Goal: Task Accomplishment & Management: Manage account settings

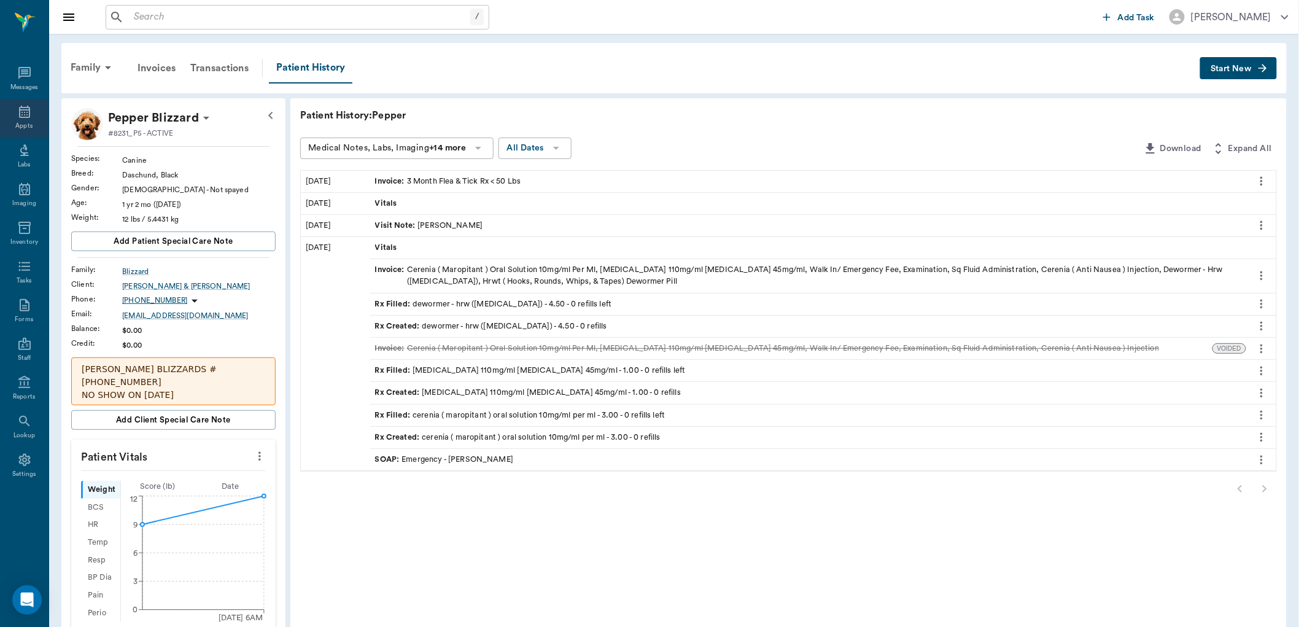
click at [22, 112] on icon at bounding box center [24, 111] width 15 height 15
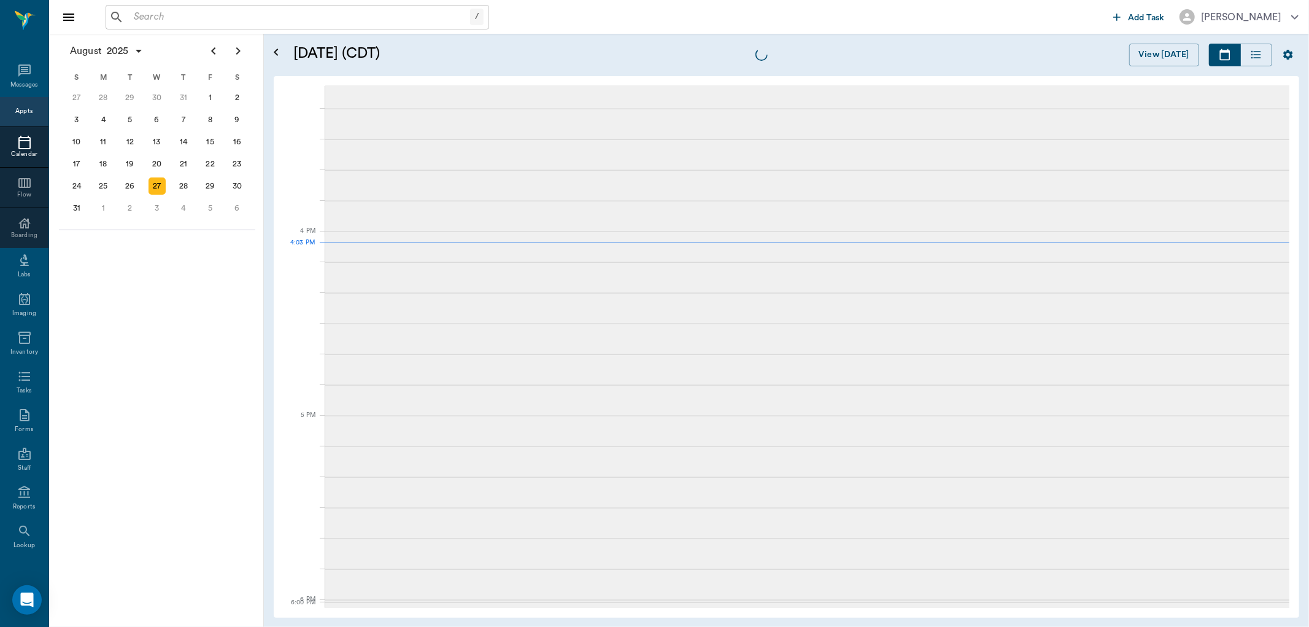
scroll to position [1474, 0]
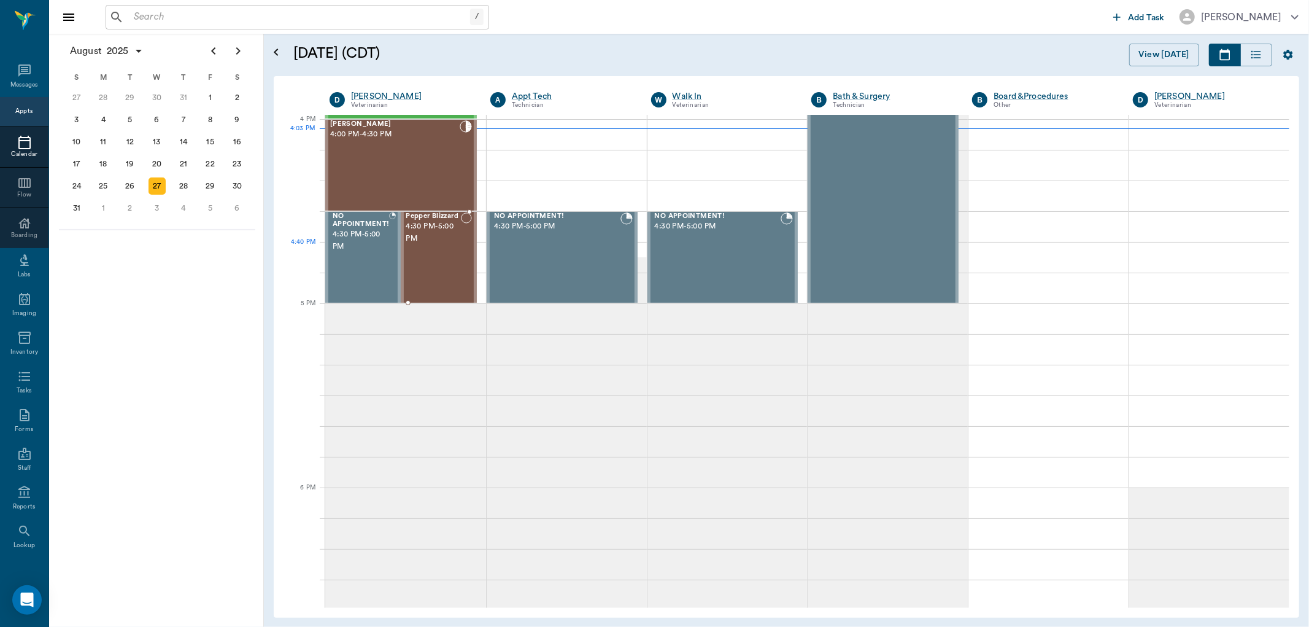
click at [432, 246] on div "Pepper Blizzard 4:30 PM - 5:00 PM" at bounding box center [433, 257] width 55 height 90
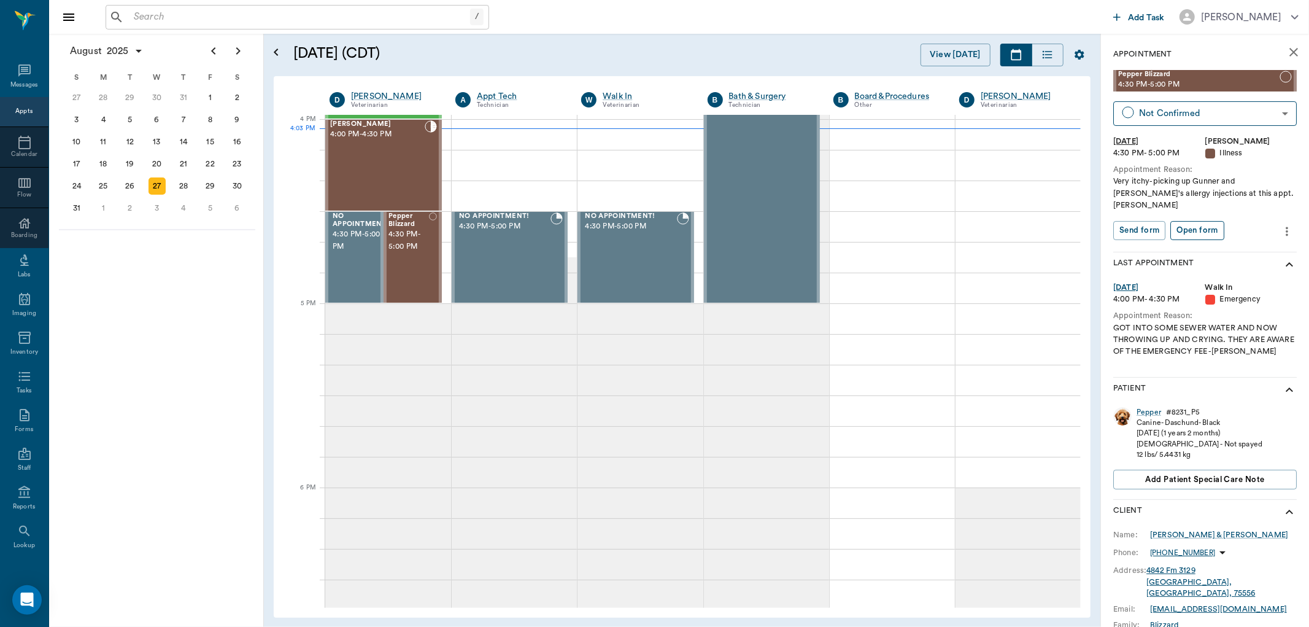
click at [1193, 221] on button "Open form" at bounding box center [1197, 230] width 53 height 19
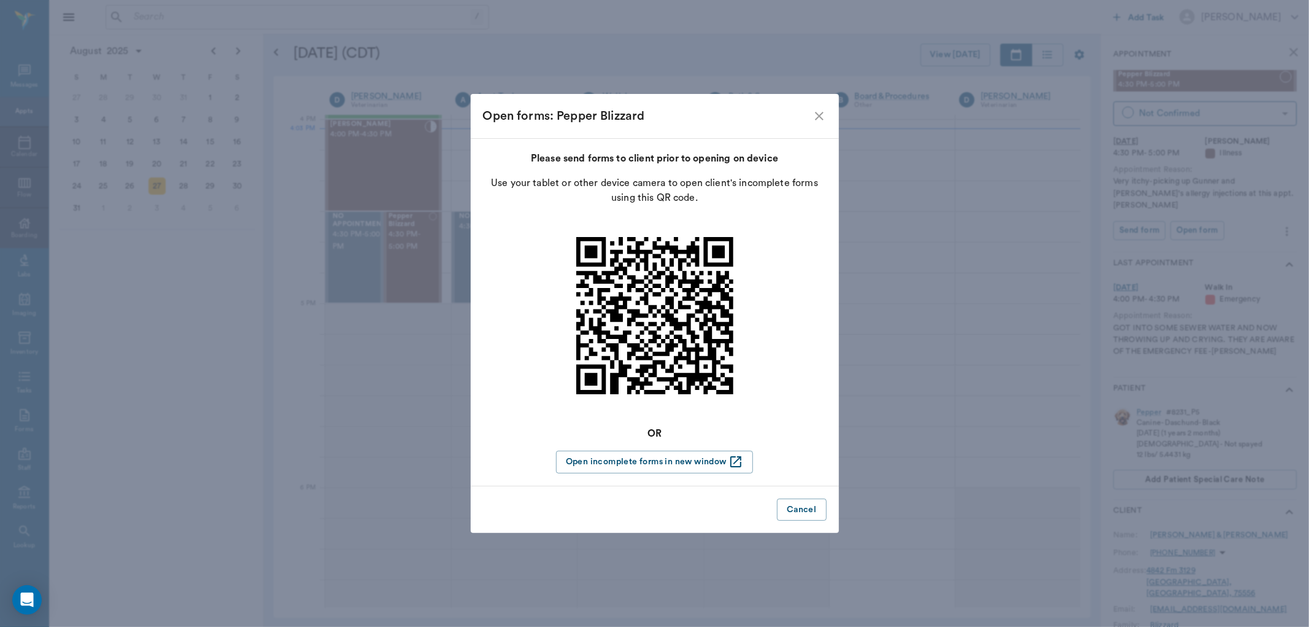
click at [819, 107] on div "Open forms: Pepper Blizzard" at bounding box center [655, 116] width 368 height 44
click at [821, 115] on icon "close" at bounding box center [819, 116] width 15 height 15
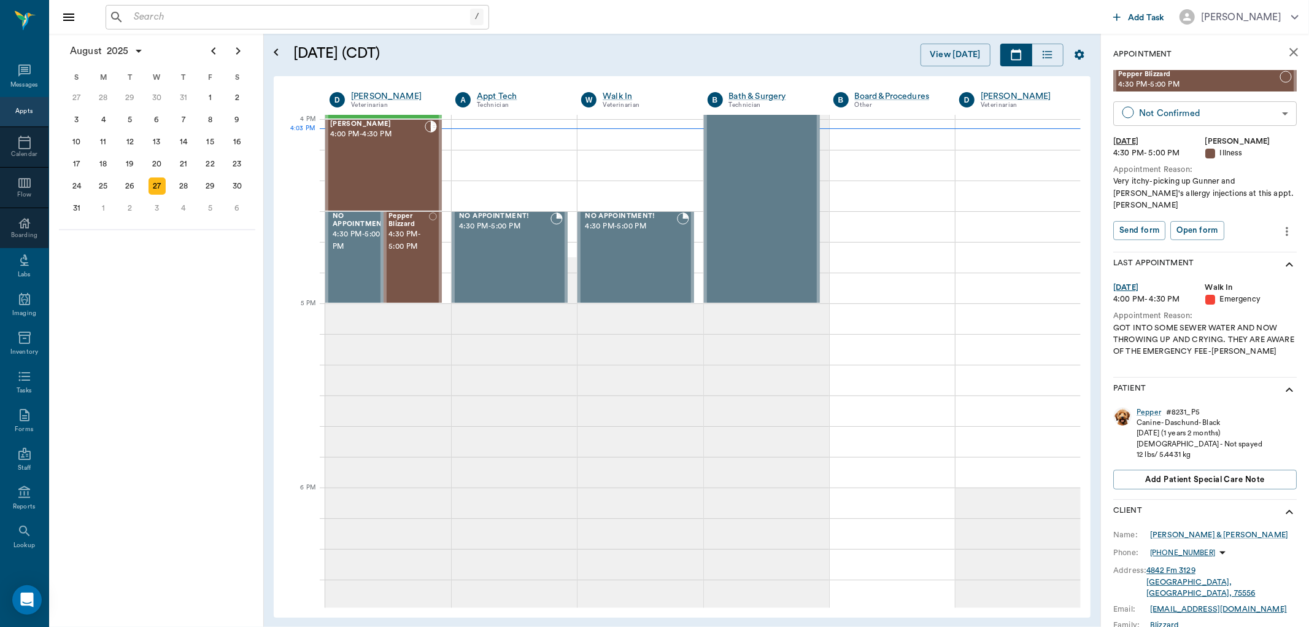
click at [1280, 117] on body "/ ​ Add Task Dr. Bert Ellsworth Nectar Messages Appts Calendar Flow Boarding La…" at bounding box center [654, 313] width 1309 height 627
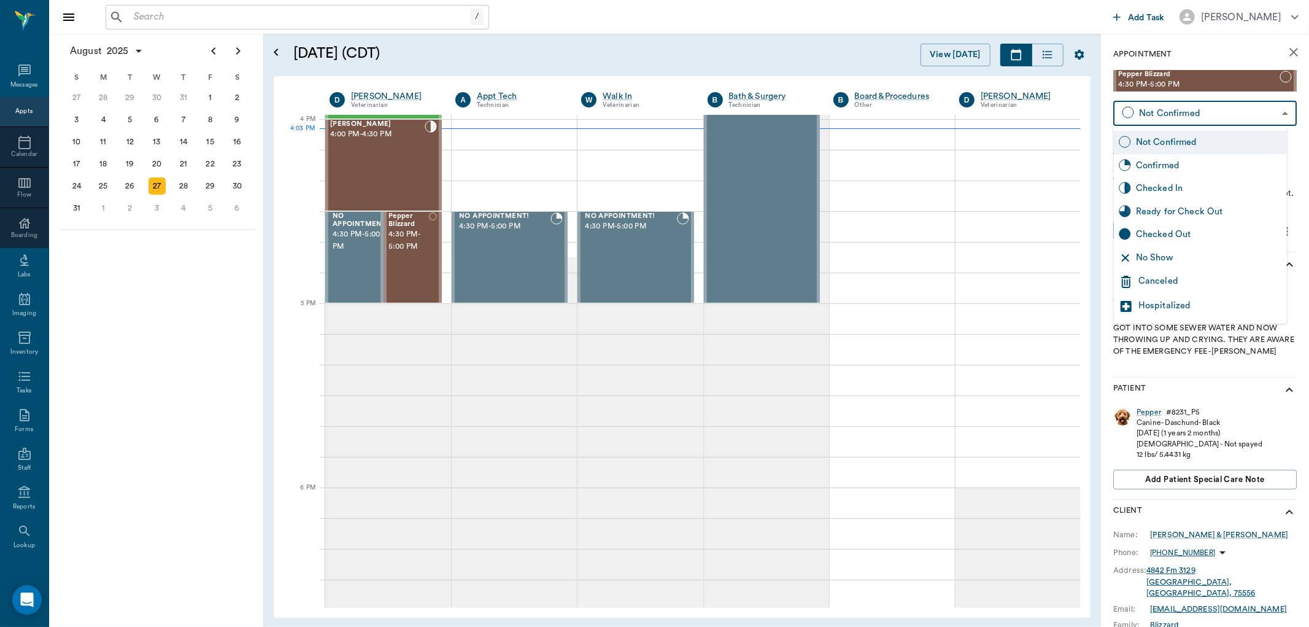
click at [1195, 187] on div "Checked In" at bounding box center [1209, 189] width 146 height 14
type input "CHECKED_IN"
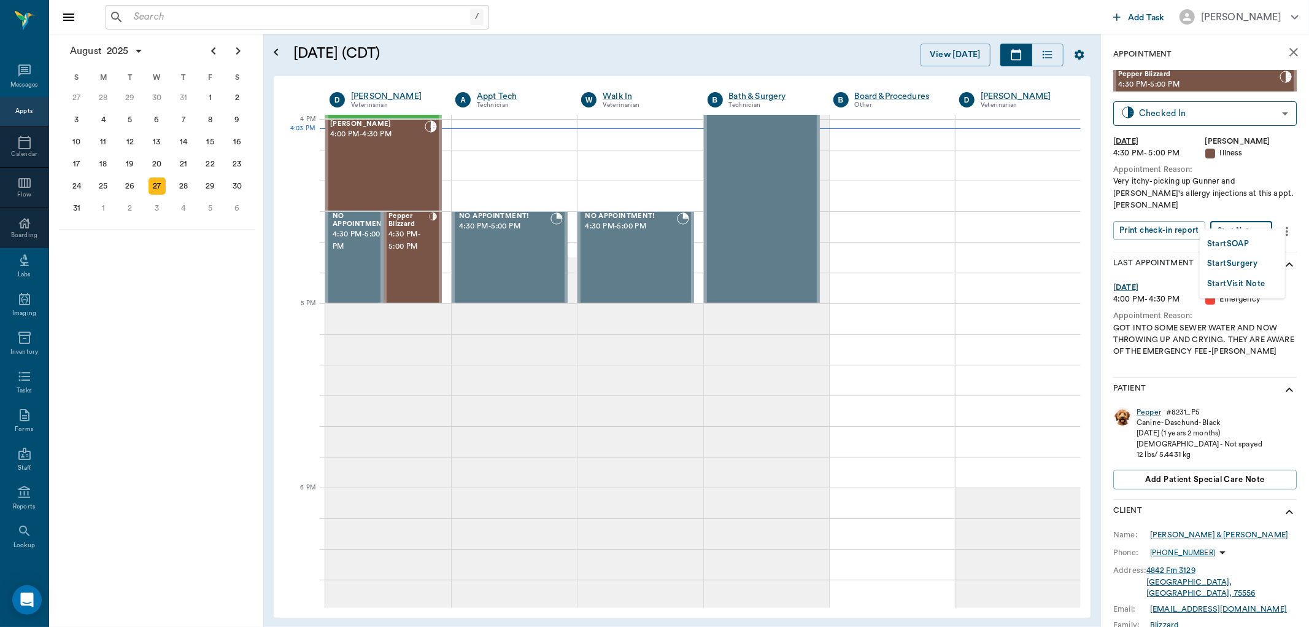
click at [1241, 219] on body "/ ​ Add Task Dr. Bert Ellsworth Nectar Messages Appts Calendar Flow Boarding La…" at bounding box center [654, 313] width 1309 height 627
click at [1235, 233] on li "Start SOAP" at bounding box center [1242, 243] width 85 height 20
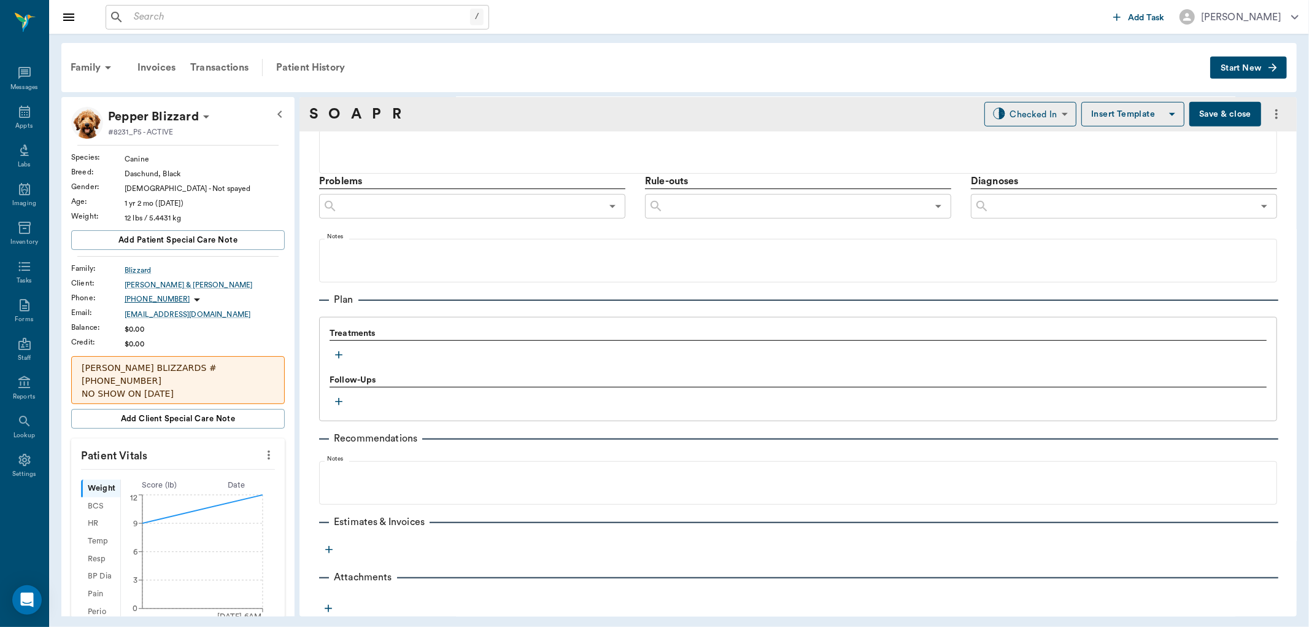
type input "63ec2f075fda476ae8351a4d"
type input "65d2be4f46e3a538d89b8c15"
type textarea "Very itchy-picking up Gunner and [PERSON_NAME]'s allergy injections at this app…"
type input "[DATE]"
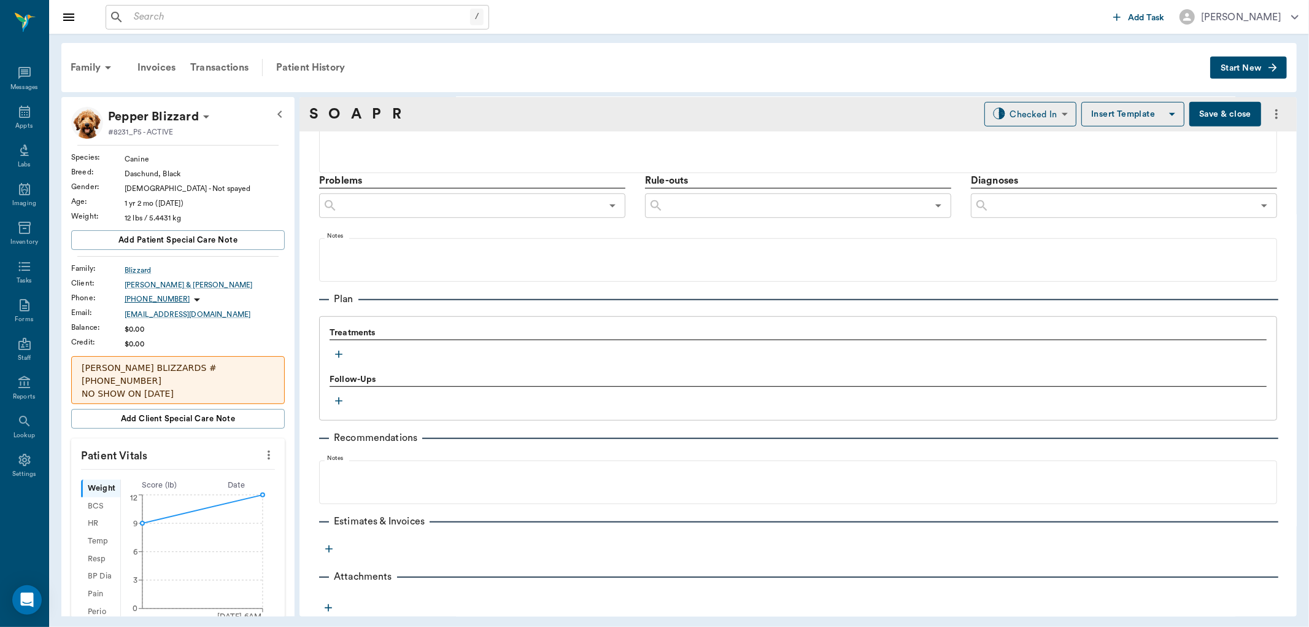
click at [338, 357] on icon "button" at bounding box center [339, 354] width 12 height 12
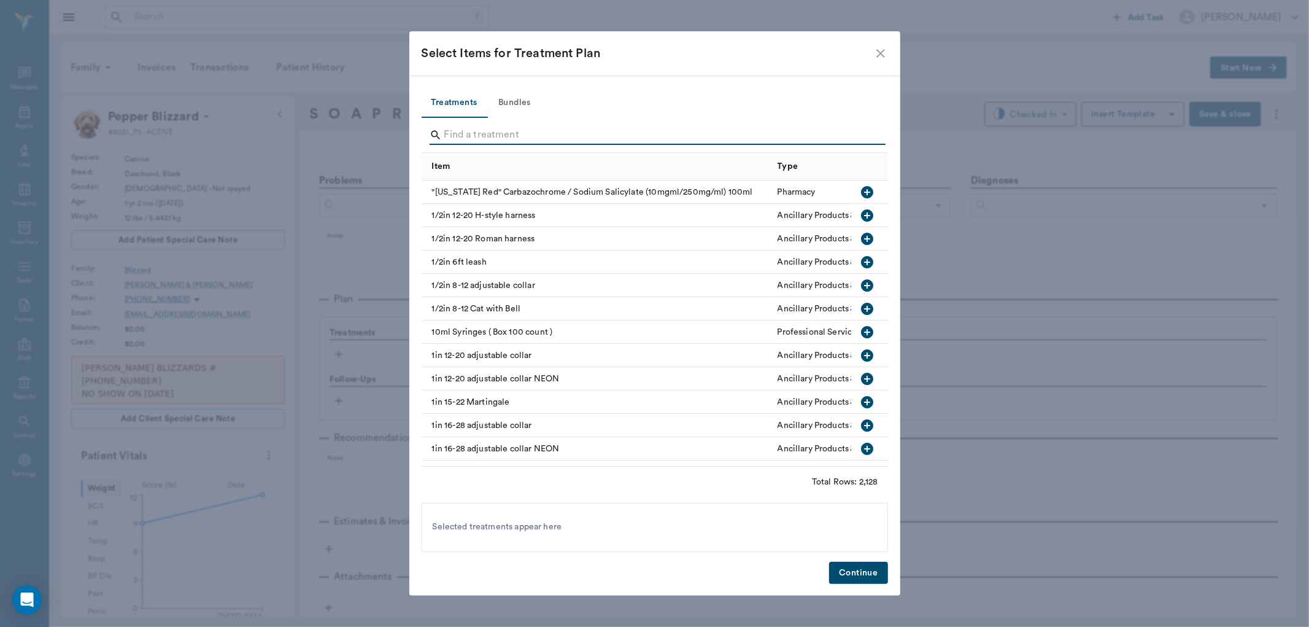
click at [463, 135] on input "Search" at bounding box center [655, 135] width 423 height 20
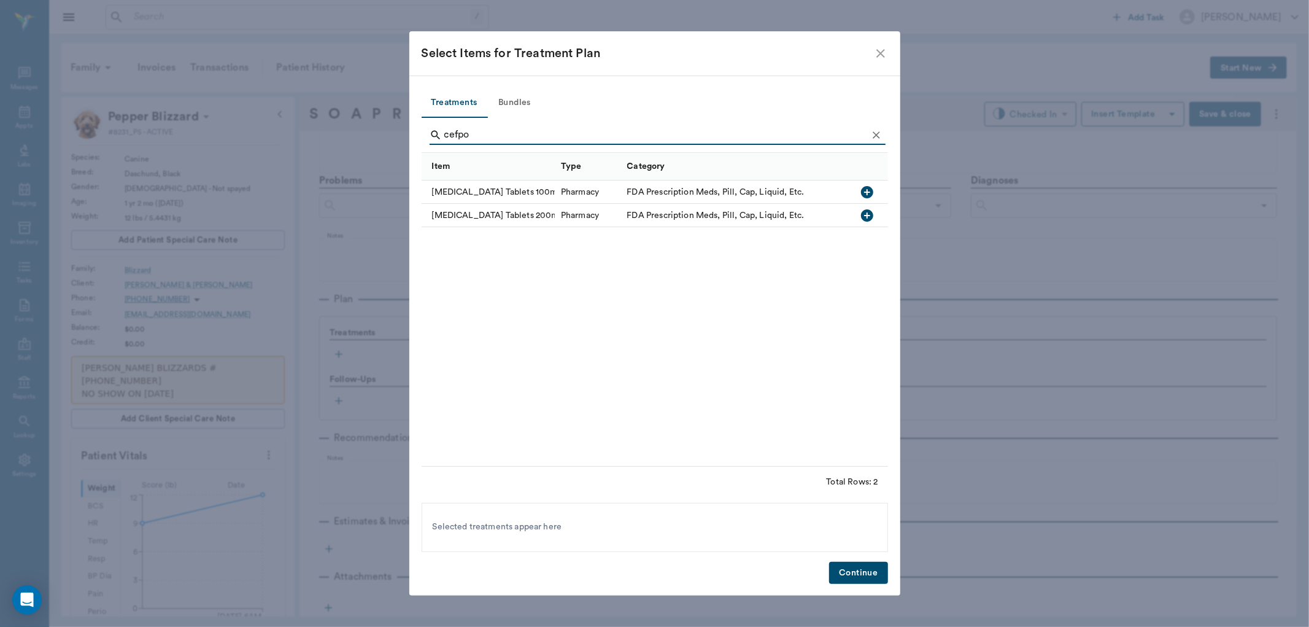
type input "cefpo"
click at [872, 212] on icon "button" at bounding box center [867, 215] width 12 height 12
click at [854, 581] on button "Continue" at bounding box center [858, 573] width 58 height 23
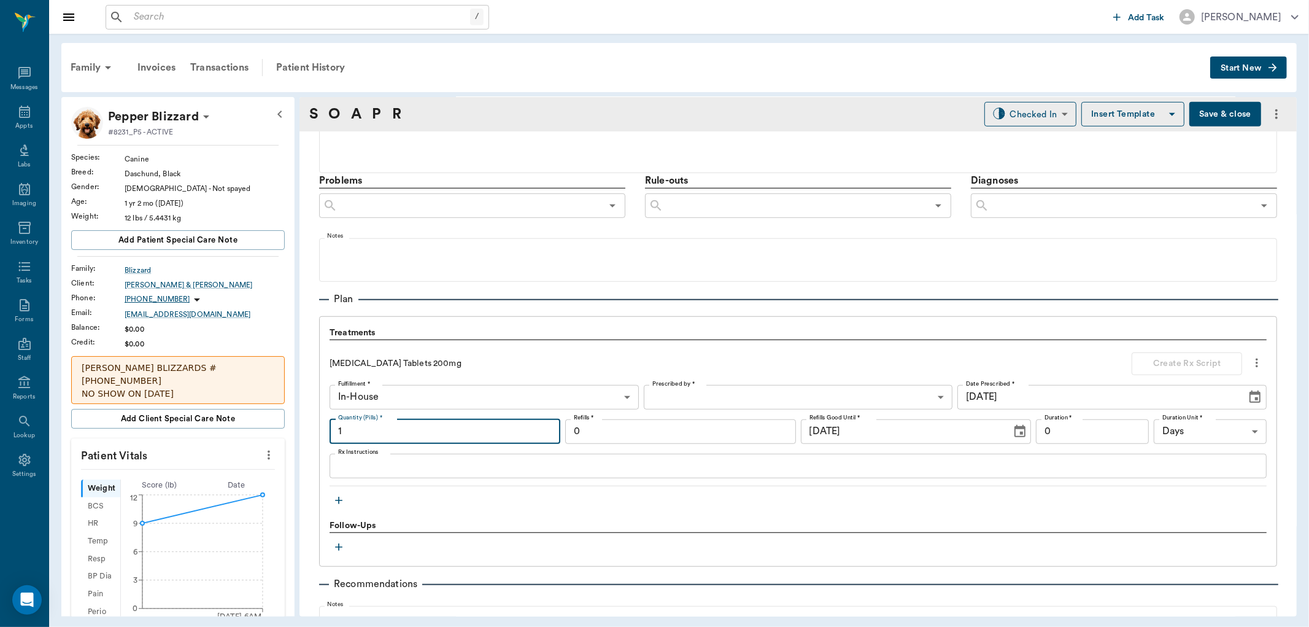
click at [377, 432] on input "1" at bounding box center [445, 431] width 231 height 25
type input "10"
click at [398, 469] on textarea "Rx Instructions" at bounding box center [798, 466] width 920 height 14
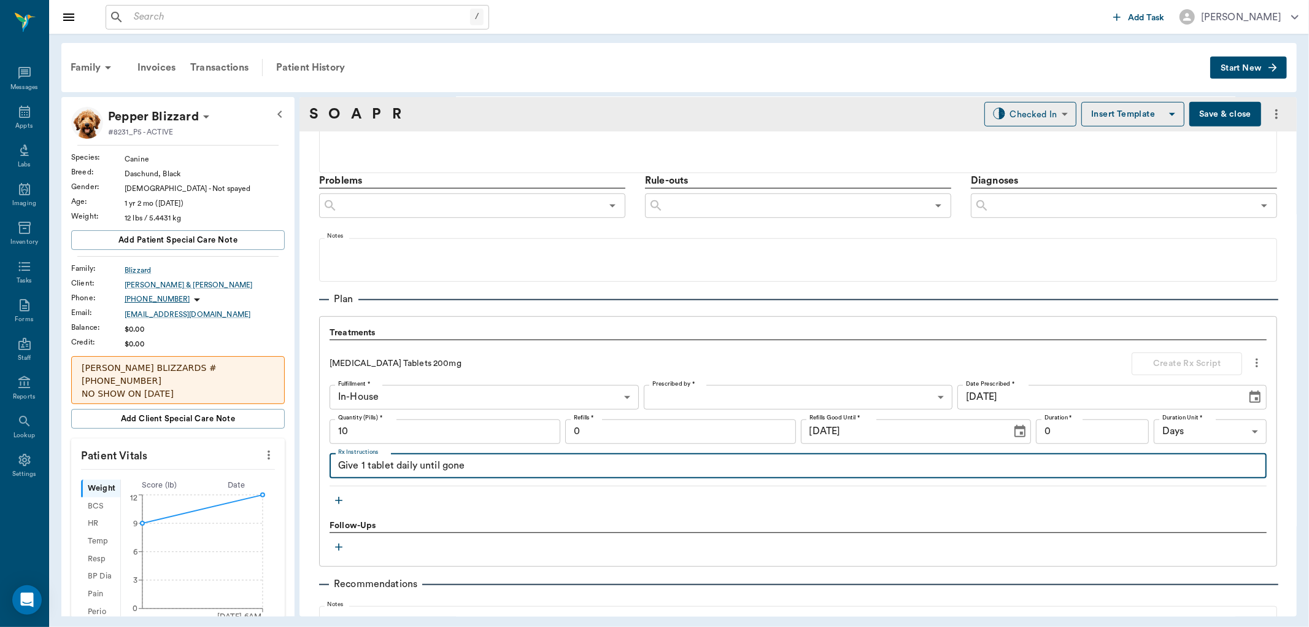
type textarea "Give 1 tablet daily until gone"
click at [732, 393] on body "/ ​ Add Task Dr. Bert Ellsworth Nectar Messages Appts Labs Imaging Inventory Ta…" at bounding box center [654, 313] width 1309 height 627
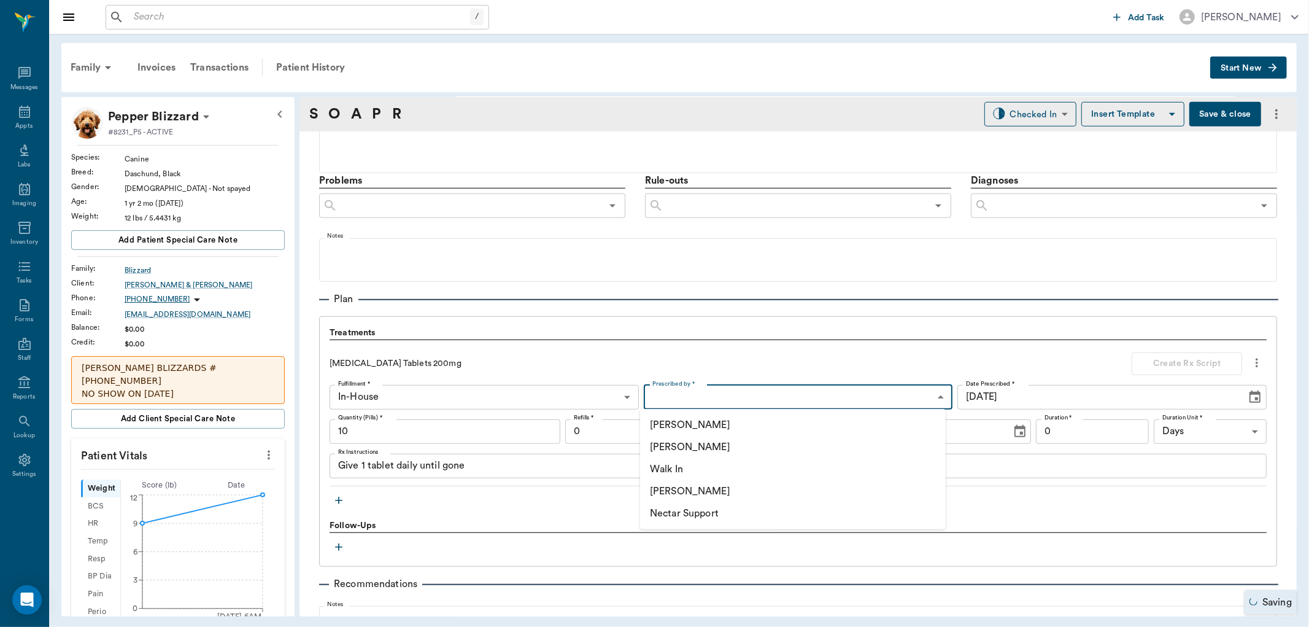
click at [716, 450] on li "[PERSON_NAME]" at bounding box center [793, 447] width 306 height 22
type input "63ec2f075fda476ae8351a4d"
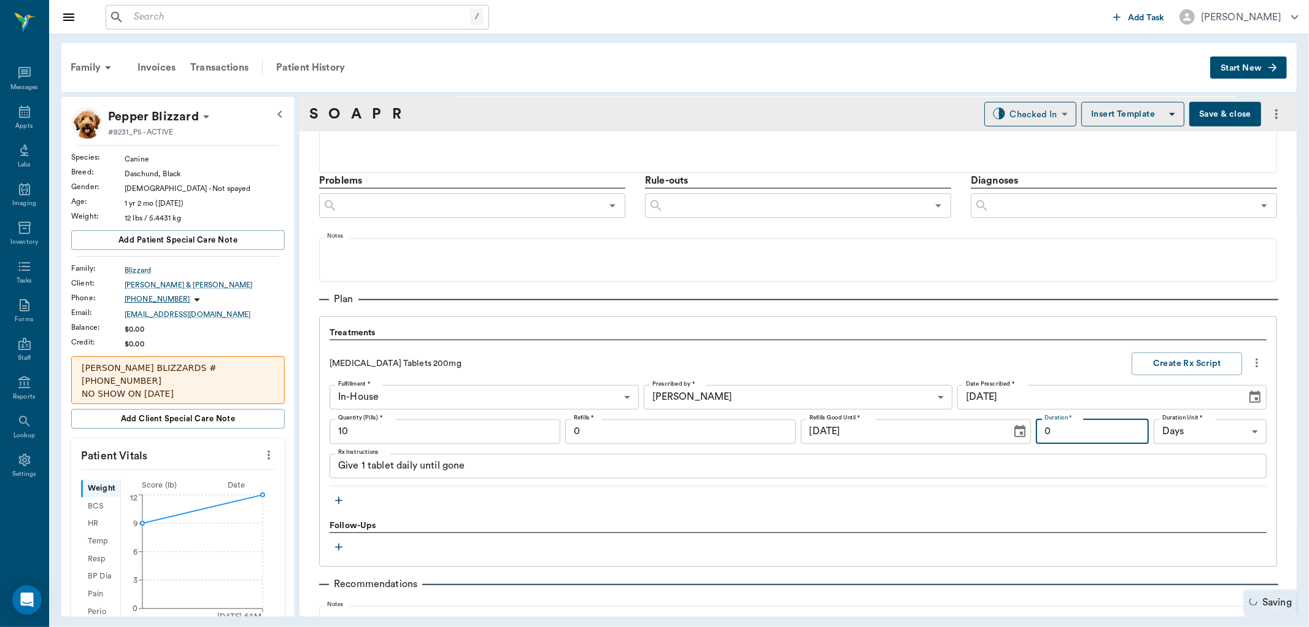
click at [1098, 436] on input "0" at bounding box center [1092, 431] width 113 height 25
type input "10"
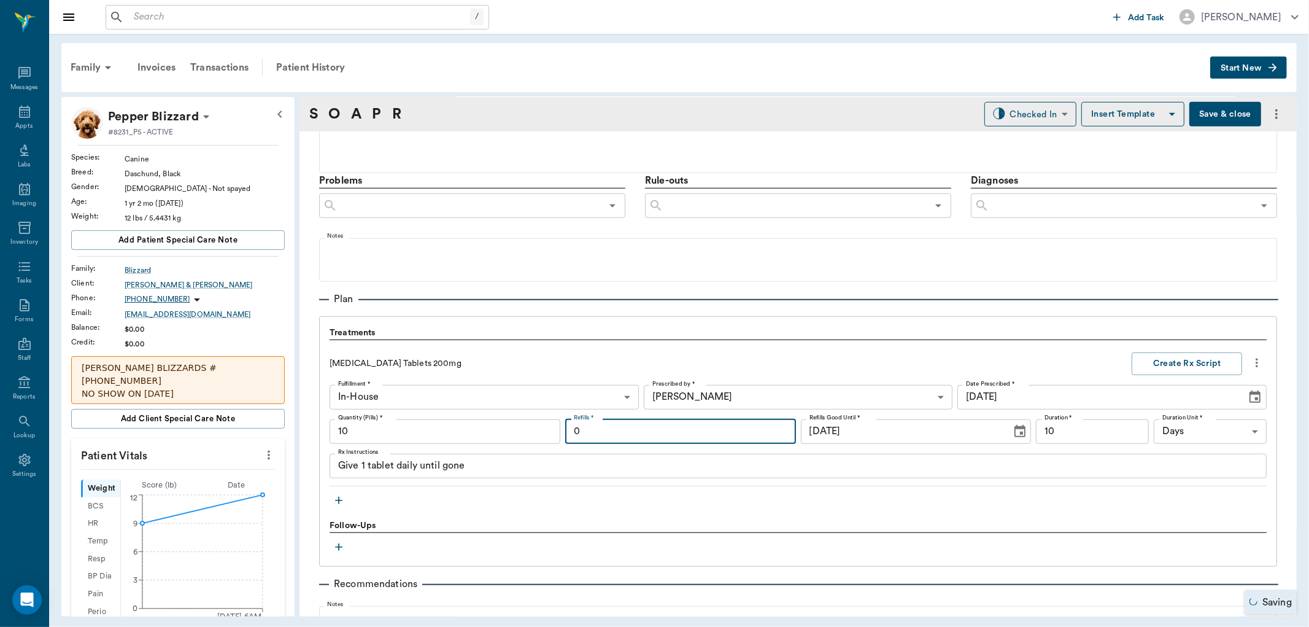
click at [740, 436] on input "0" at bounding box center [680, 431] width 231 height 25
type input "1"
click at [1212, 360] on button "Create Rx Script" at bounding box center [1187, 363] width 110 height 23
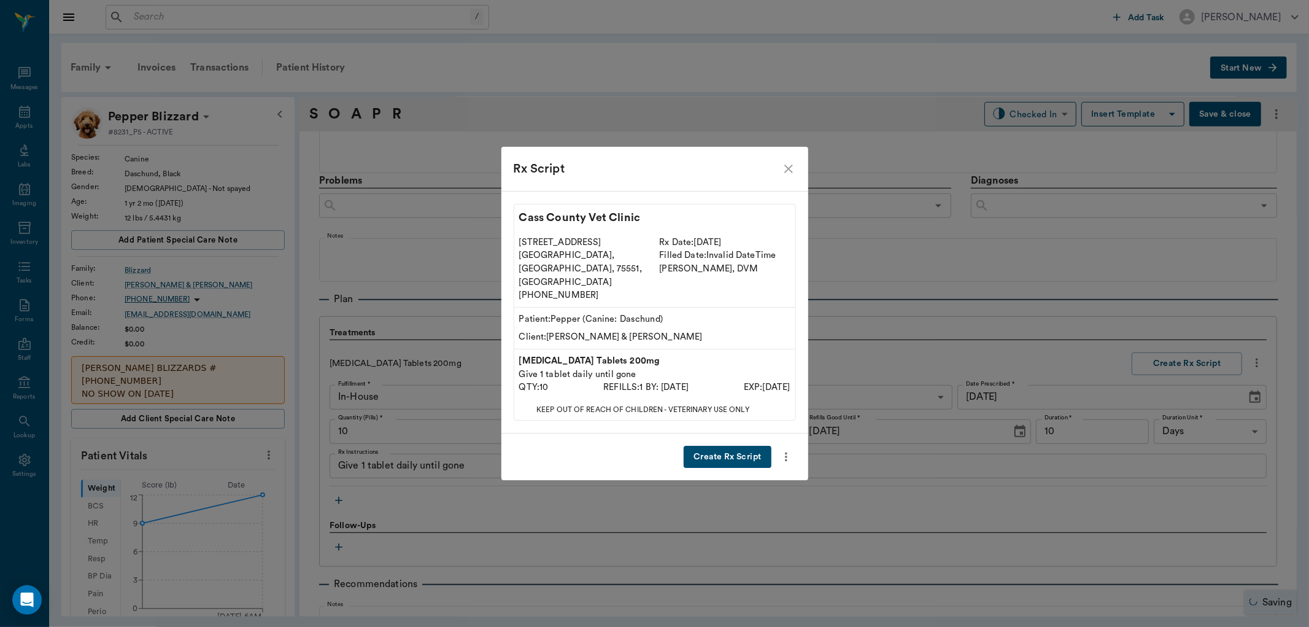
click at [753, 446] on button "Create Rx Script" at bounding box center [727, 457] width 87 height 23
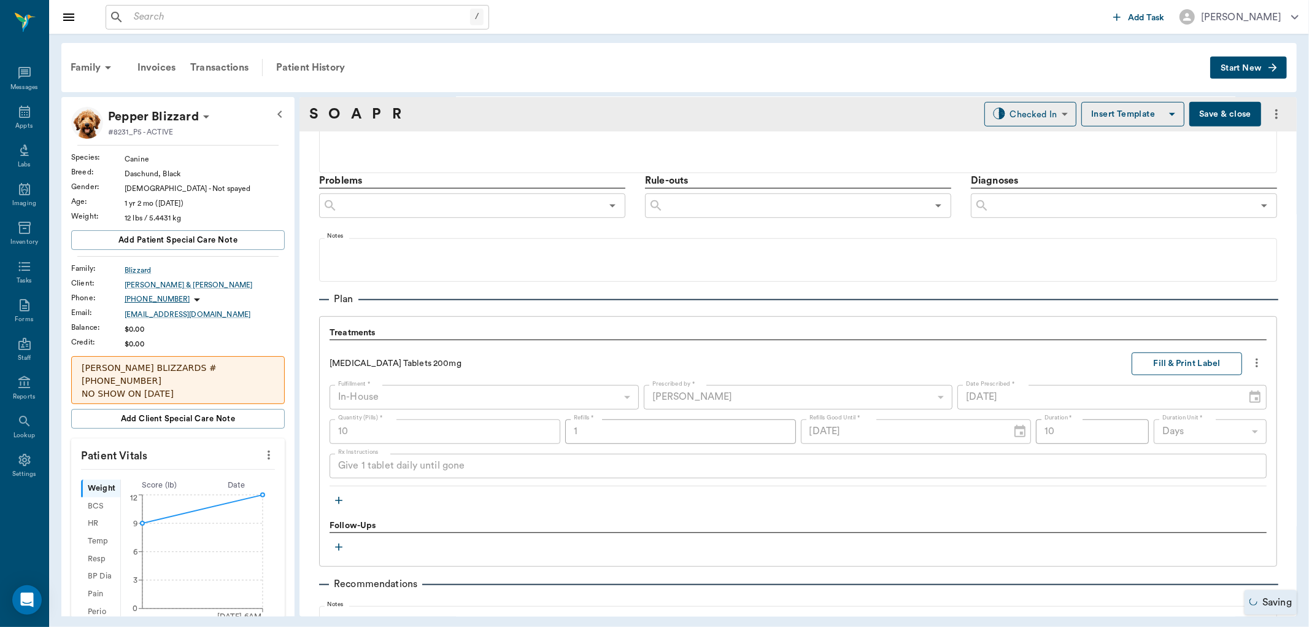
click at [1168, 366] on button "Fill & Print Label" at bounding box center [1187, 363] width 110 height 23
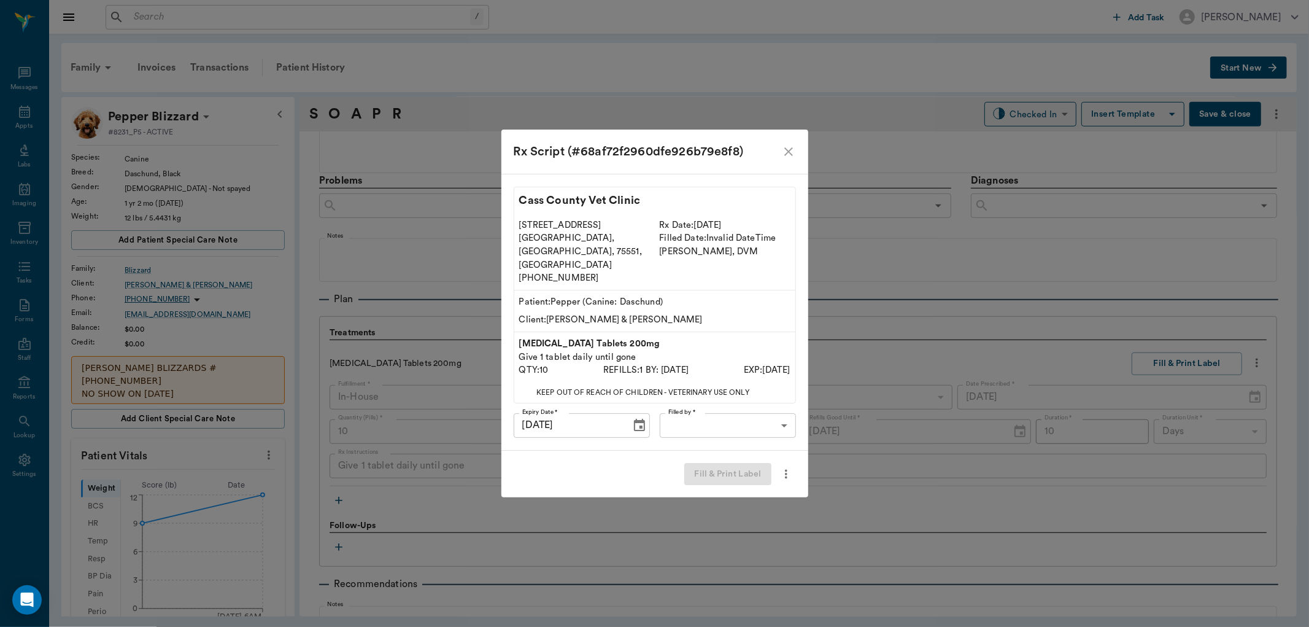
click at [734, 405] on body "/ ​ Add Task Dr. Bert Ellsworth Nectar Messages Appts Labs Imaging Inventory Ta…" at bounding box center [654, 313] width 1309 height 627
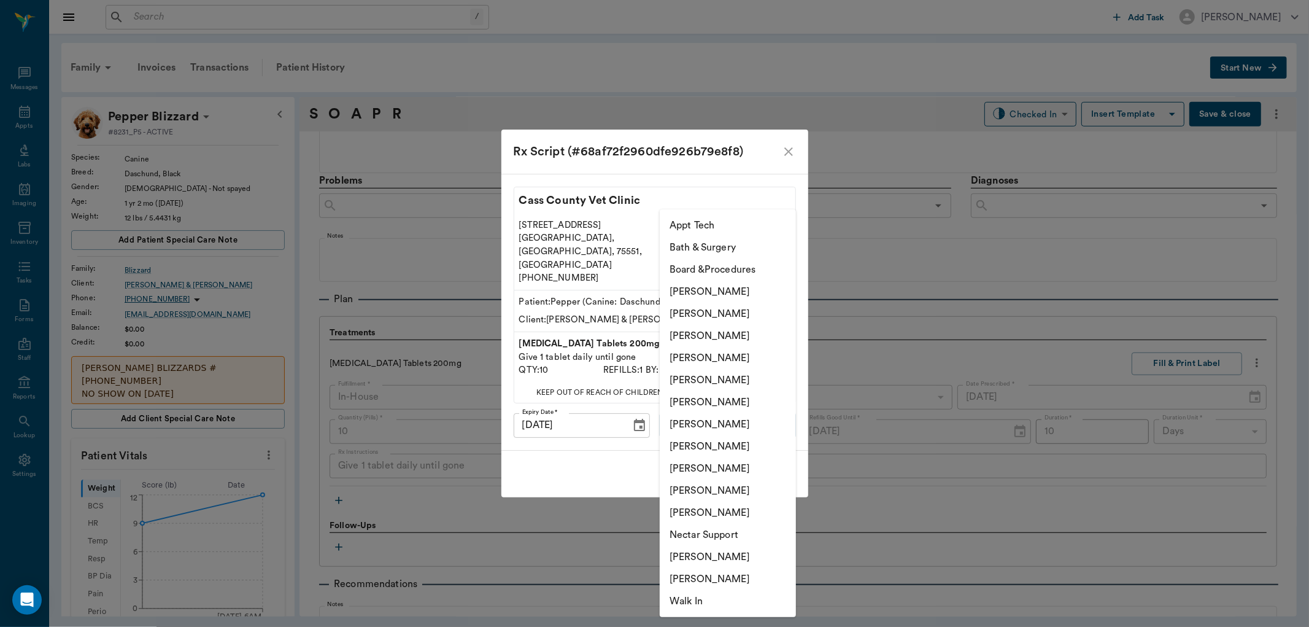
click at [730, 353] on li "[PERSON_NAME]" at bounding box center [728, 358] width 136 height 22
type input "63ec2f075fda476ae8351a4d"
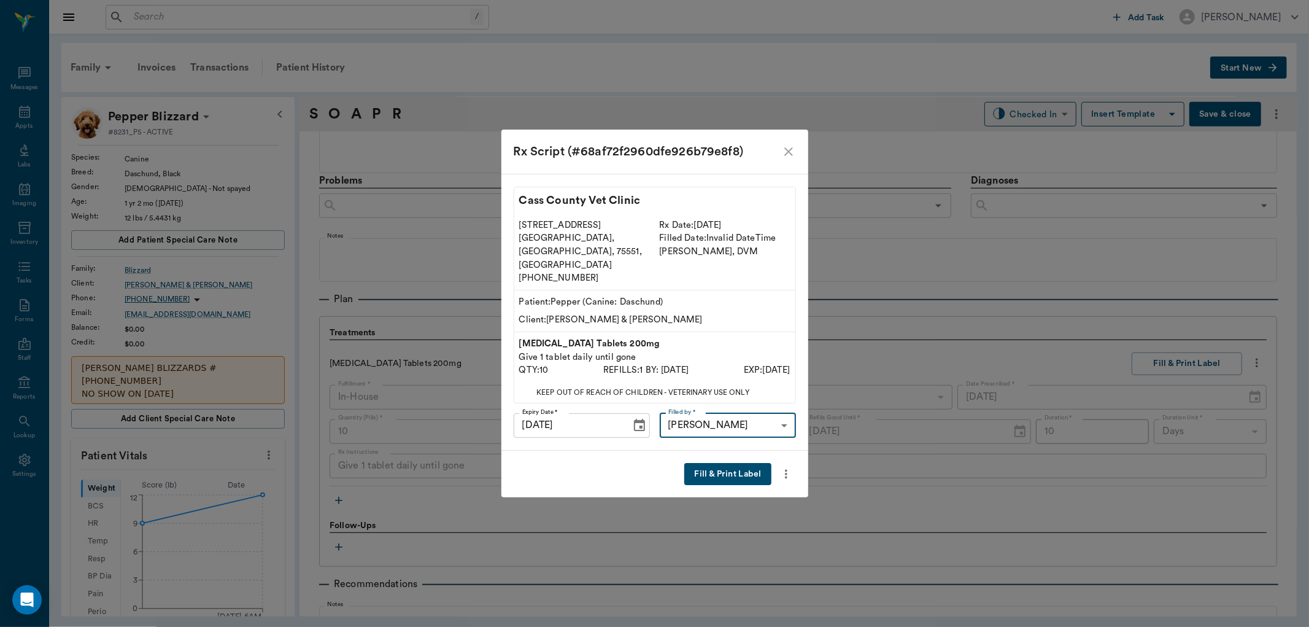
click at [708, 464] on button "Fill & Print Label" at bounding box center [727, 474] width 87 height 23
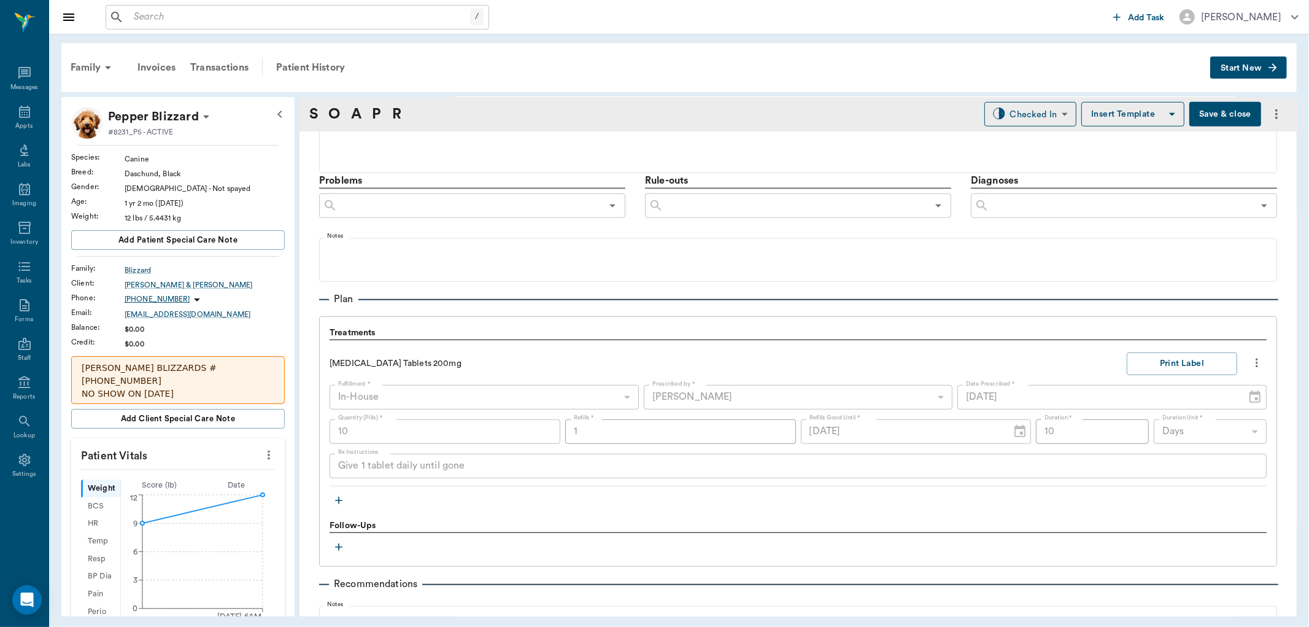
click at [338, 494] on icon "button" at bounding box center [339, 500] width 12 height 12
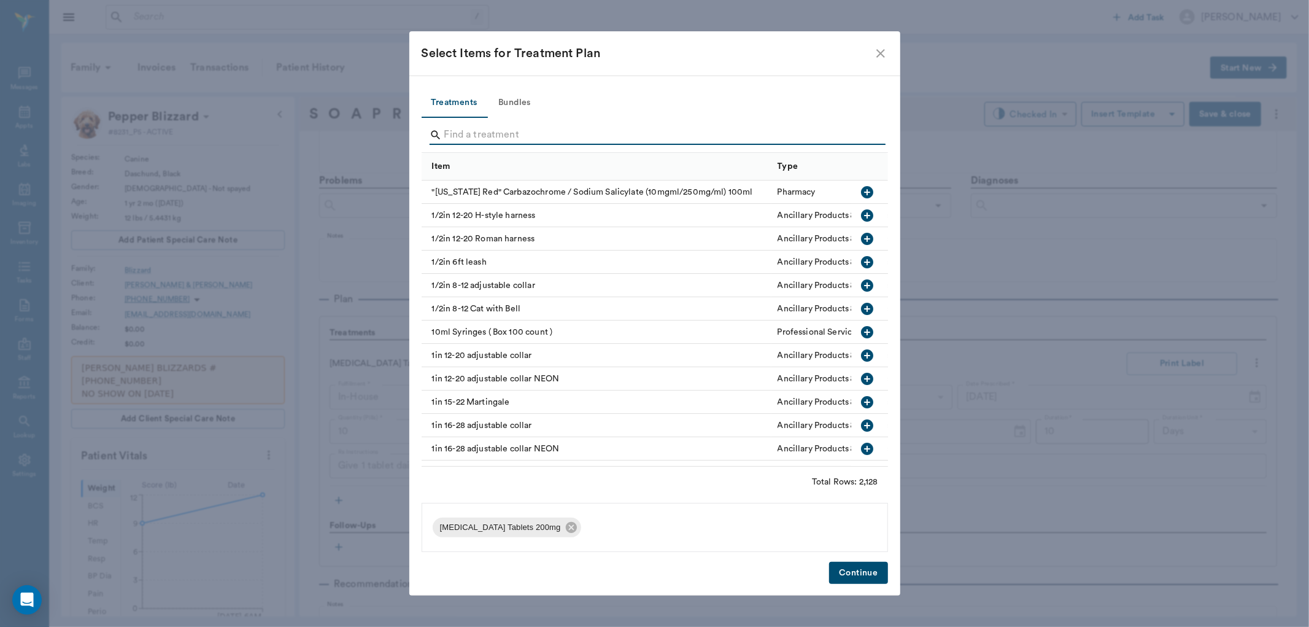
click at [489, 130] on input "Search" at bounding box center [655, 135] width 423 height 20
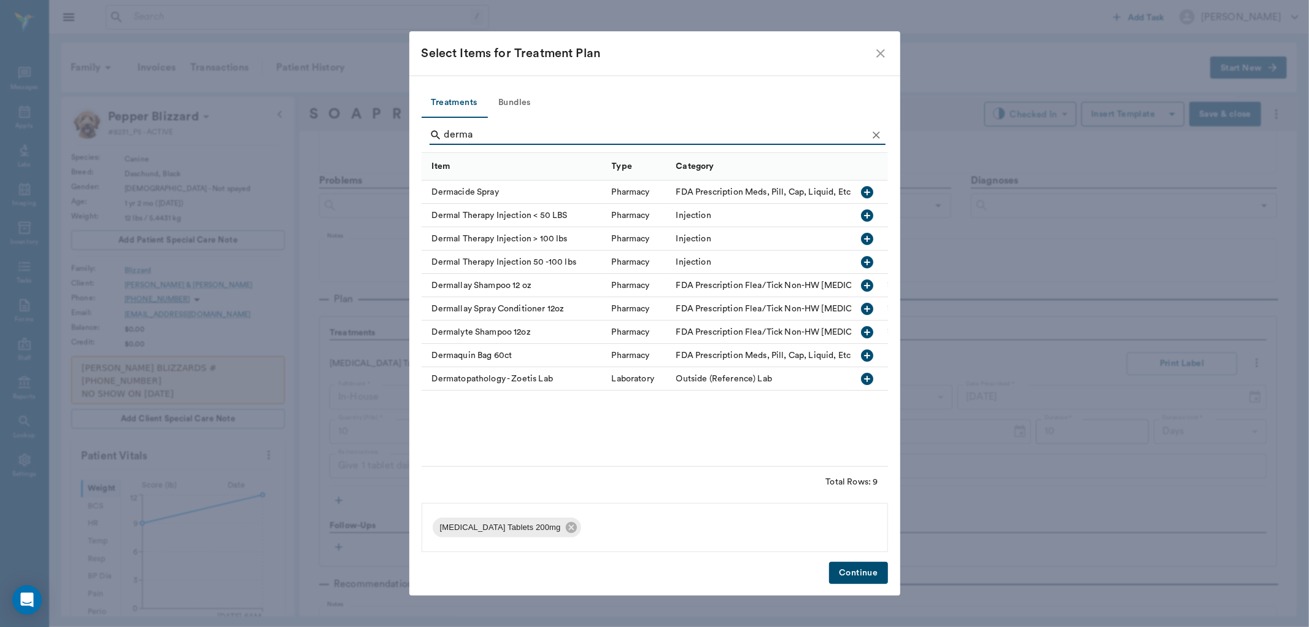
type input "derma"
click at [866, 212] on icon "button" at bounding box center [867, 215] width 12 height 12
click at [866, 571] on button "Continue" at bounding box center [858, 573] width 58 height 23
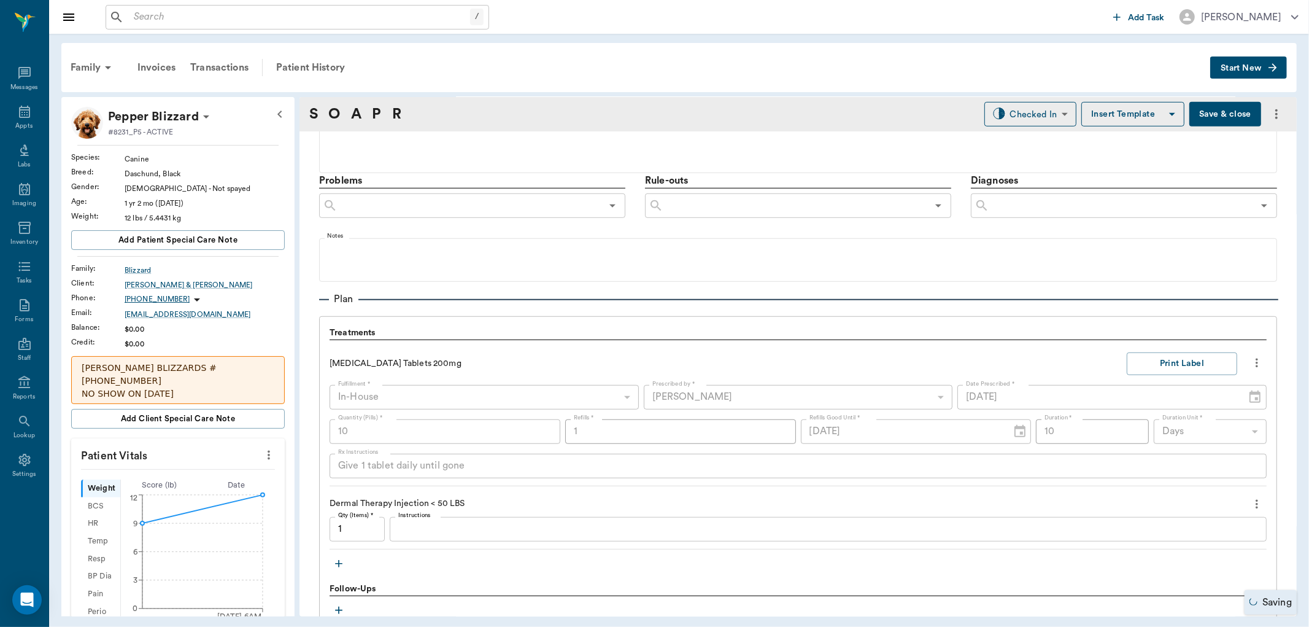
click at [338, 566] on icon "button" at bounding box center [339, 563] width 12 height 12
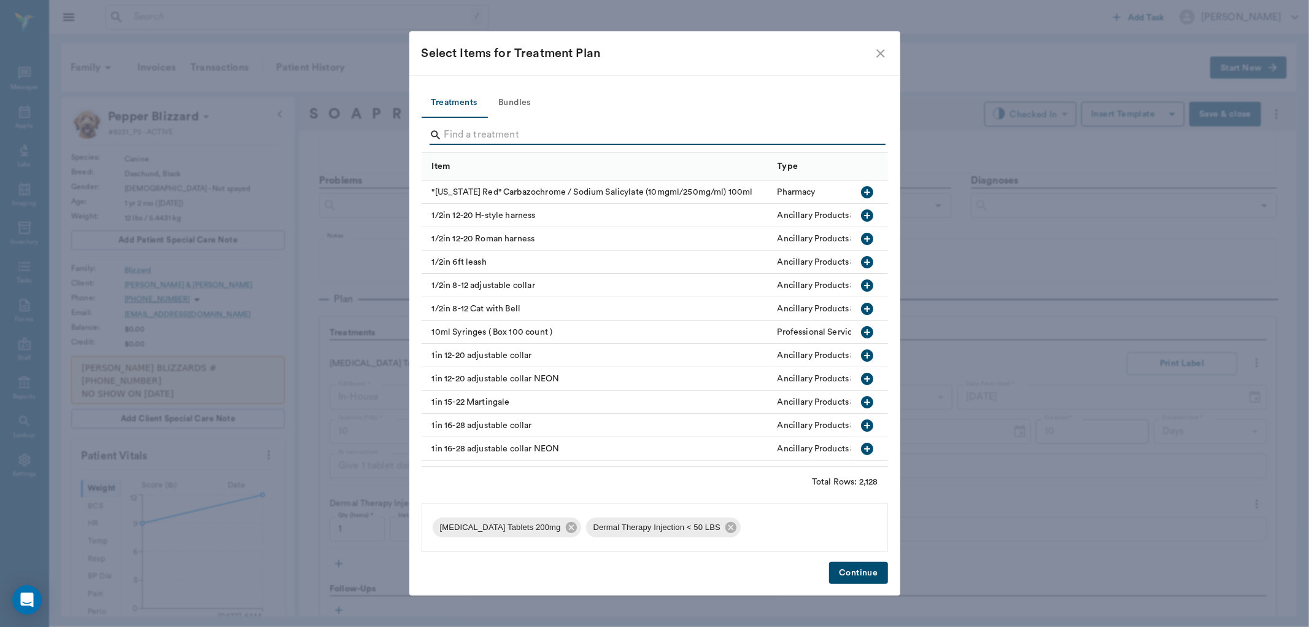
click at [475, 131] on input "Search" at bounding box center [655, 135] width 423 height 20
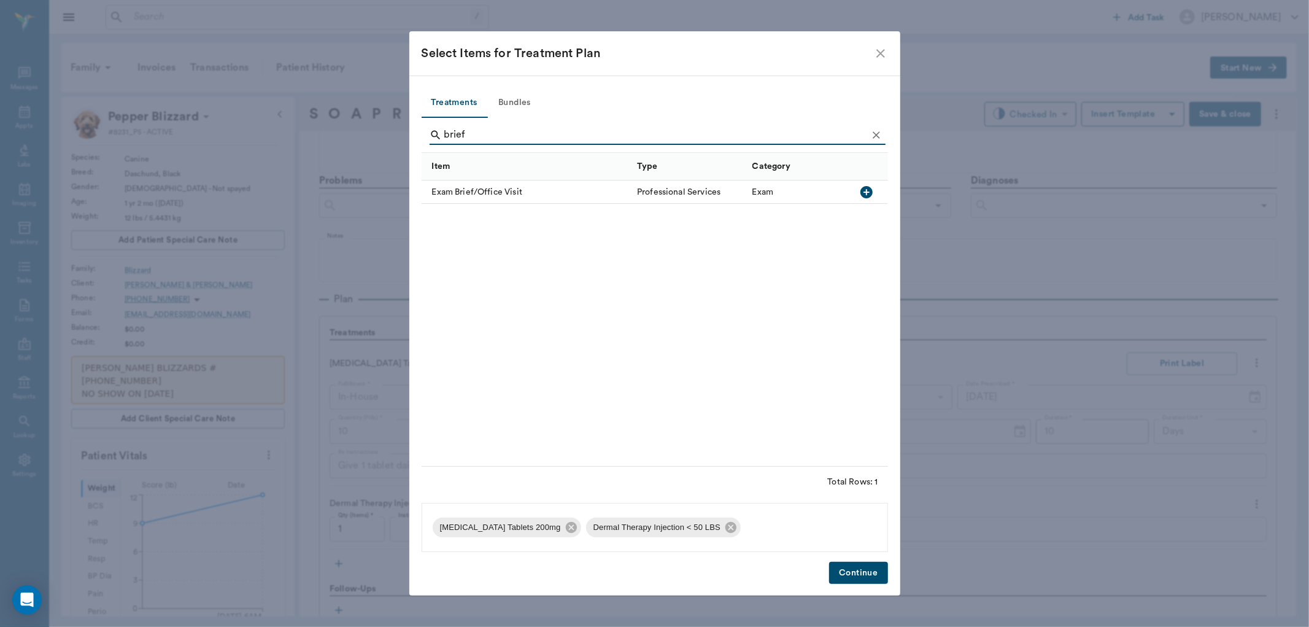
type input "brief"
click at [868, 193] on icon "button" at bounding box center [867, 192] width 12 height 12
drag, startPoint x: 875, startPoint y: 565, endPoint x: 867, endPoint y: 565, distance: 8.0
click at [874, 566] on button "Continue" at bounding box center [858, 573] width 58 height 23
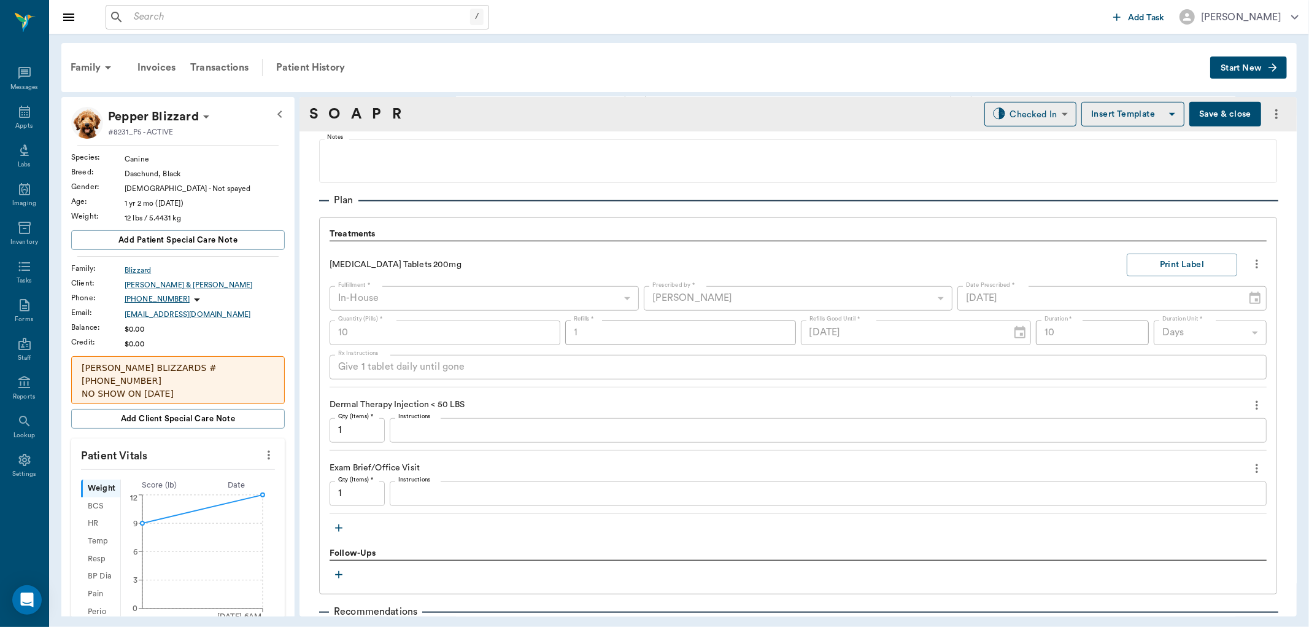
scroll to position [799, 0]
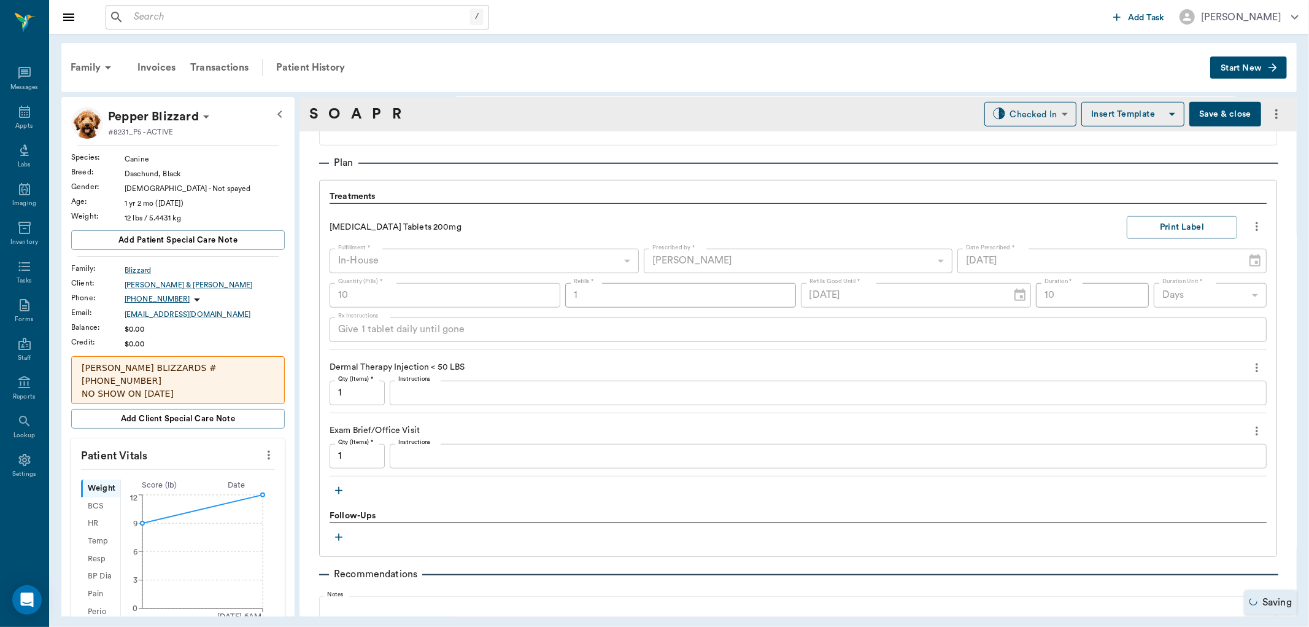
click at [436, 395] on textarea "Instructions" at bounding box center [828, 392] width 860 height 14
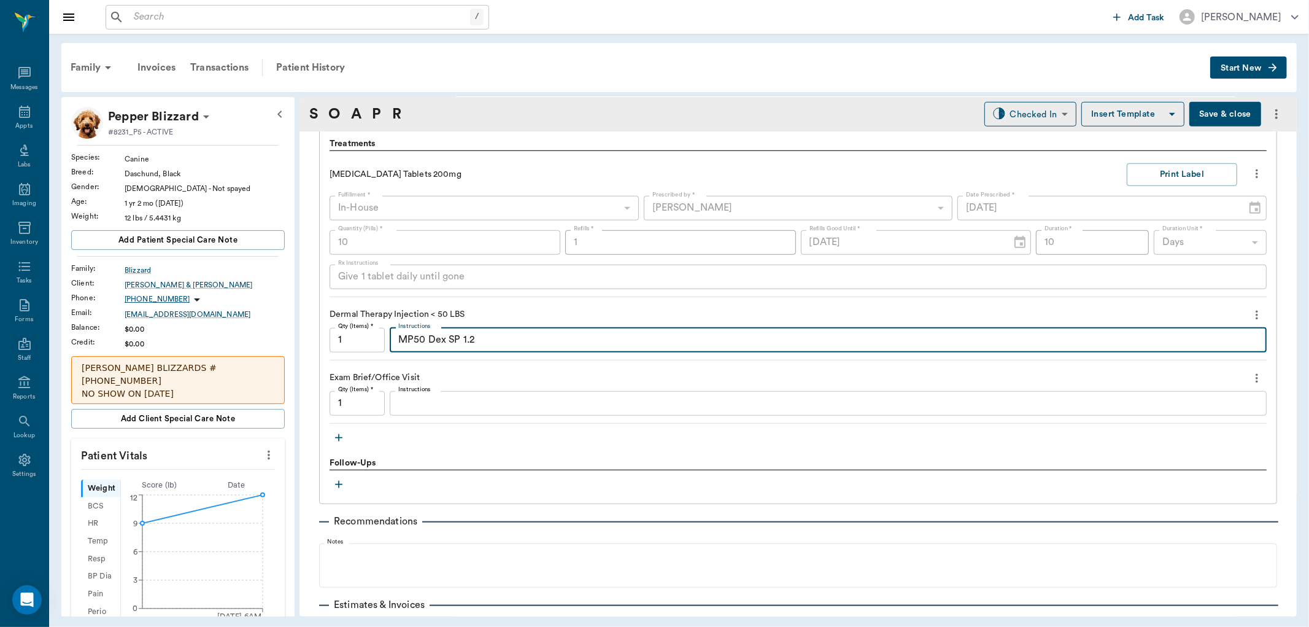
scroll to position [950, 0]
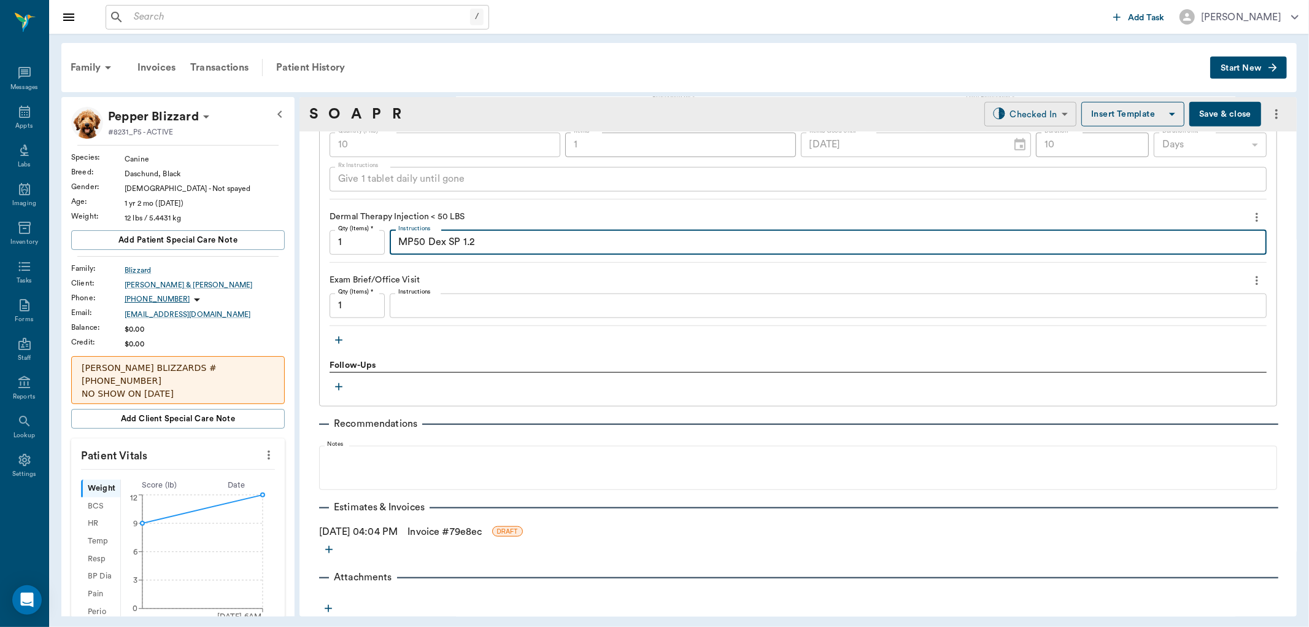
type textarea "MP50 Dex SP 1.2"
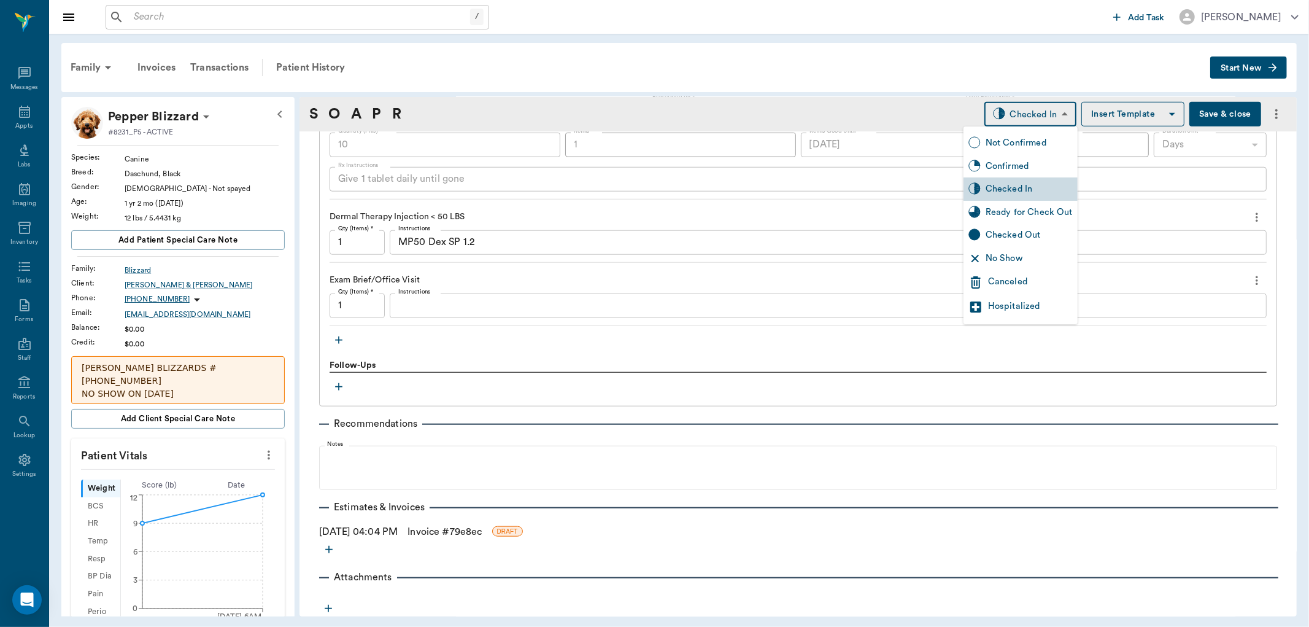
click at [1024, 112] on body "/ ​ Add Task Dr. Bert Ellsworth Nectar Messages Appts Labs Imaging Inventory Ta…" at bounding box center [654, 313] width 1309 height 627
click at [1010, 212] on div "Ready for Check Out" at bounding box center [1029, 213] width 87 height 14
type input "READY_TO_CHECKOUT"
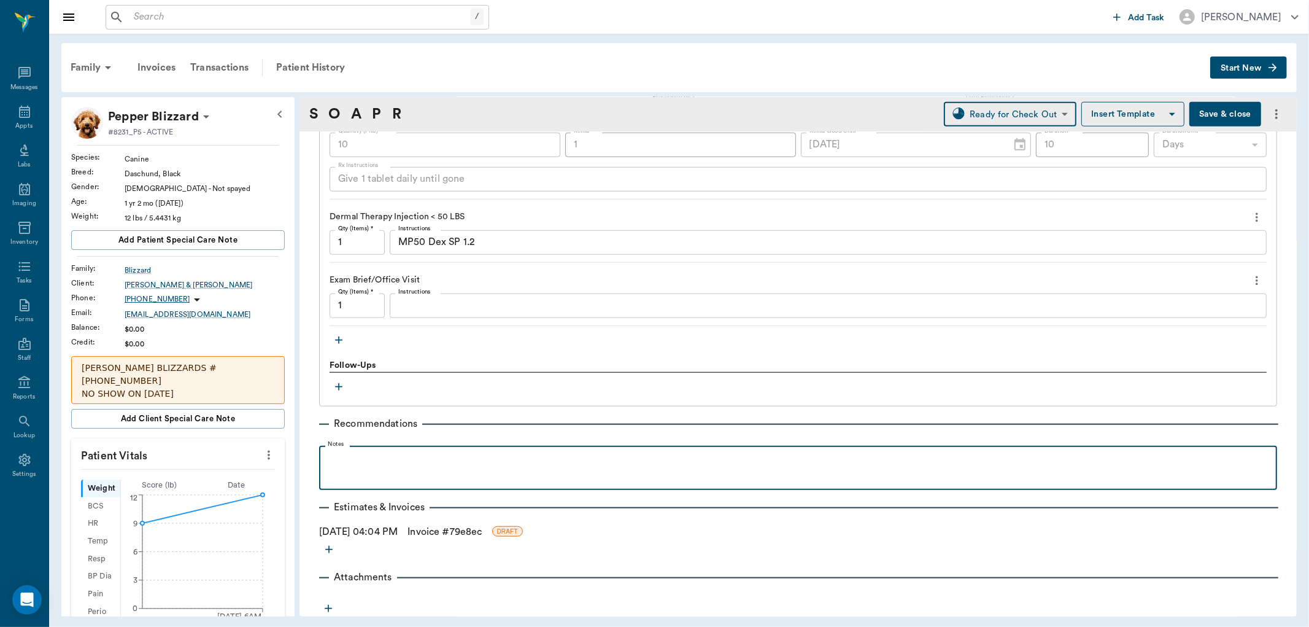
click at [378, 452] on p at bounding box center [798, 459] width 946 height 15
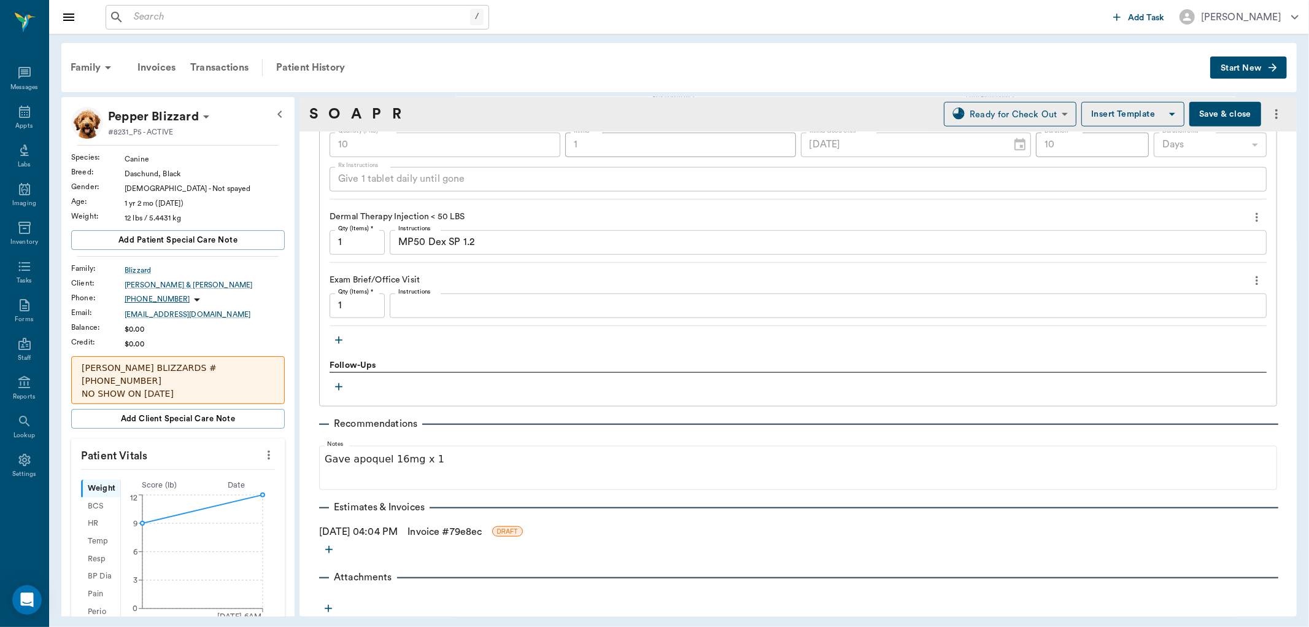
click at [1217, 114] on button "Save & close" at bounding box center [1226, 114] width 72 height 25
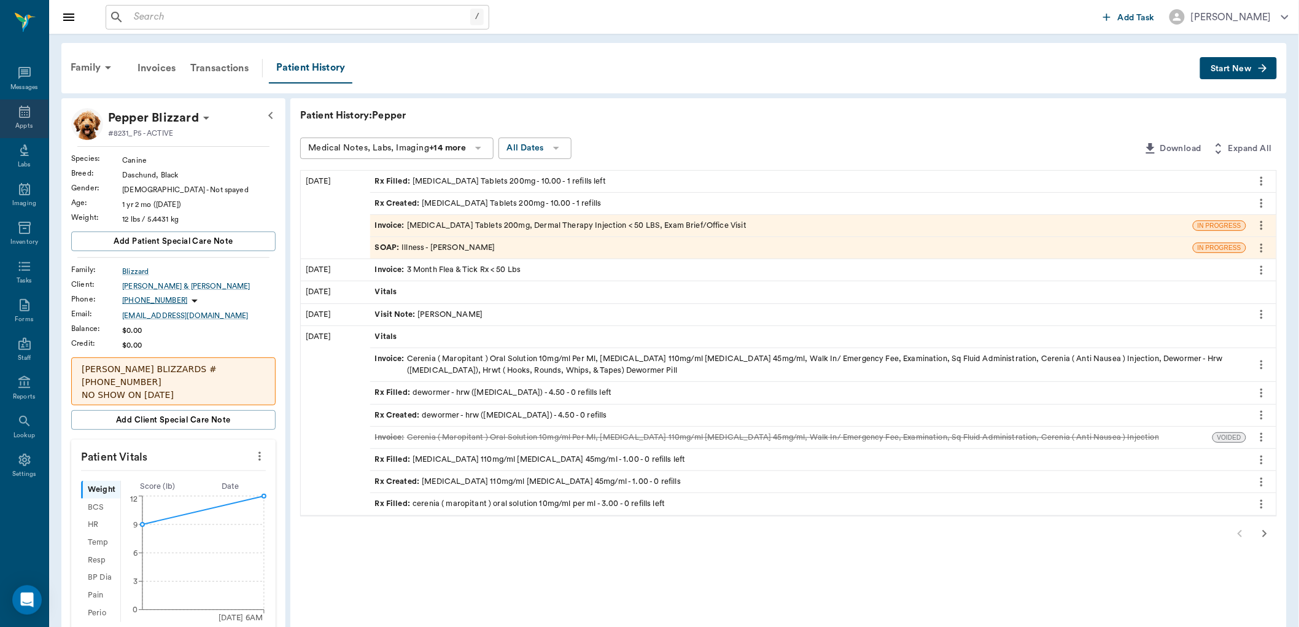
click at [34, 115] on div "Appts" at bounding box center [24, 118] width 48 height 39
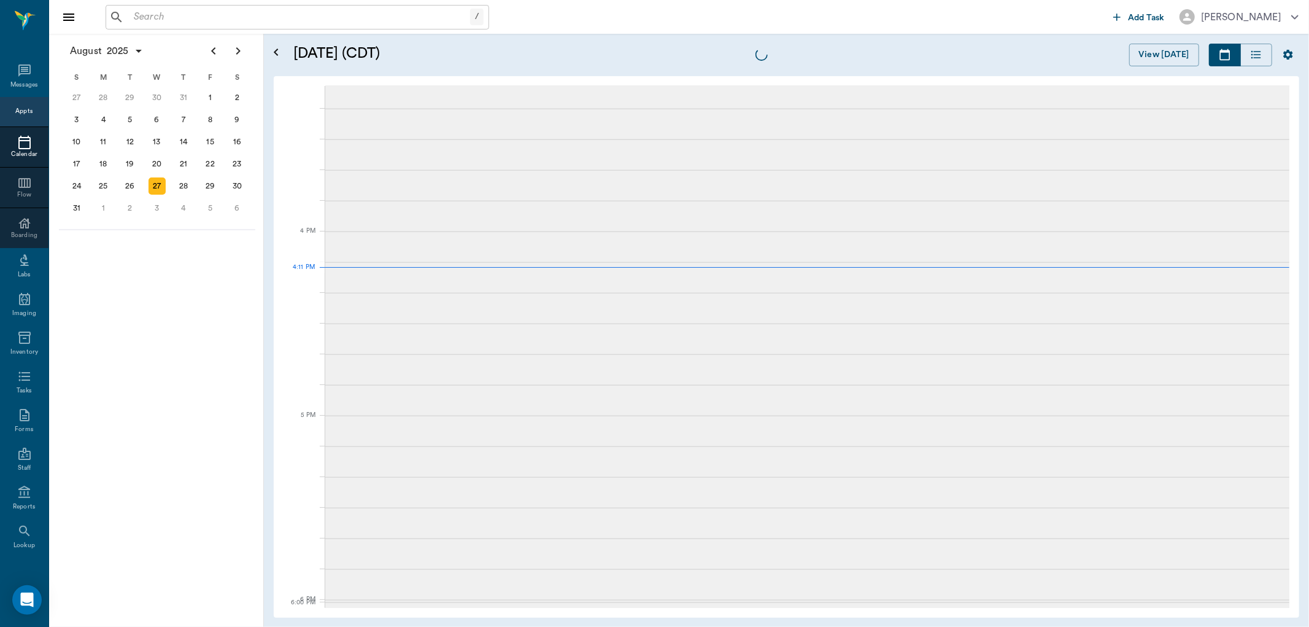
scroll to position [1475, 0]
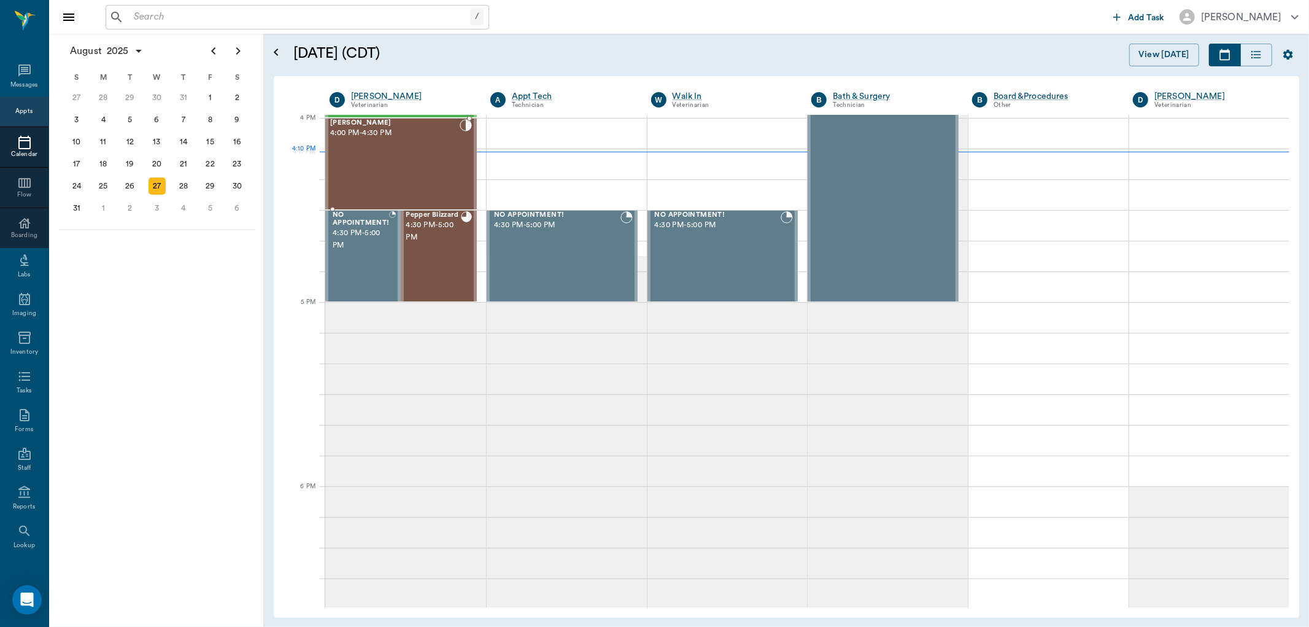
click at [432, 162] on div "Gracie Benson 4:00 PM - 4:30 PM" at bounding box center [395, 164] width 130 height 90
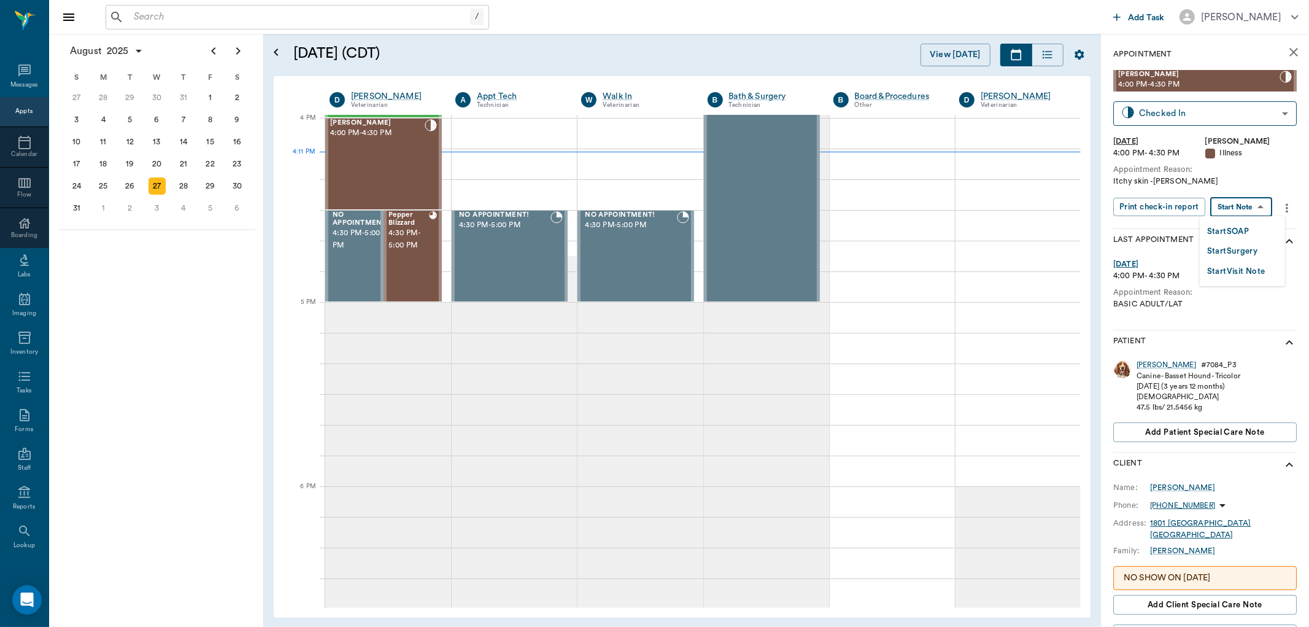
click at [1254, 203] on body "/ ​ Add Task Dr. Bert Ellsworth Nectar Messages Appts Calendar Flow Boarding La…" at bounding box center [654, 313] width 1309 height 627
click at [1249, 234] on button "Start SOAP" at bounding box center [1228, 232] width 42 height 14
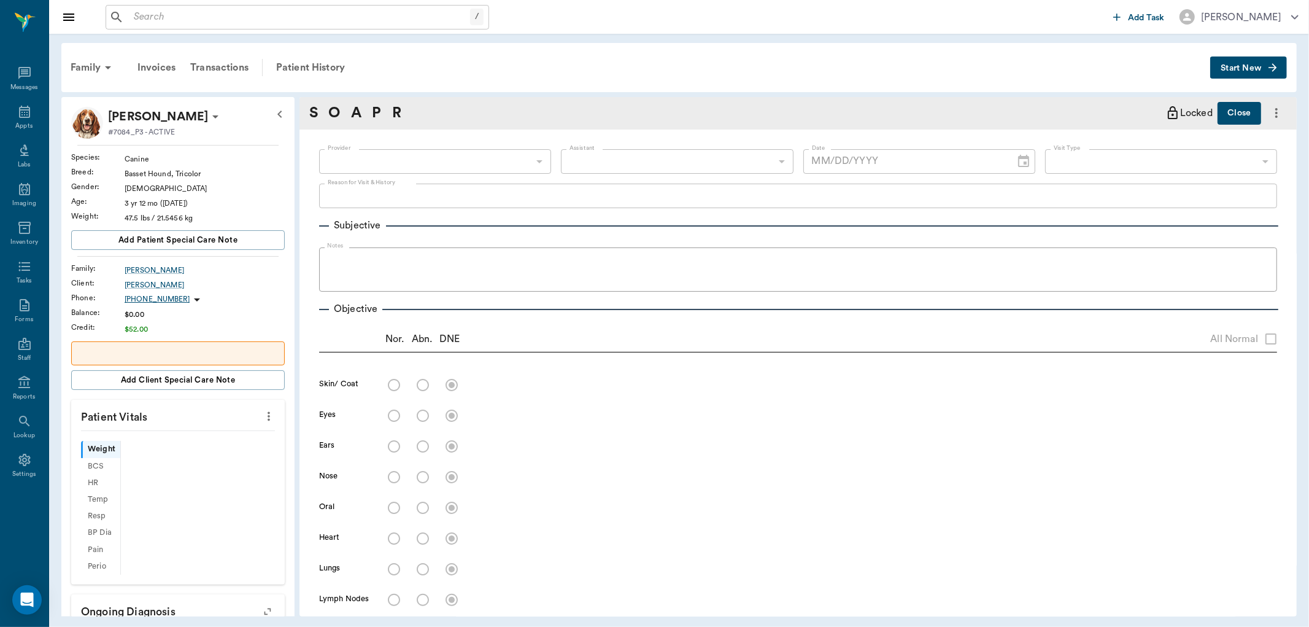
type input "63ec2f075fda476ae8351a4d"
type input "65d2be4f46e3a538d89b8c15"
type textarea "Itchy skin -jess"
type input "[DATE]"
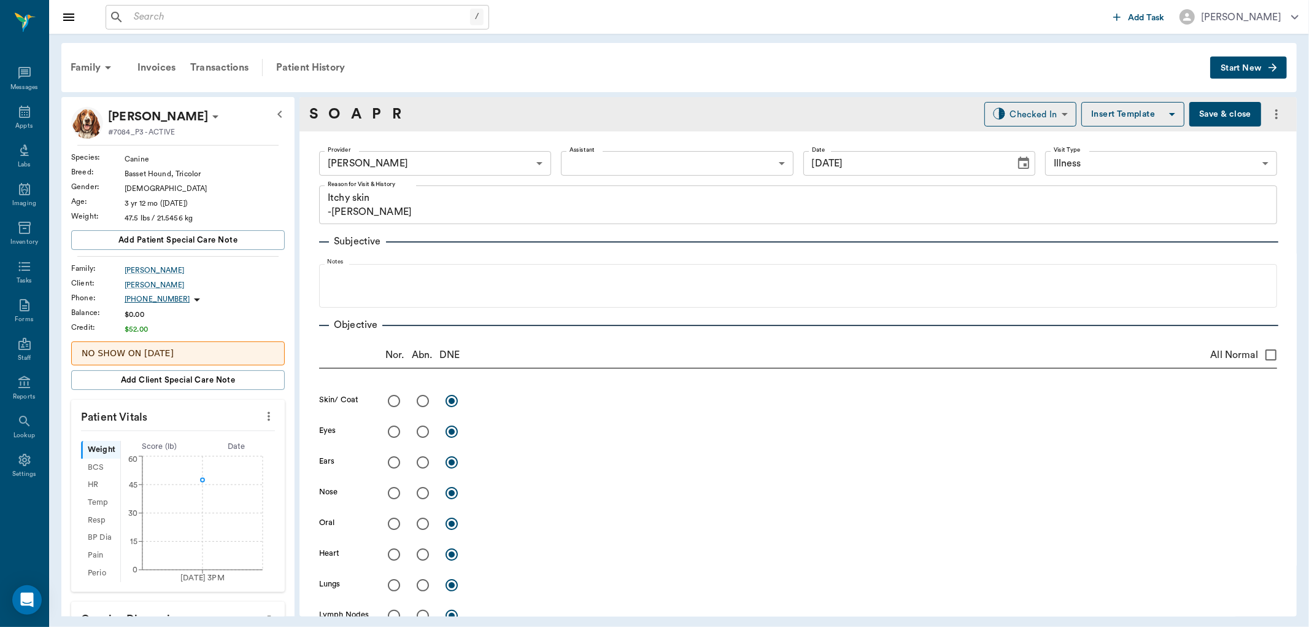
click at [731, 169] on body "/ ​ Add Task Dr. Bert Ellsworth Nectar Messages Appts Labs Imaging Inventory Ta…" at bounding box center [654, 313] width 1309 height 627
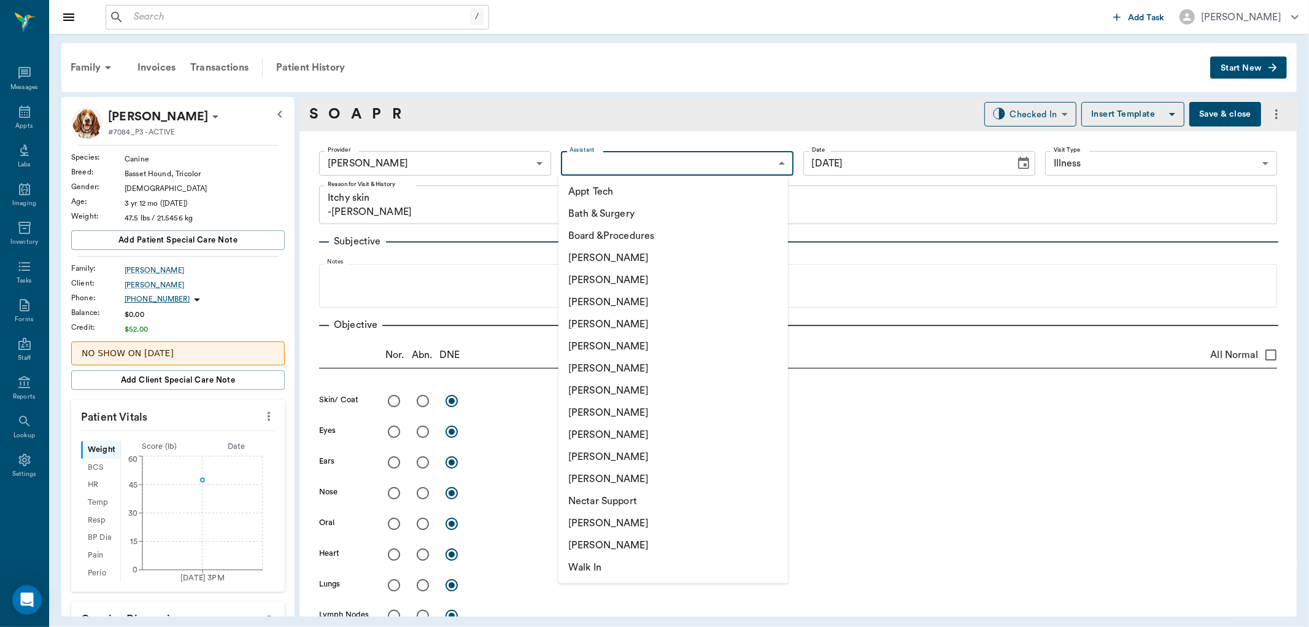
click at [652, 303] on li "[PERSON_NAME]" at bounding box center [674, 302] width 230 height 22
type input "642ef10e332a41444de2bad1"
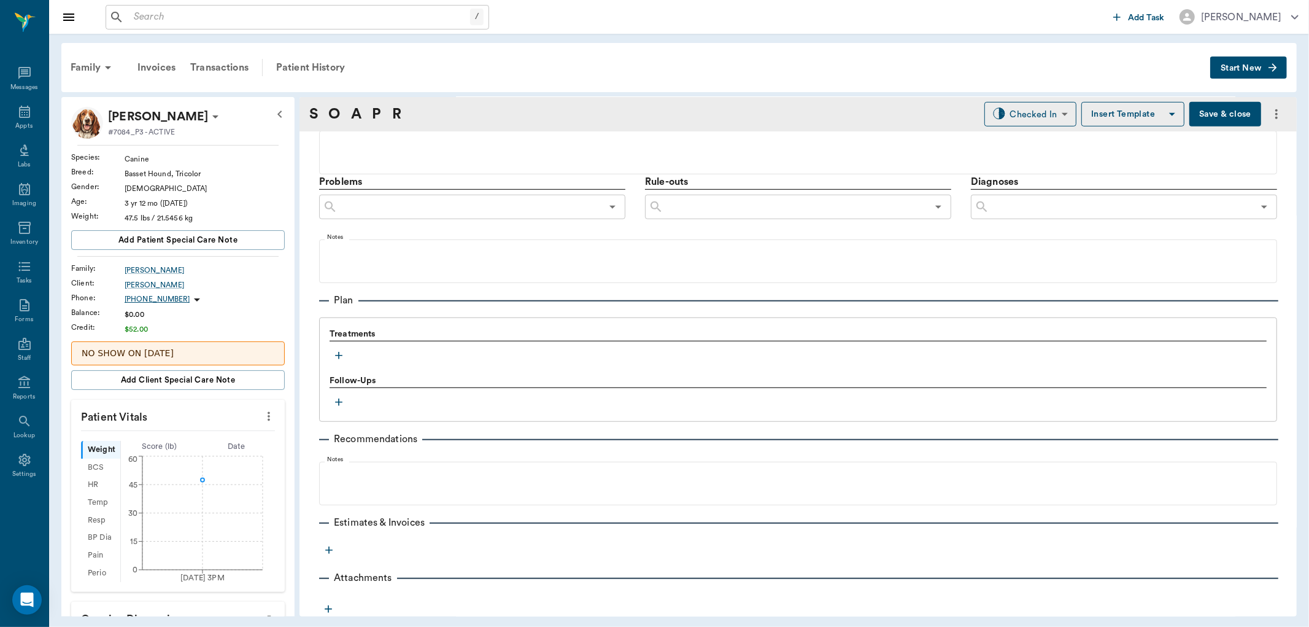
scroll to position [663, 0]
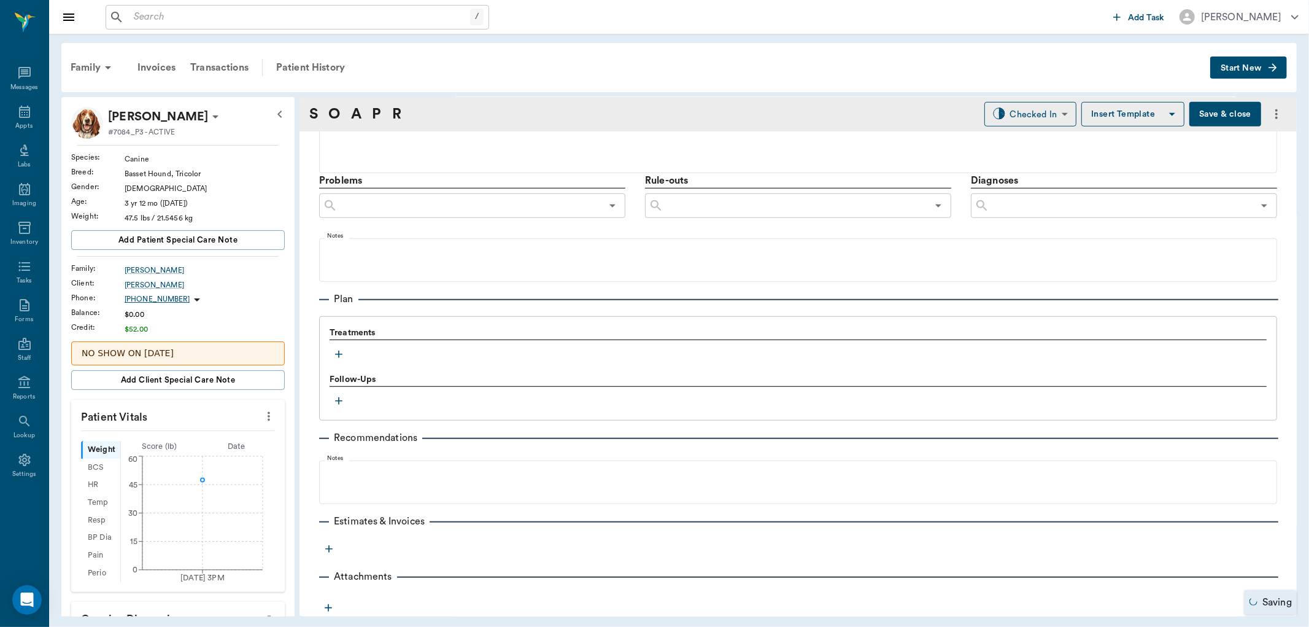
click at [335, 356] on icon "button" at bounding box center [339, 354] width 12 height 12
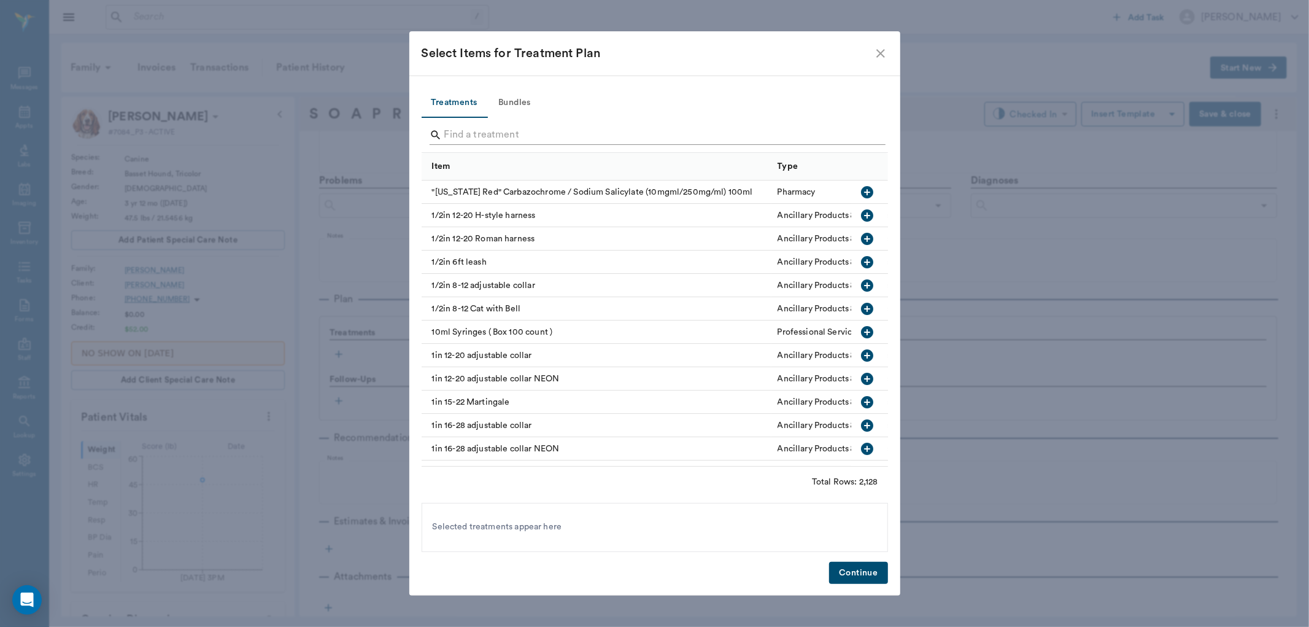
click at [605, 126] on input "Search" at bounding box center [655, 135] width 423 height 20
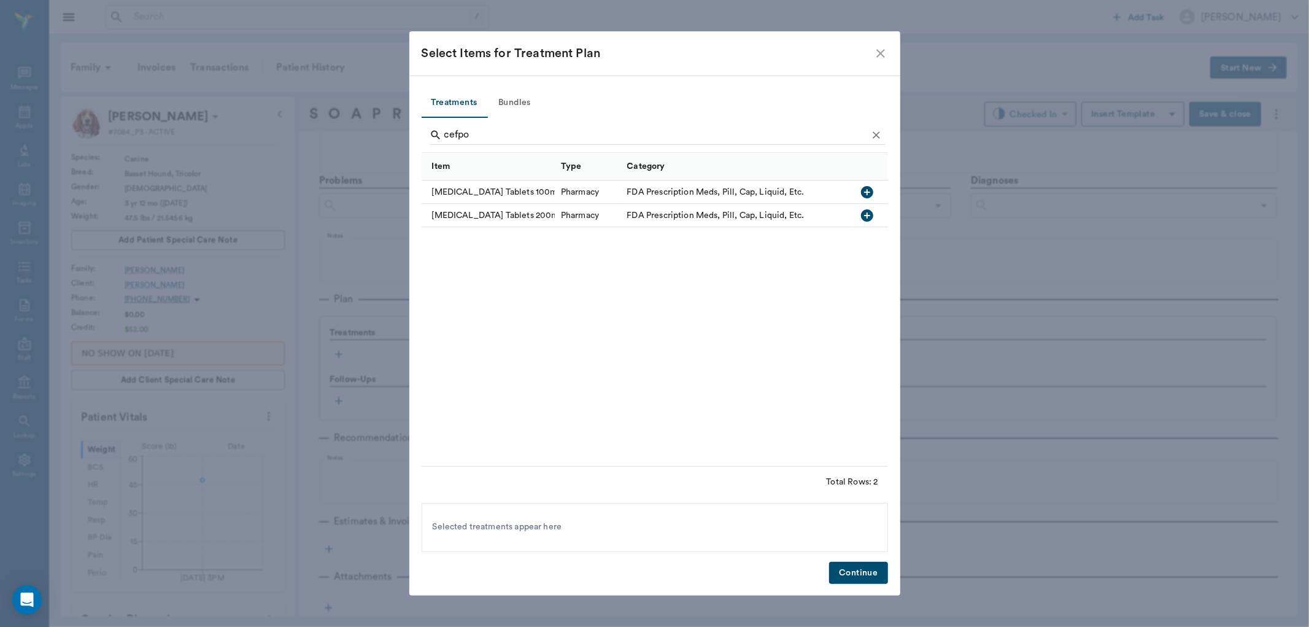
drag, startPoint x: 631, startPoint y: 45, endPoint x: 904, endPoint y: 2, distance: 276.0
click at [881, 48] on div "Select Items for Treatment Plan" at bounding box center [654, 53] width 491 height 44
click at [869, 208] on icon "button" at bounding box center [867, 215] width 15 height 15
type input "c"
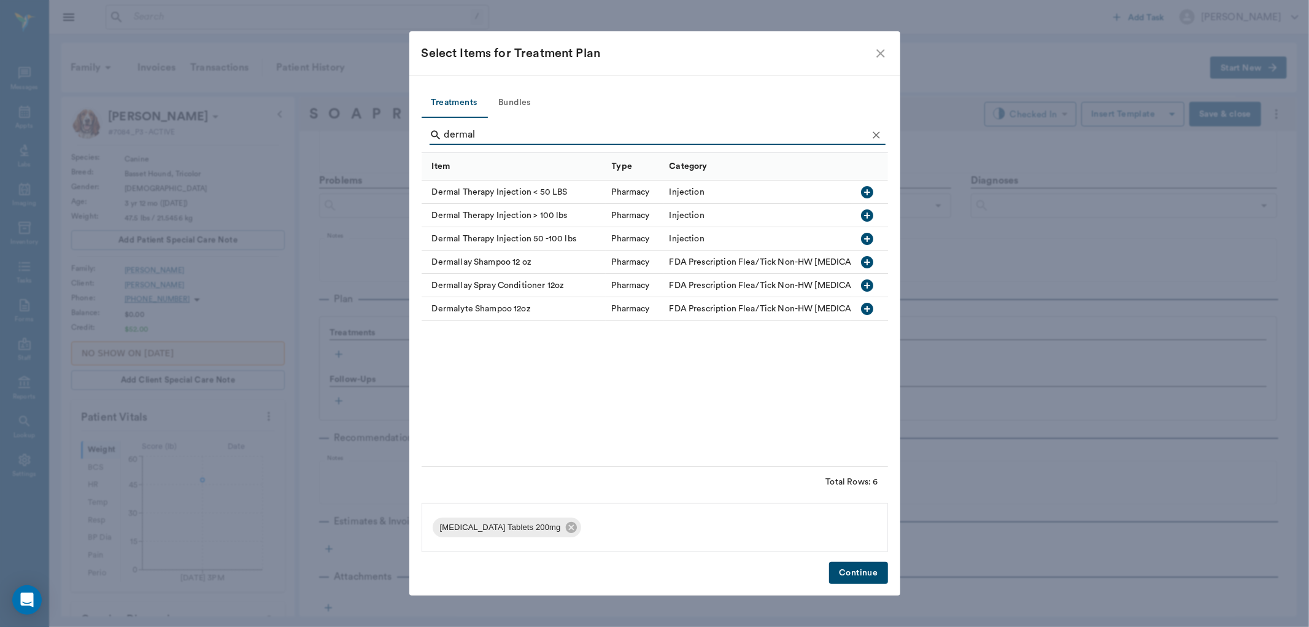
click at [869, 189] on icon "button" at bounding box center [867, 192] width 12 height 12
click at [522, 132] on input "dermal" at bounding box center [655, 135] width 423 height 20
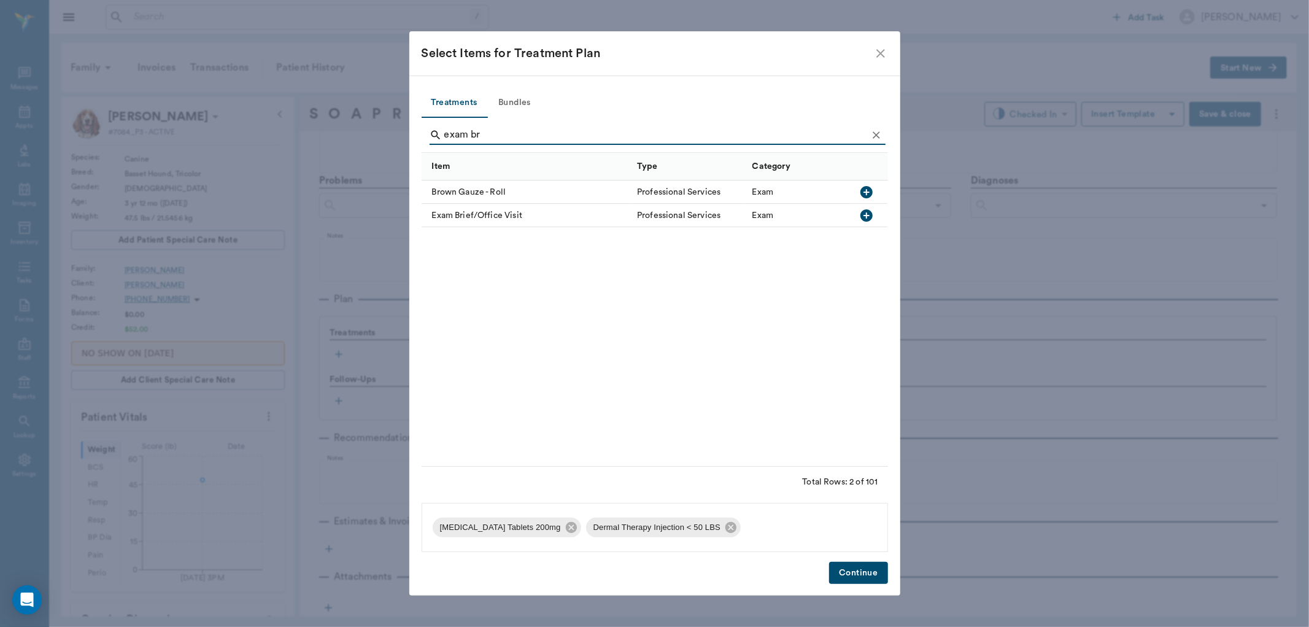
type input "exam br"
click at [867, 215] on icon "button" at bounding box center [866, 215] width 15 height 15
click at [872, 576] on button "Continue" at bounding box center [858, 573] width 58 height 23
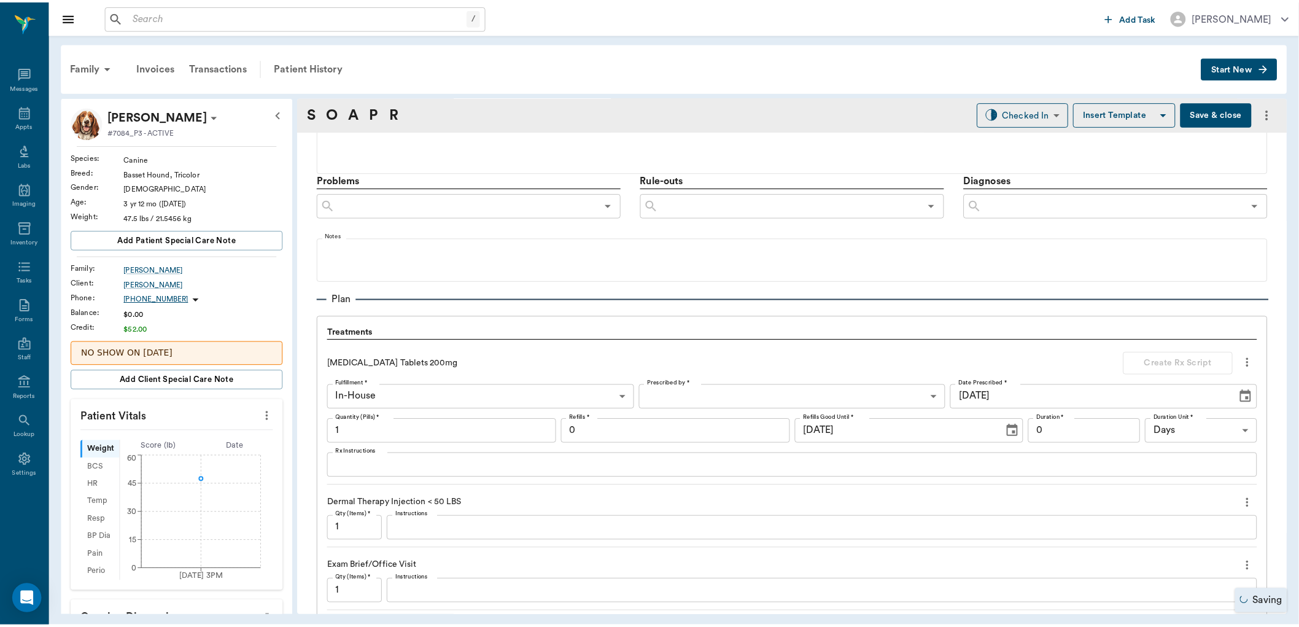
scroll to position [950, 0]
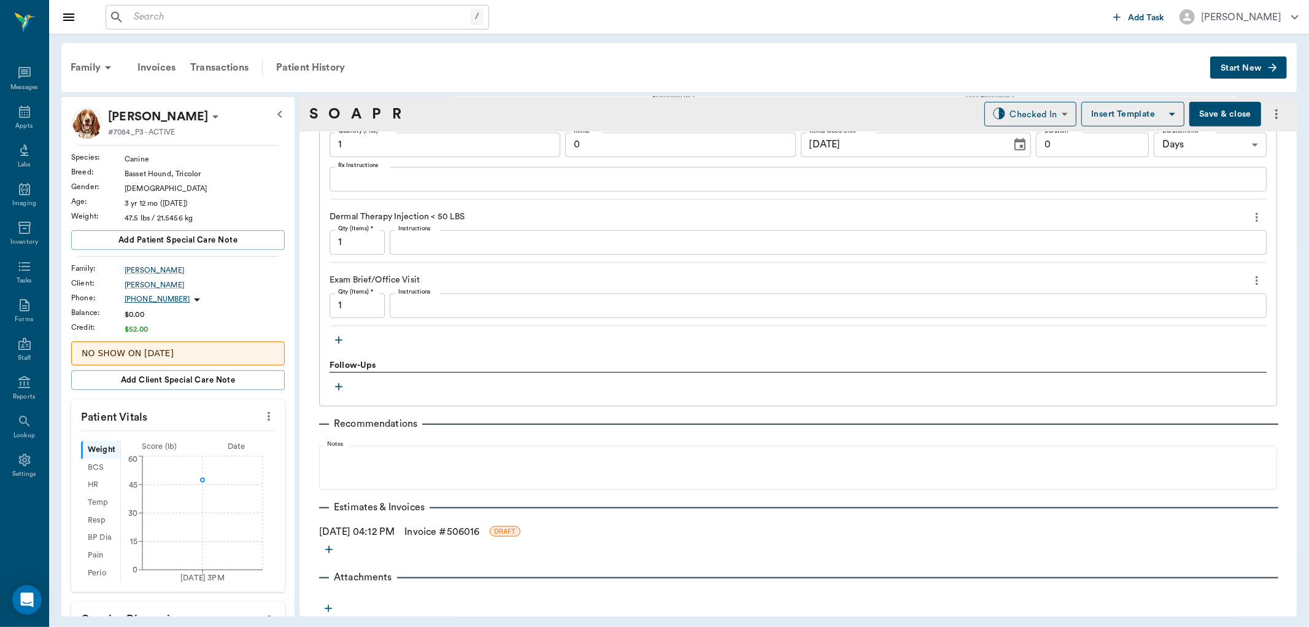
click at [462, 532] on link "Invoice # 506016" at bounding box center [442, 531] width 75 height 15
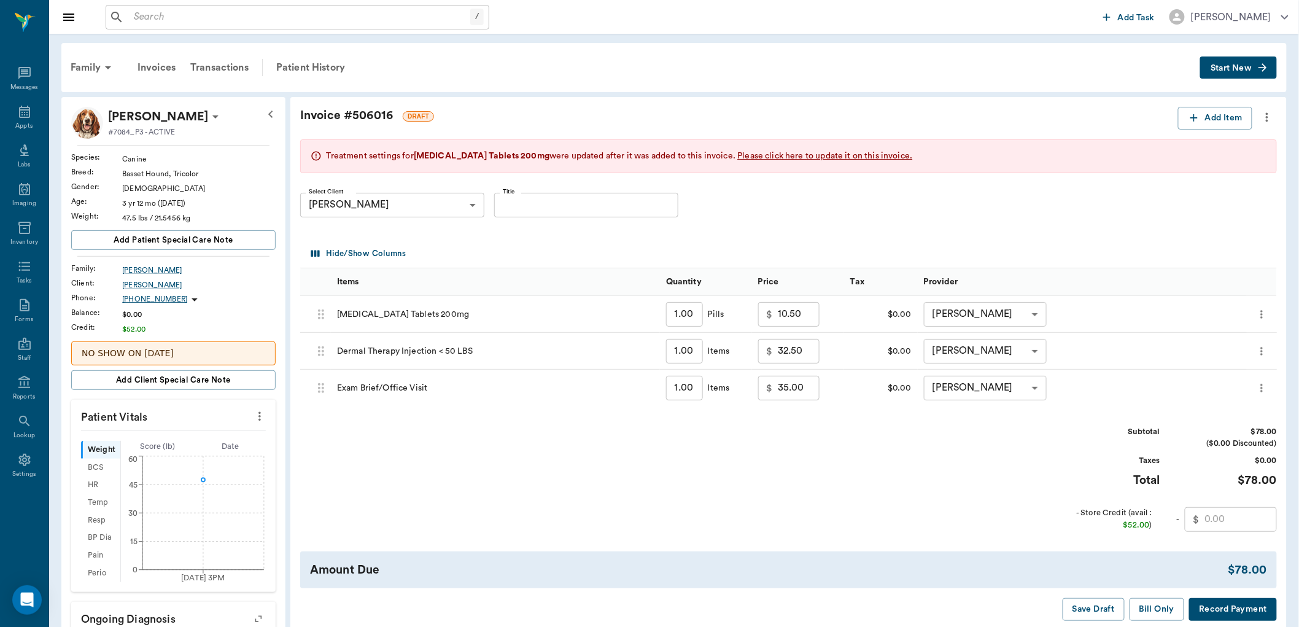
scroll to position [204, 0]
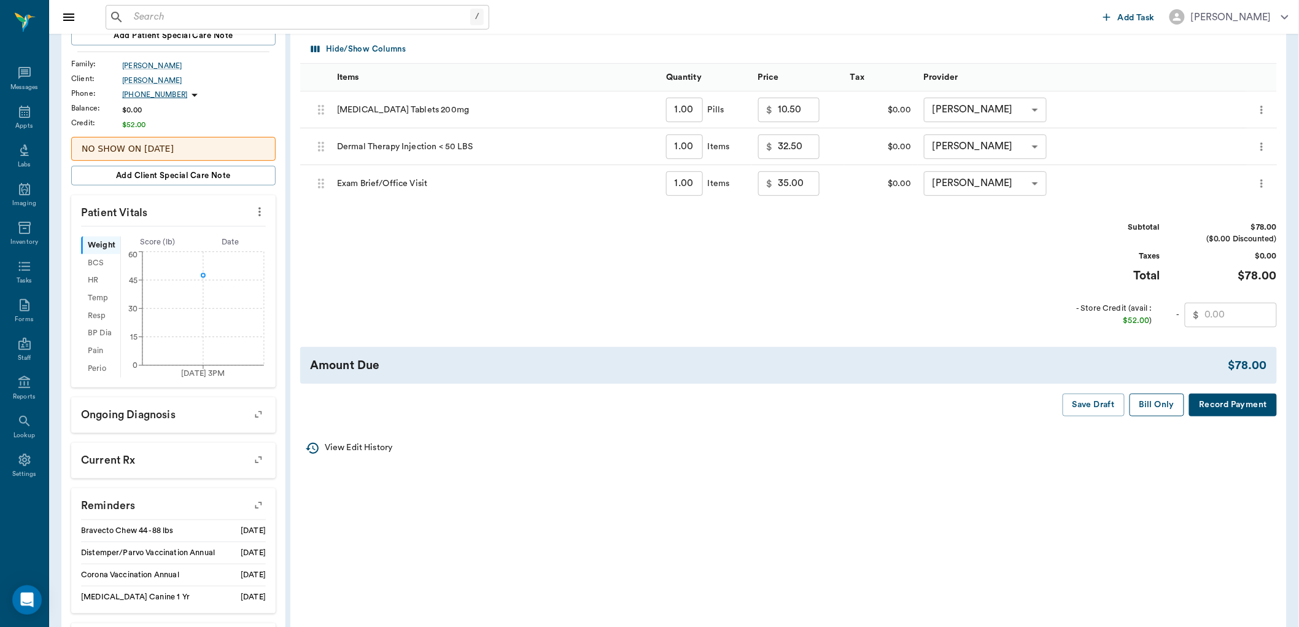
click at [1156, 411] on button "Bill Only" at bounding box center [1156, 404] width 55 height 23
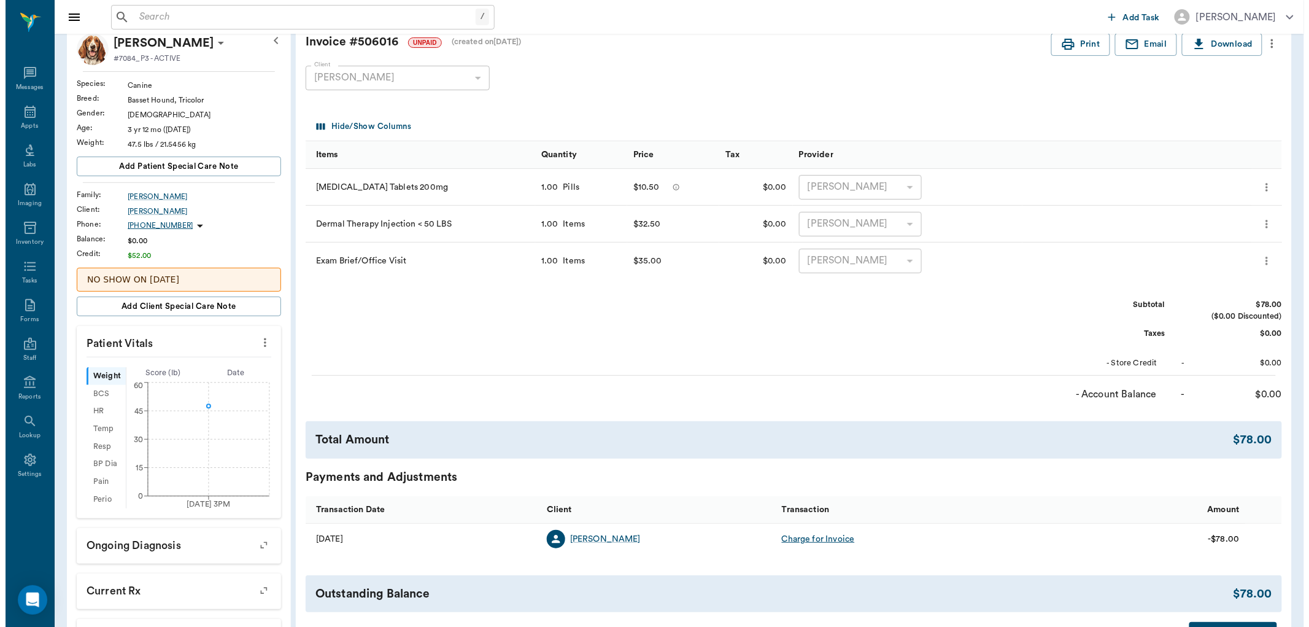
scroll to position [0, 0]
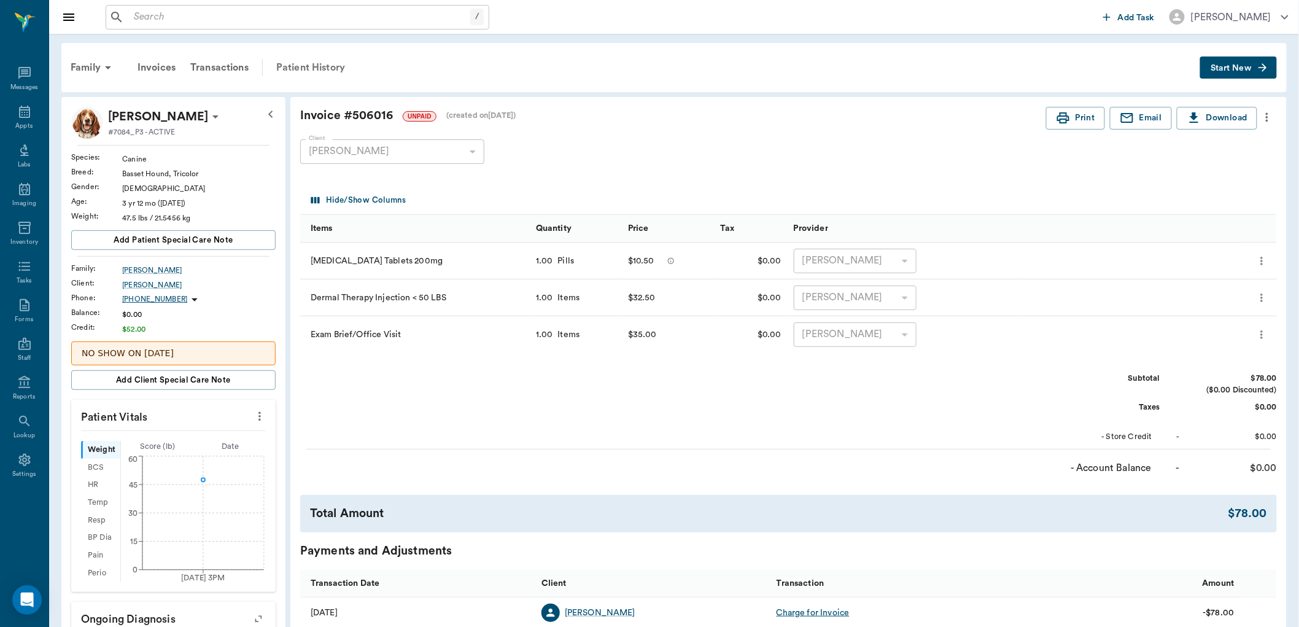
click at [312, 68] on div "Patient History" at bounding box center [310, 67] width 83 height 29
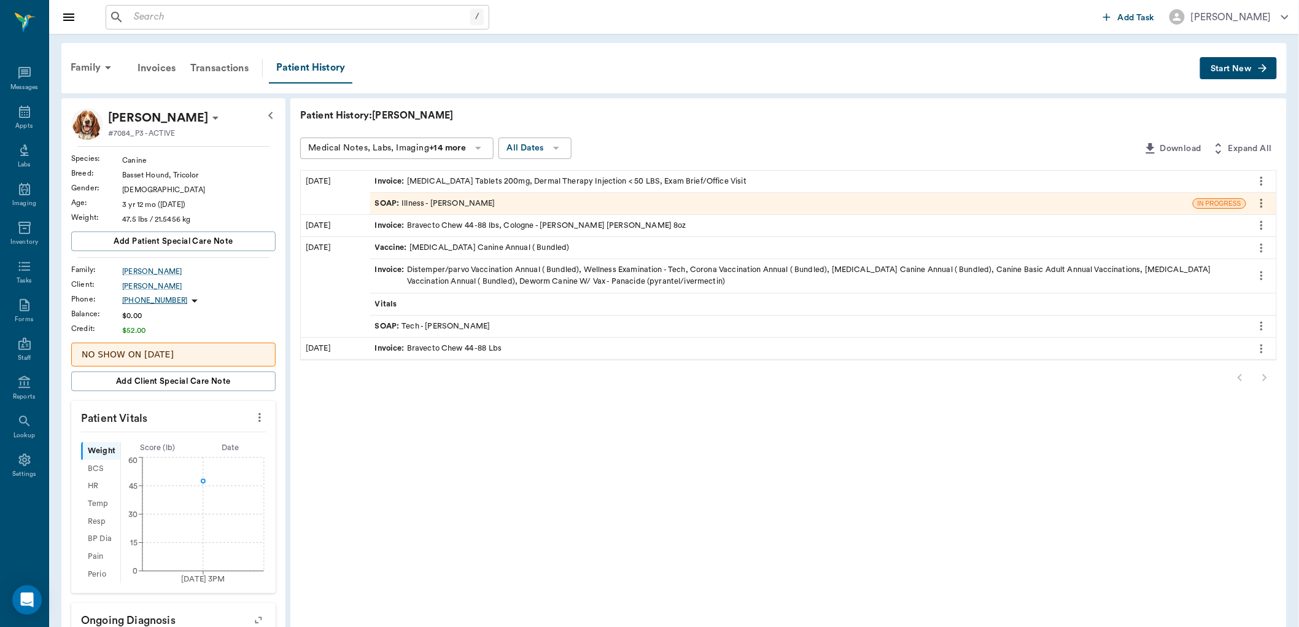
click at [457, 207] on div "SOAP : Illness - [PERSON_NAME]" at bounding box center [435, 204] width 120 height 12
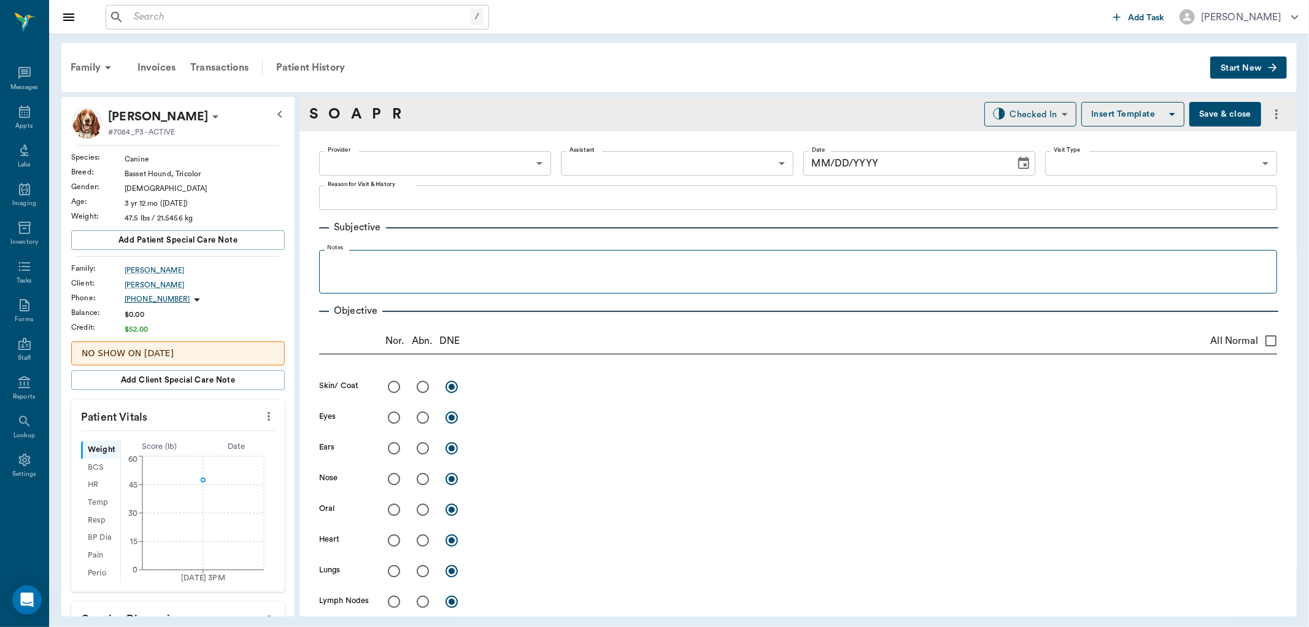
type input "63ec2f075fda476ae8351a4d"
type input "642ef10e332a41444de2bad1"
type input "65d2be4f46e3a538d89b8c15"
type textarea "Itchy skin -jess"
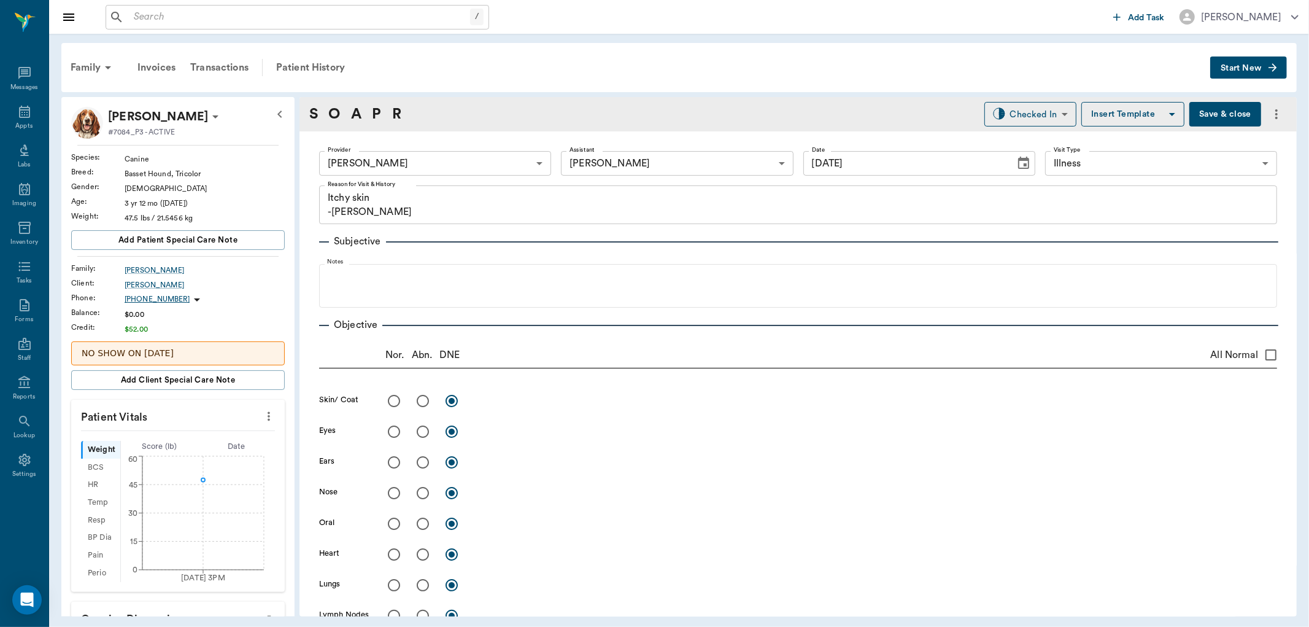
type input "[DATE]"
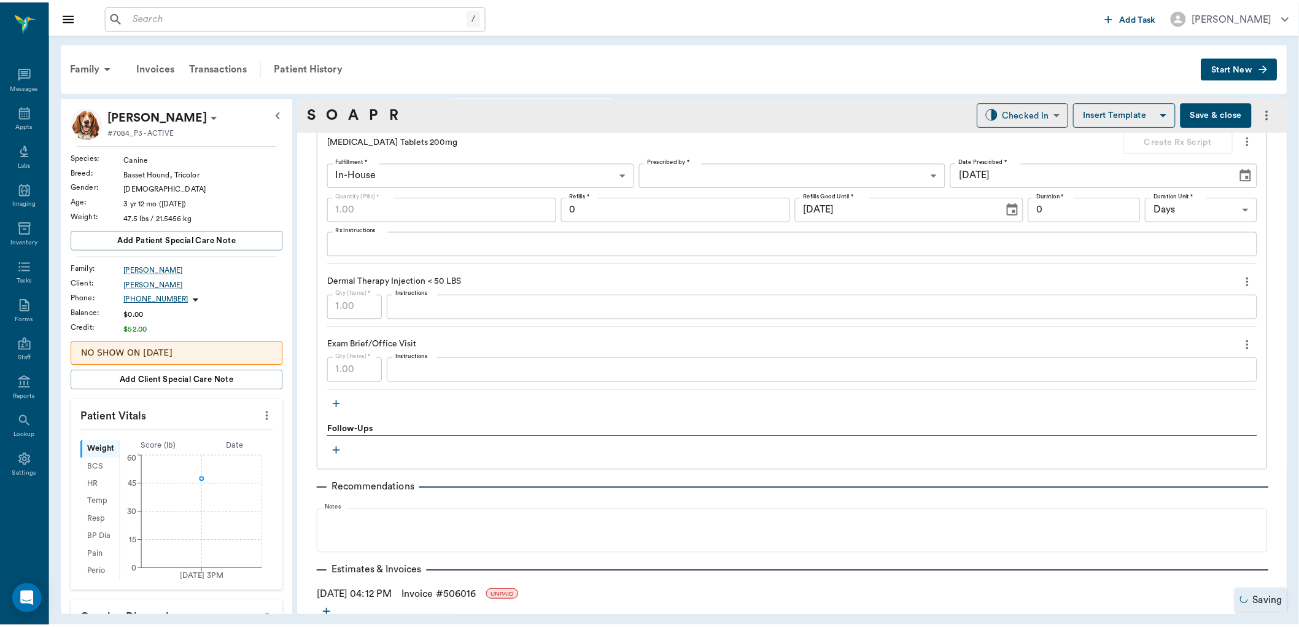
scroll to position [813, 0]
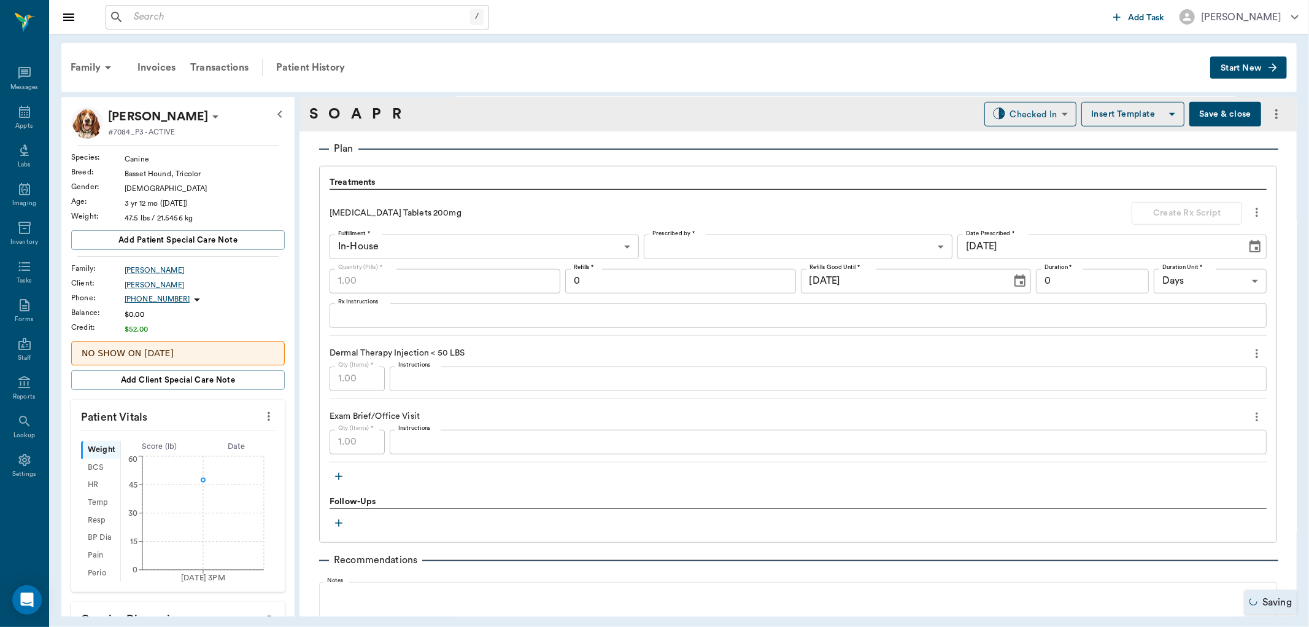
click at [449, 314] on textarea "Rx Instructions" at bounding box center [798, 315] width 920 height 14
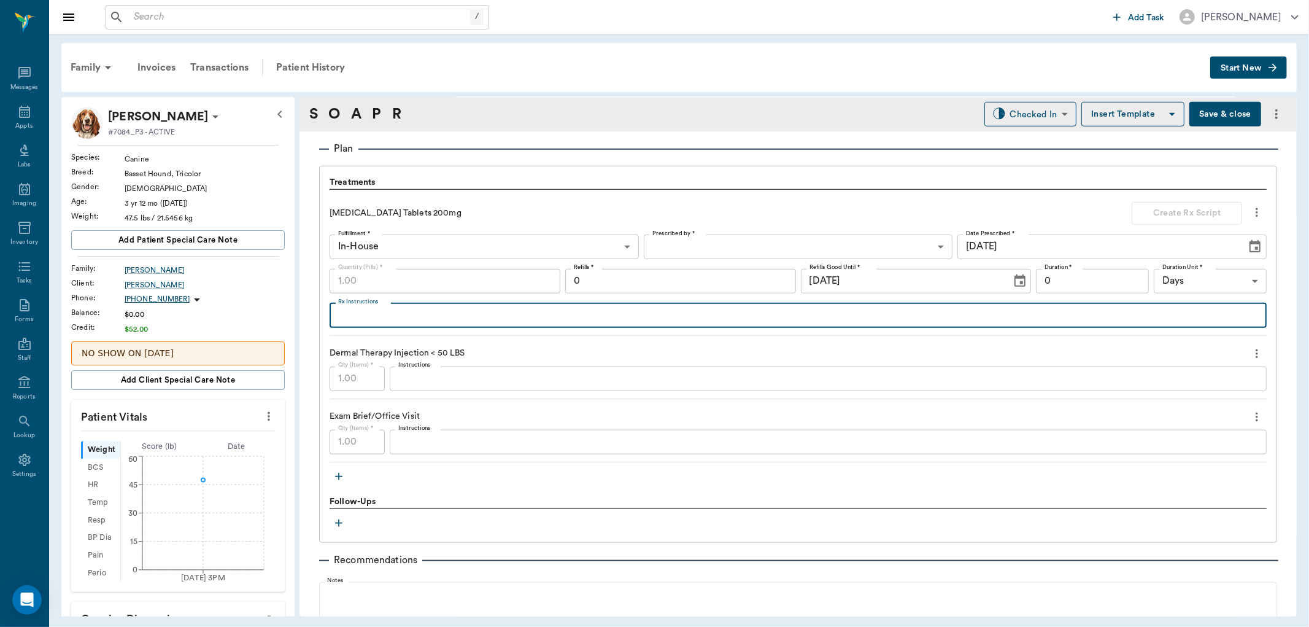
drag, startPoint x: 449, startPoint y: 314, endPoint x: 1242, endPoint y: 212, distance: 799.6
click at [1250, 212] on icon "more" at bounding box center [1257, 212] width 14 height 15
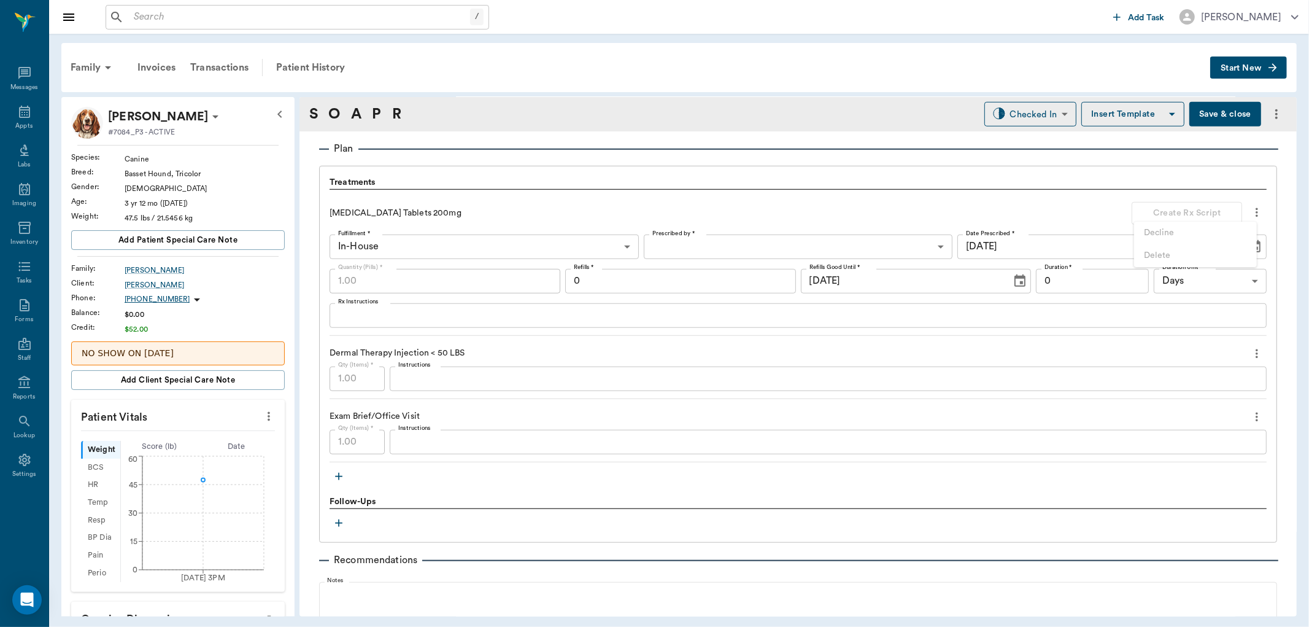
click at [1246, 211] on div at bounding box center [654, 313] width 1309 height 627
click at [1250, 212] on icon "more" at bounding box center [1257, 212] width 14 height 15
click at [1181, 252] on ul "Decline Delete" at bounding box center [1195, 244] width 123 height 45
click at [309, 68] on div at bounding box center [654, 313] width 1309 height 627
click at [309, 68] on div "Patient History" at bounding box center [310, 67] width 83 height 29
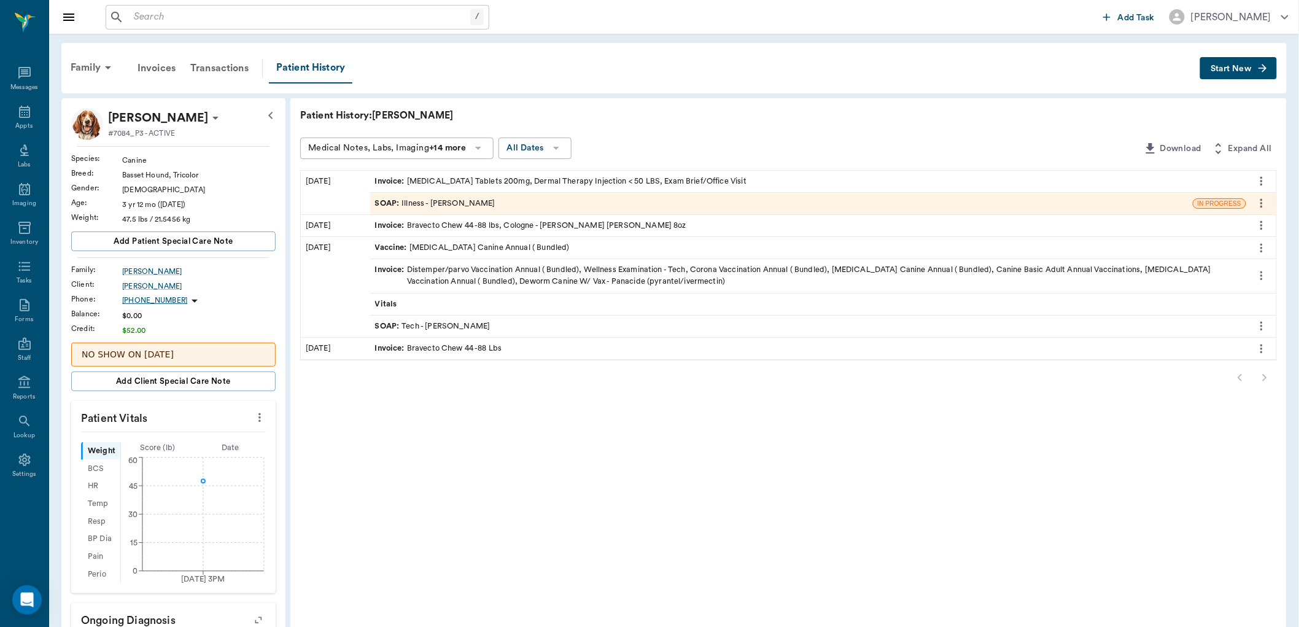
click at [1263, 179] on icon "more" at bounding box center [1262, 181] width 14 height 15
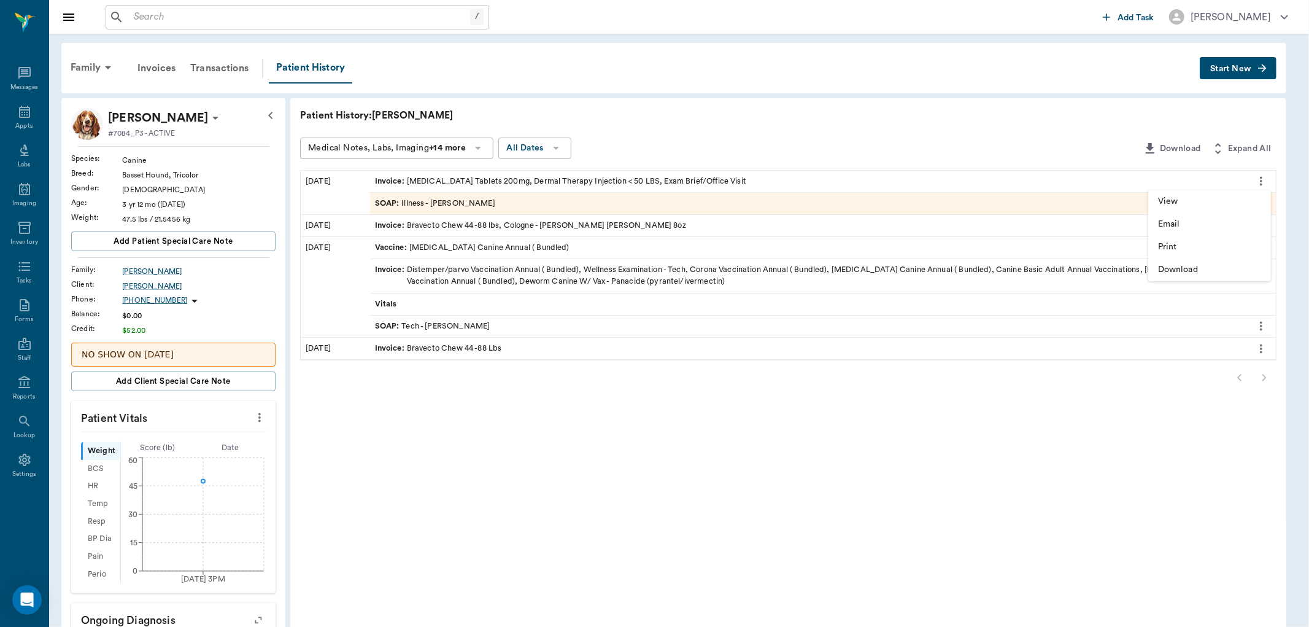
click at [1207, 203] on span "View" at bounding box center [1209, 201] width 103 height 13
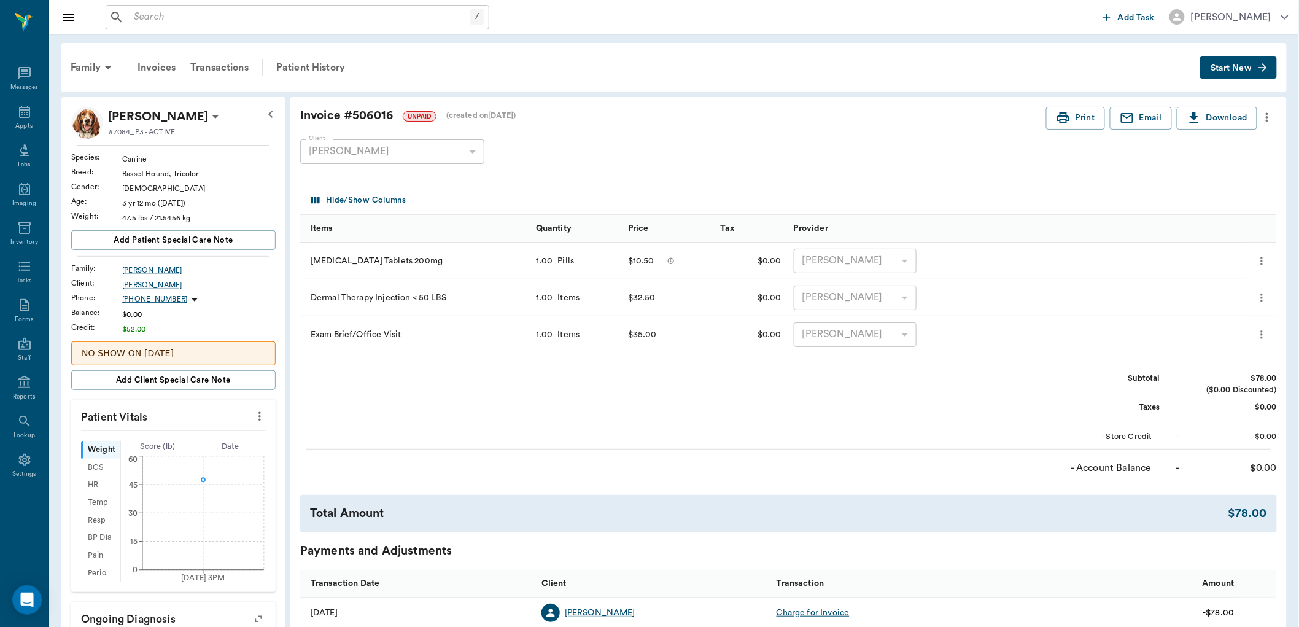
click at [1272, 107] on button "more" at bounding box center [1267, 117] width 20 height 21
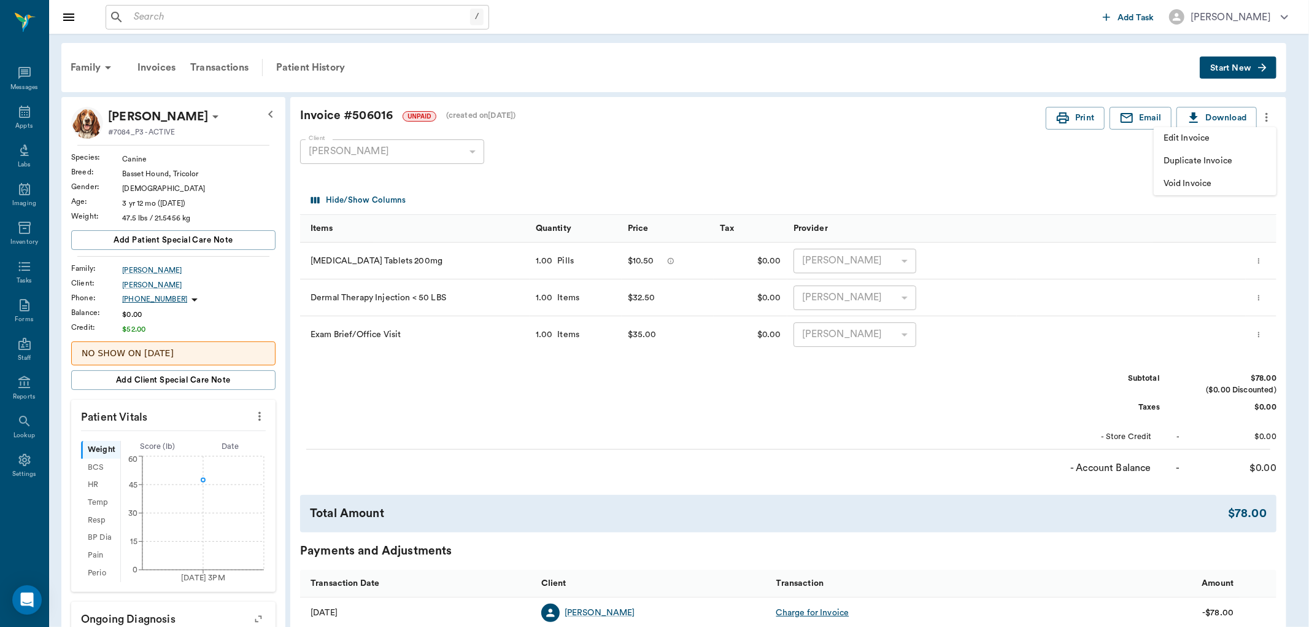
click at [1241, 142] on span "Edit Invoice" at bounding box center [1215, 138] width 103 height 13
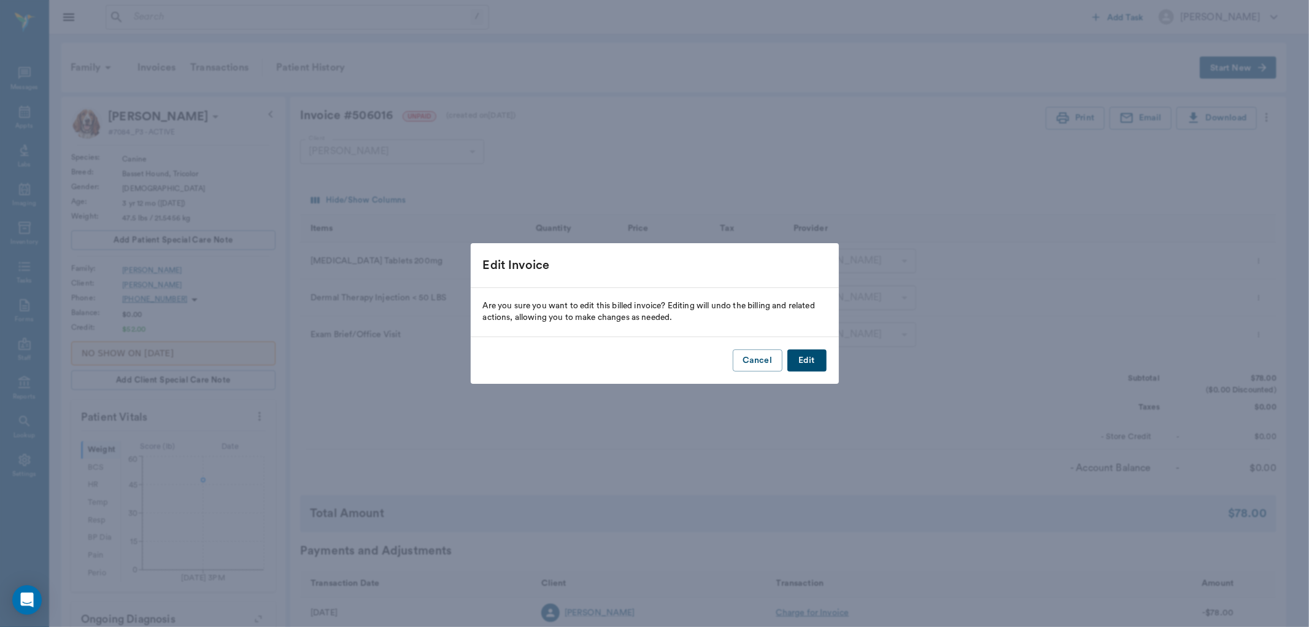
click at [826, 362] on div "Cancel Edit" at bounding box center [655, 360] width 368 height 47
click at [809, 357] on button "Edit" at bounding box center [807, 360] width 39 height 23
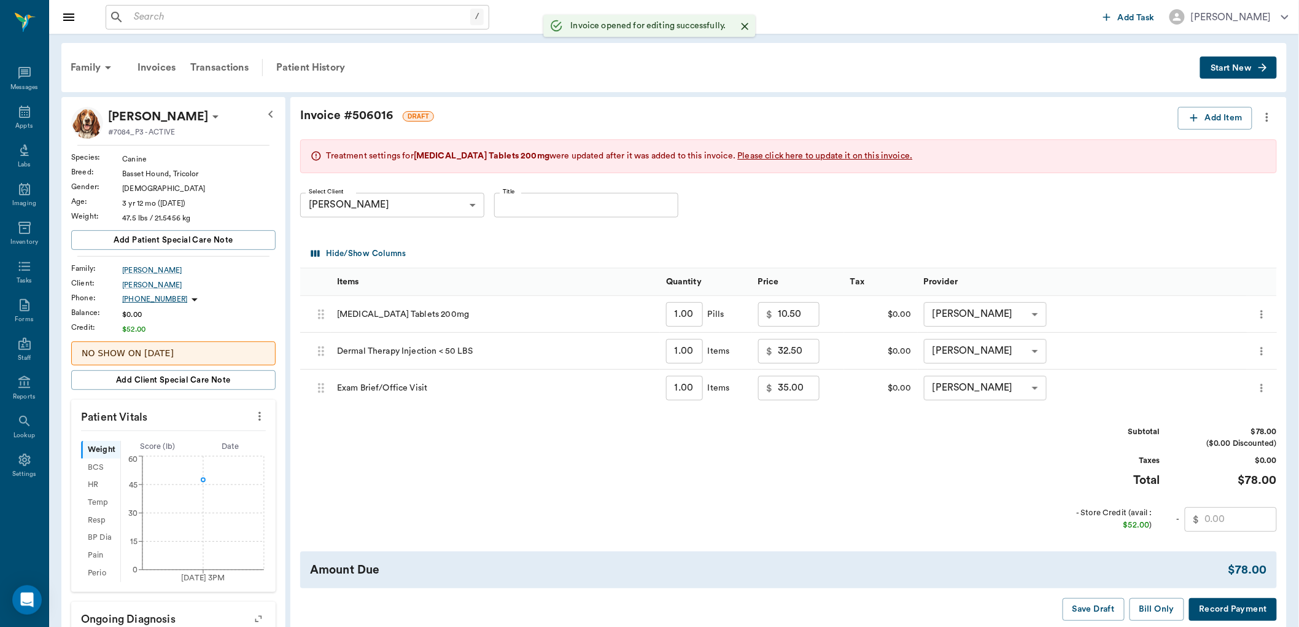
click at [692, 310] on input "1.00" at bounding box center [684, 314] width 37 height 25
type input "1"
type input "11.30"
type input "10"
type input "32.00"
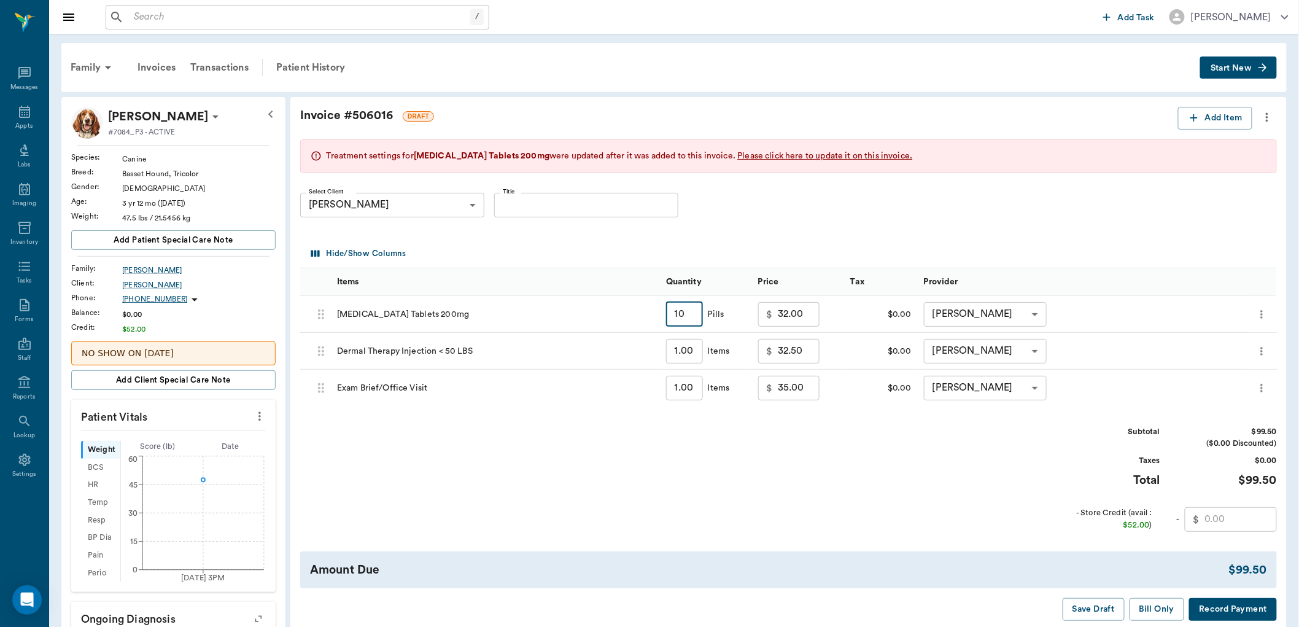
click at [606, 465] on div "Subtotal $99.50 ($0.00 Discounted) Taxes $0.00 Total $99.50 - Store Credit (ava…" at bounding box center [788, 478] width 977 height 105
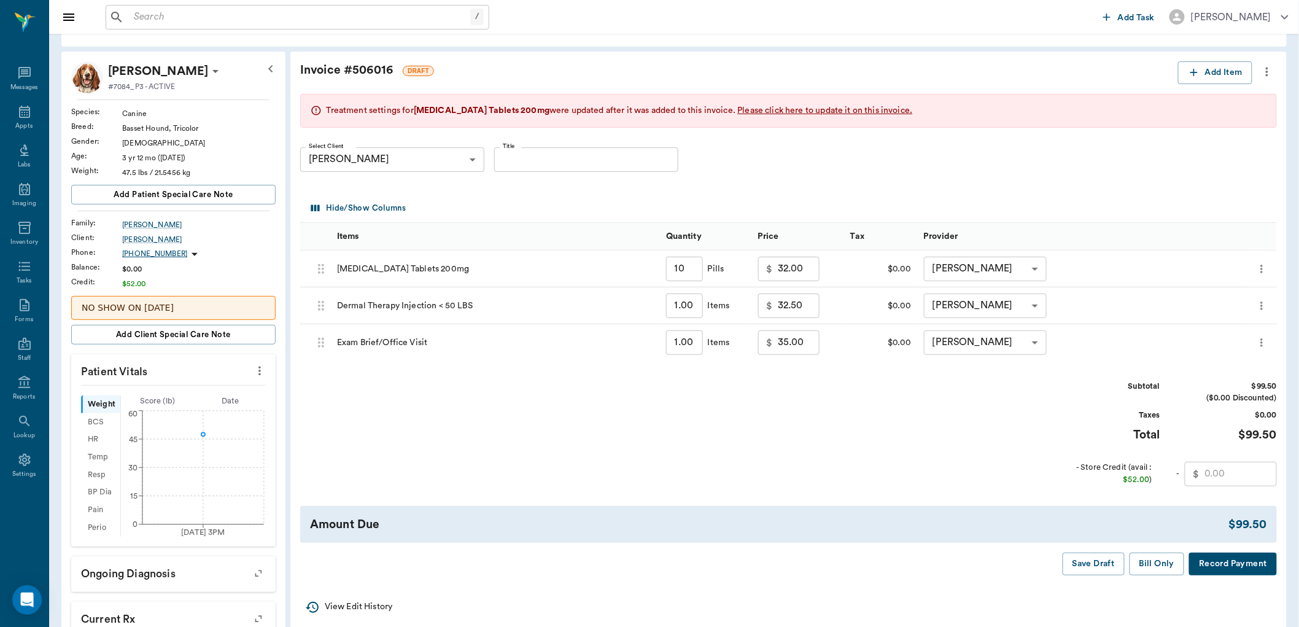
scroll to position [68, 0]
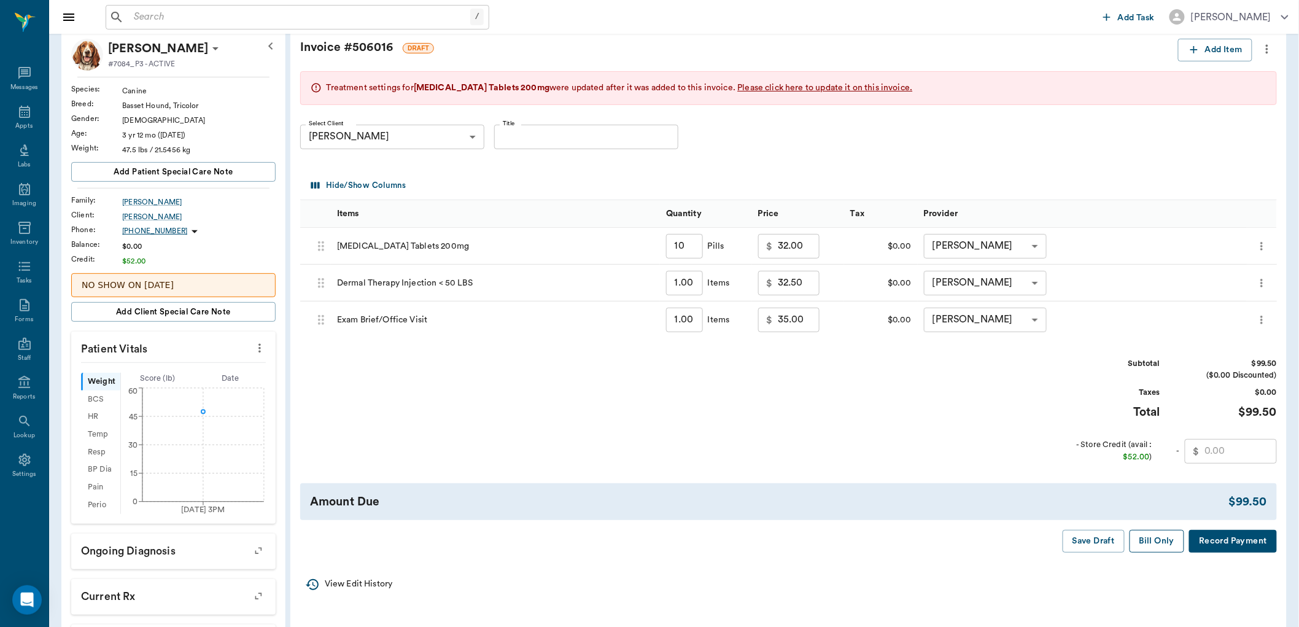
click at [1155, 545] on button "Bill Only" at bounding box center [1156, 541] width 55 height 23
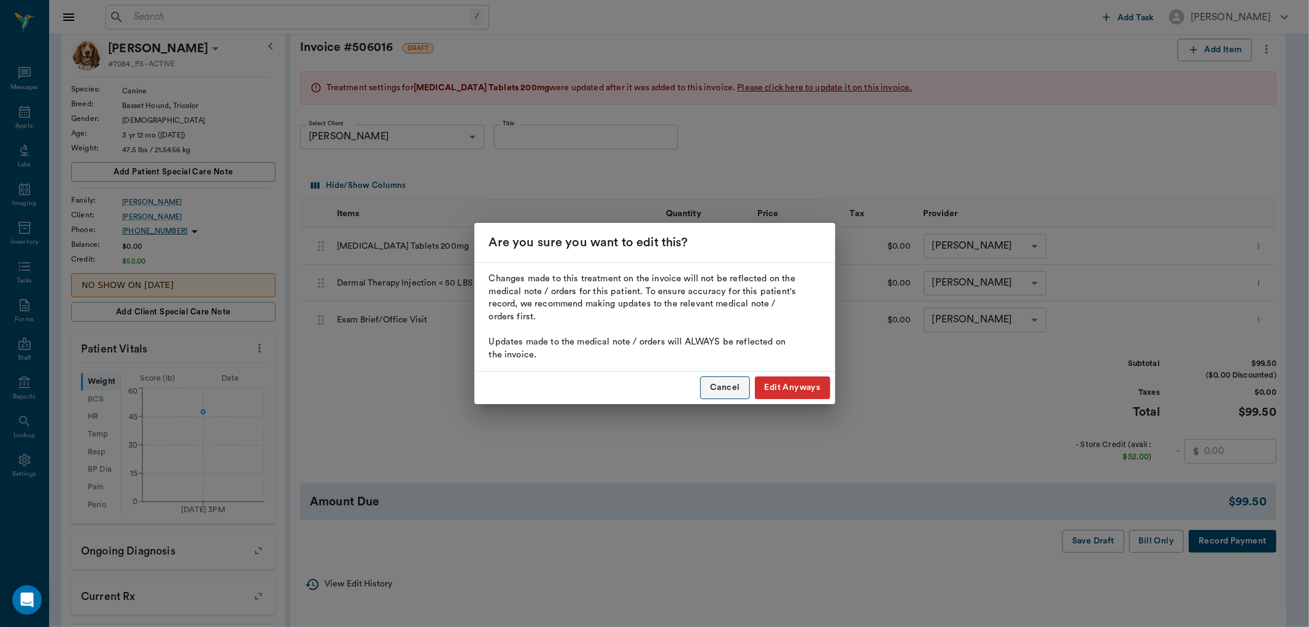
click at [716, 388] on button "Cancel" at bounding box center [724, 387] width 49 height 23
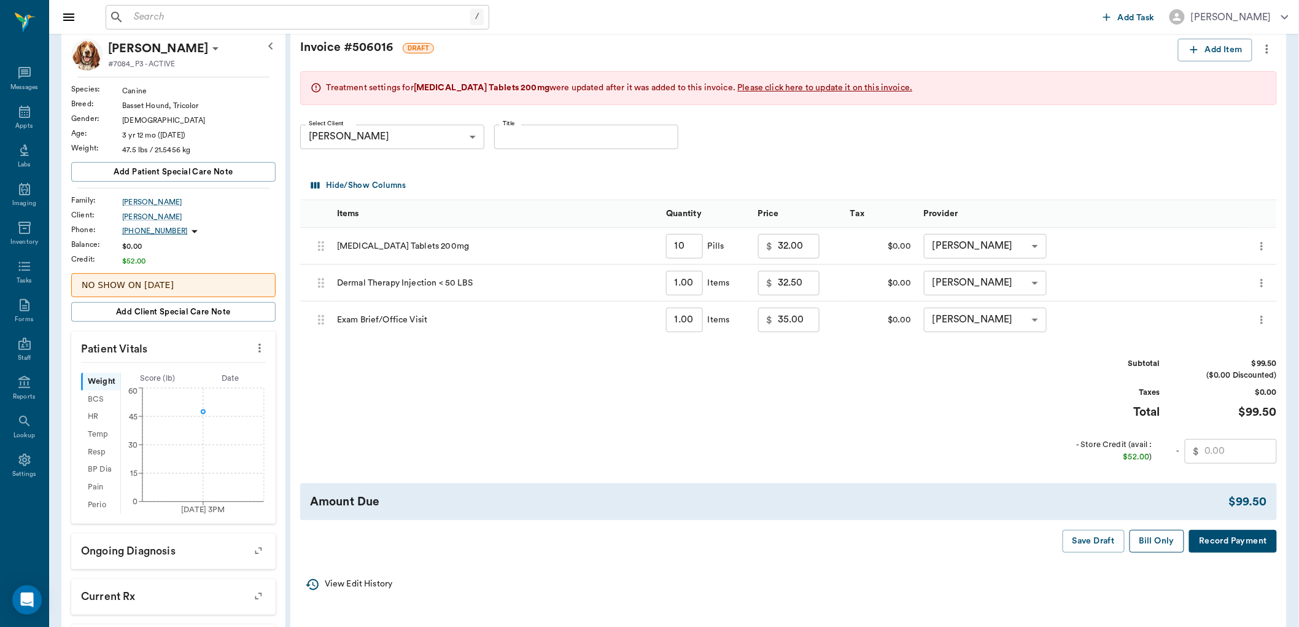
click at [1136, 539] on button "Bill Only" at bounding box center [1156, 541] width 55 height 23
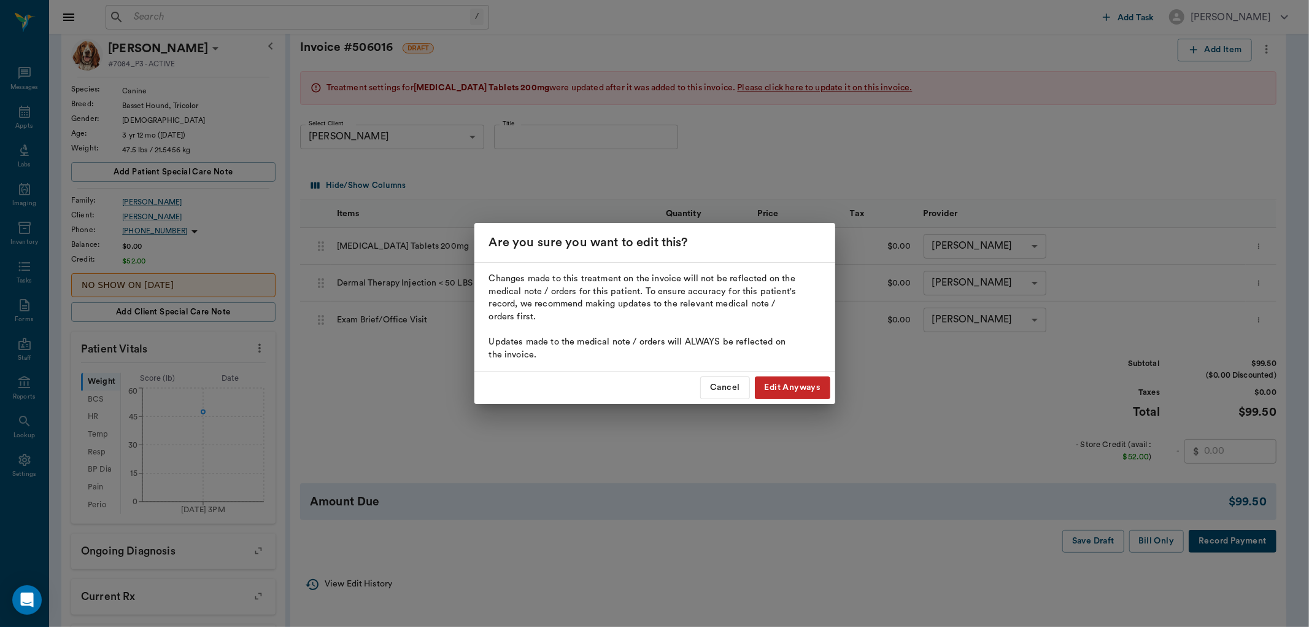
click at [797, 389] on button "Edit Anyways" at bounding box center [793, 387] width 76 height 23
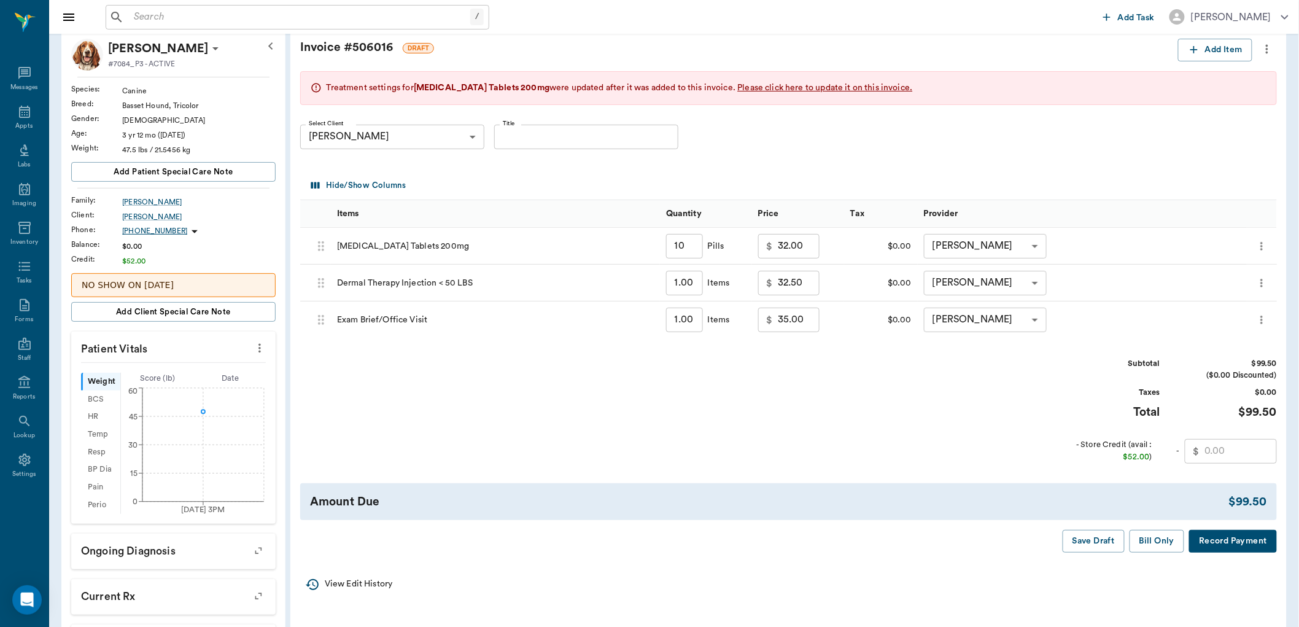
type input "10.00"
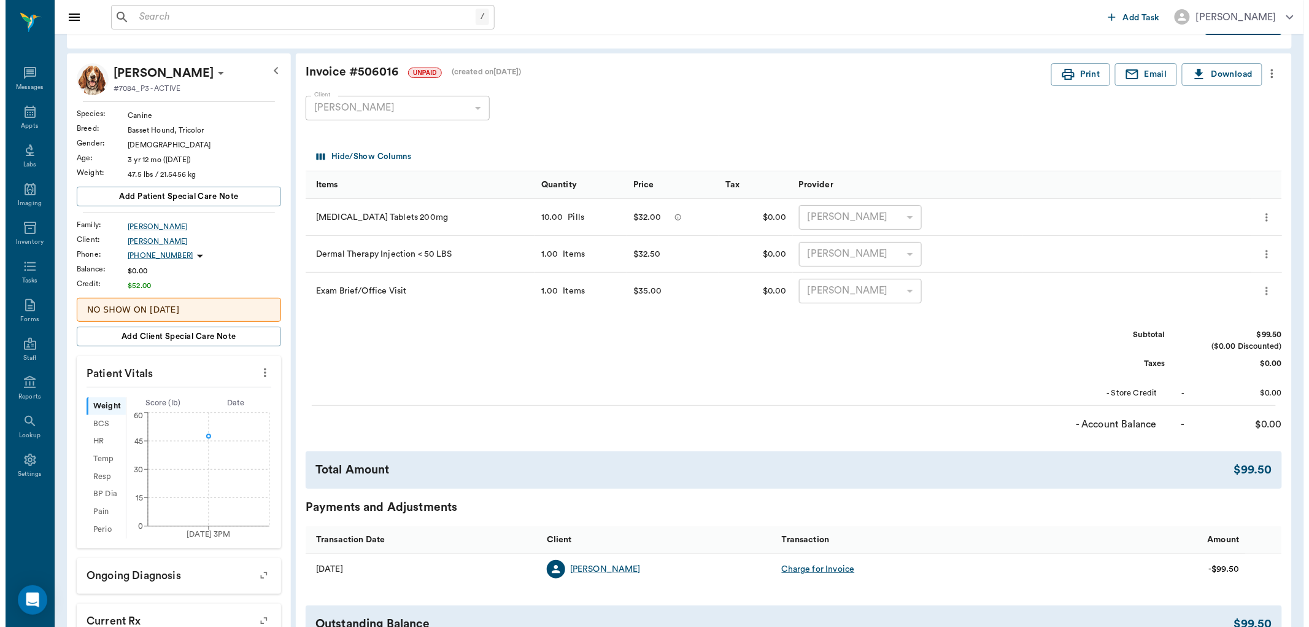
scroll to position [0, 0]
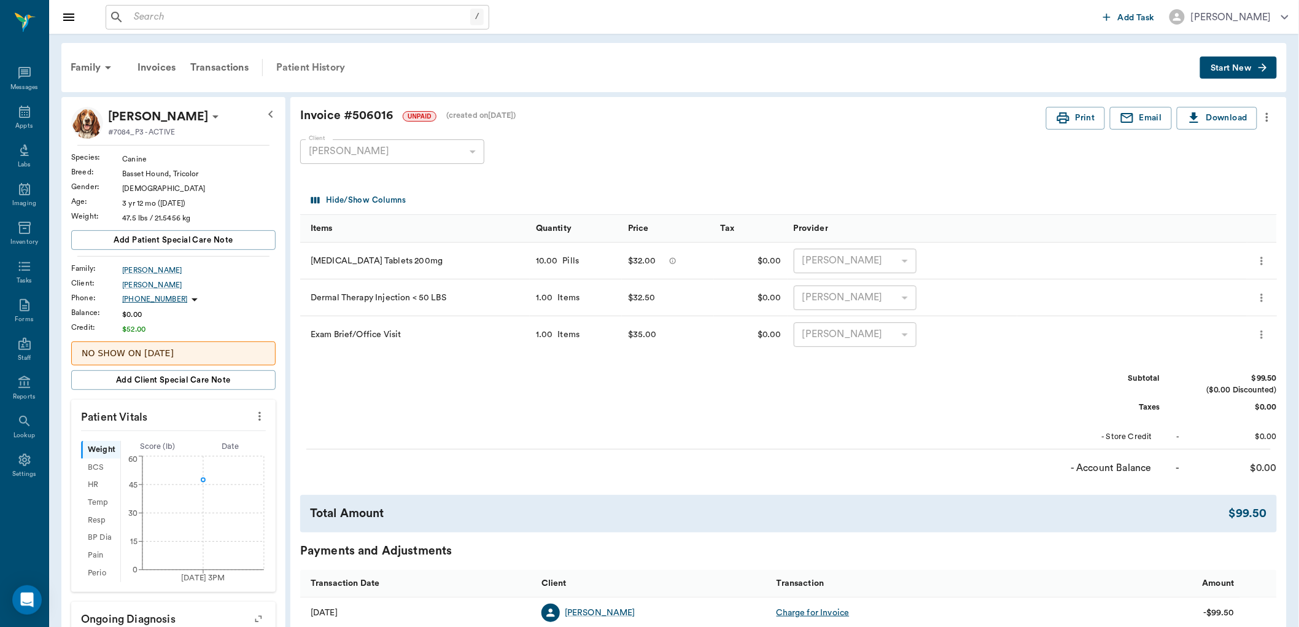
click at [324, 78] on div "Patient History" at bounding box center [310, 67] width 83 height 29
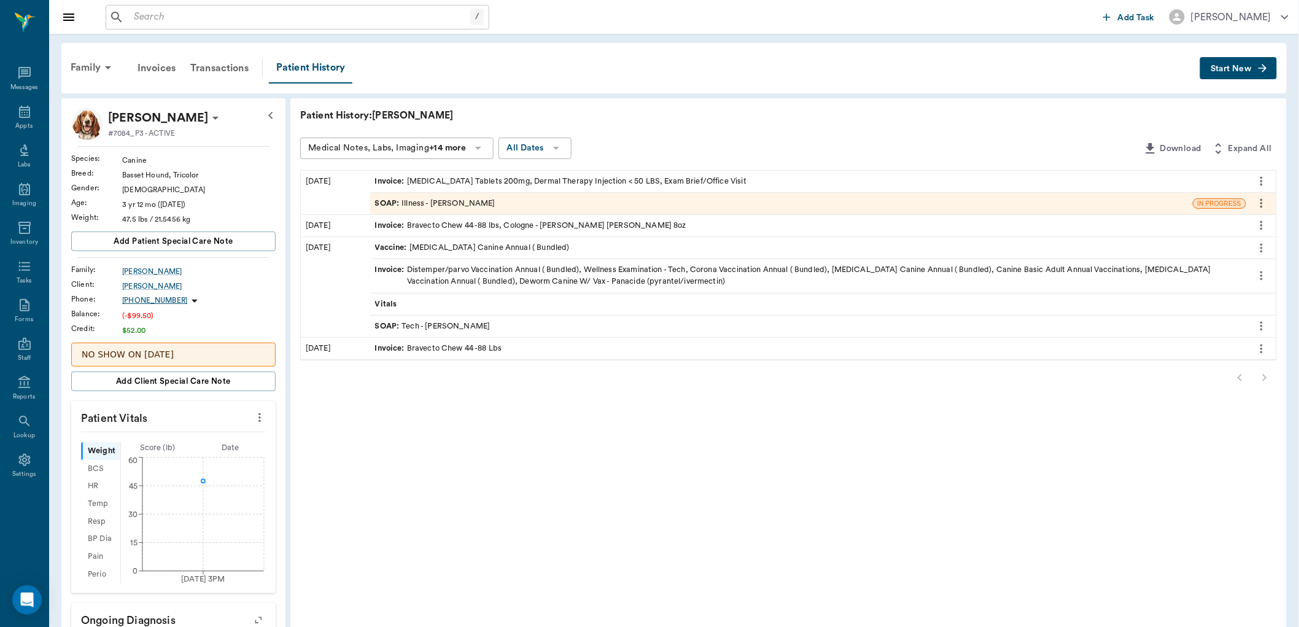
click at [481, 207] on div "SOAP : Illness - [PERSON_NAME]" at bounding box center [435, 204] width 120 height 12
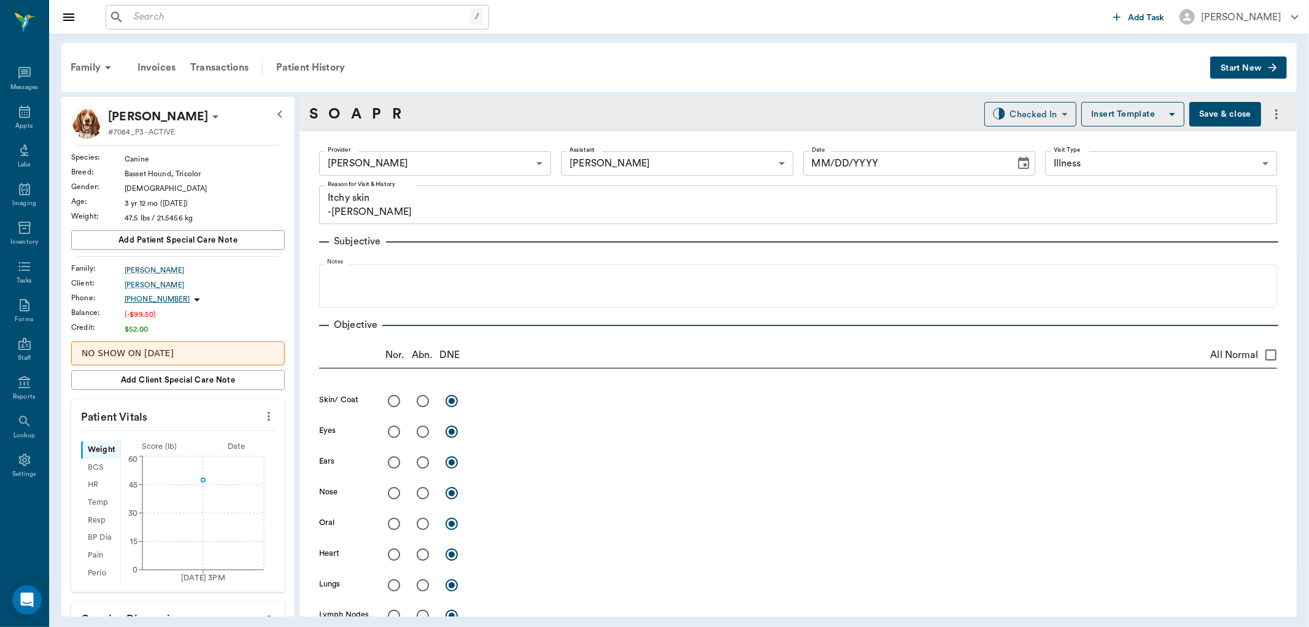
type input "63ec2f075fda476ae8351a4d"
type input "642ef10e332a41444de2bad1"
type input "65d2be4f46e3a538d89b8c15"
type textarea "Itchy skin -jess"
type input "[DATE]"
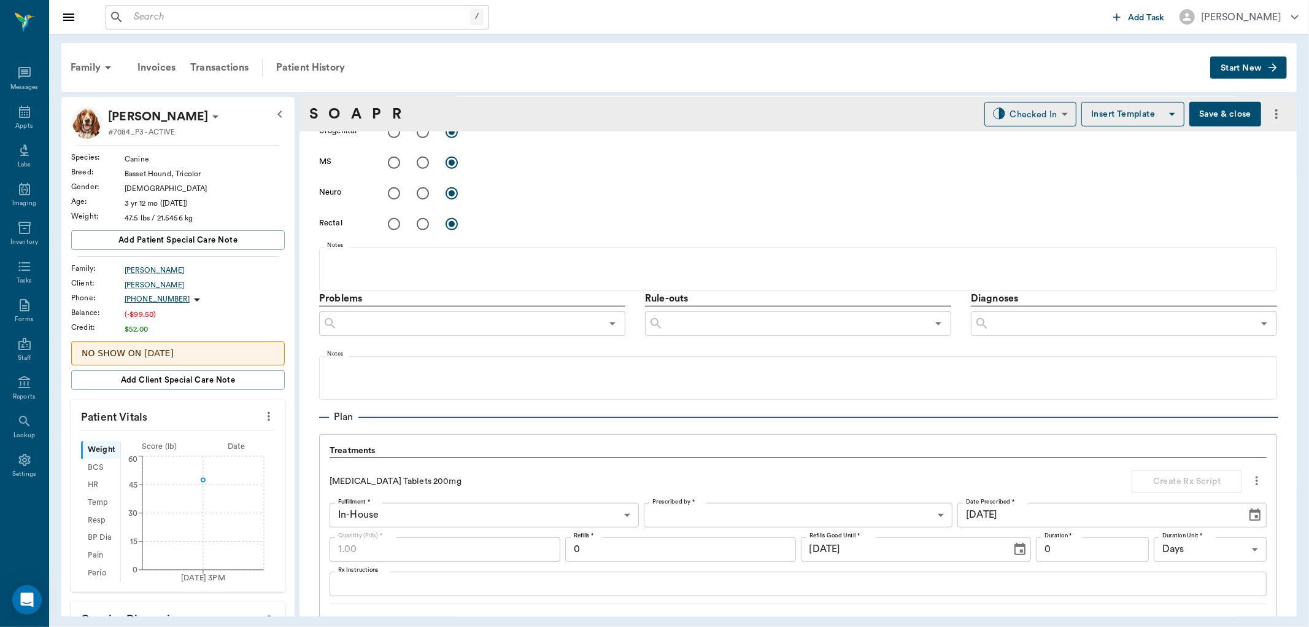
scroll to position [886, 0]
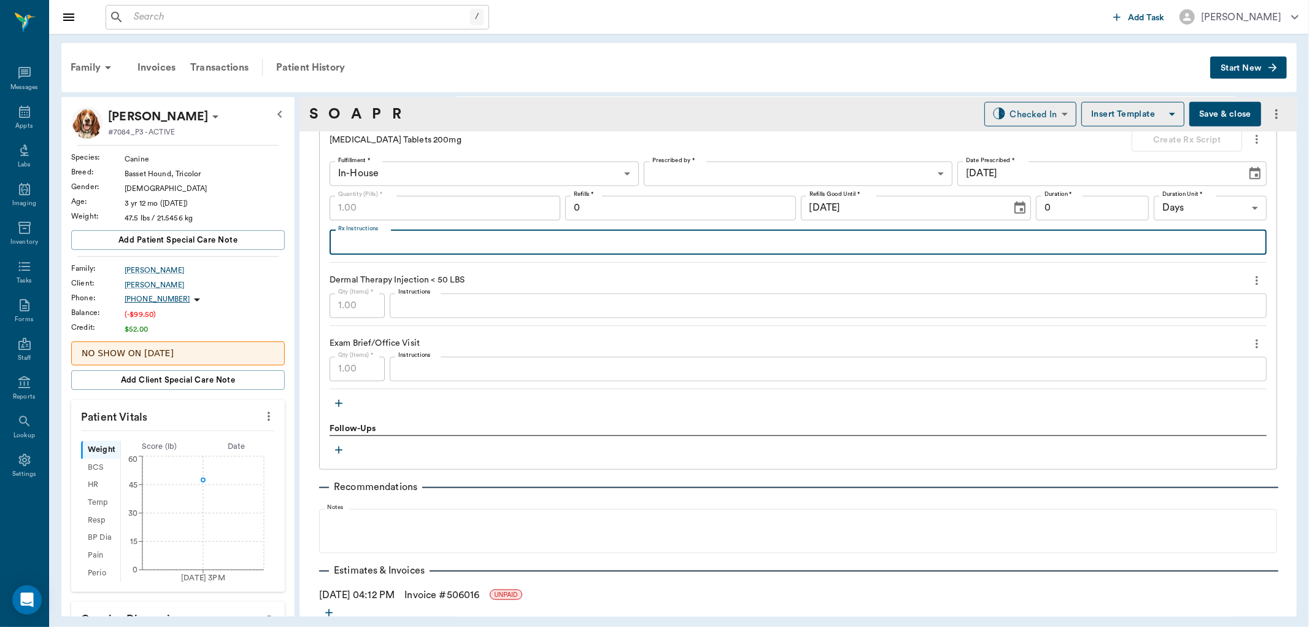
click at [454, 235] on textarea "Rx Instructions" at bounding box center [798, 242] width 920 height 14
paste textarea "Give 1 tablet daily until gon"
type textarea "Give 1 tablet daily until gone"
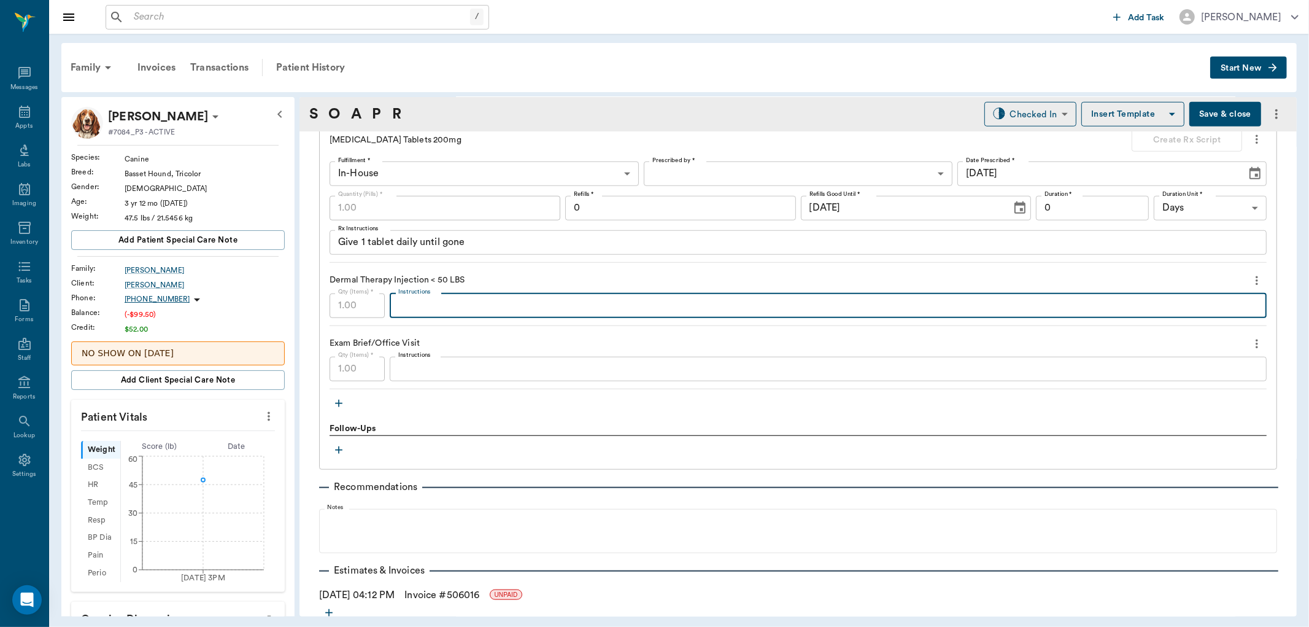
click at [491, 298] on textarea "Instructions" at bounding box center [828, 305] width 860 height 14
paste textarea "MP50 Dex SP 1.2"
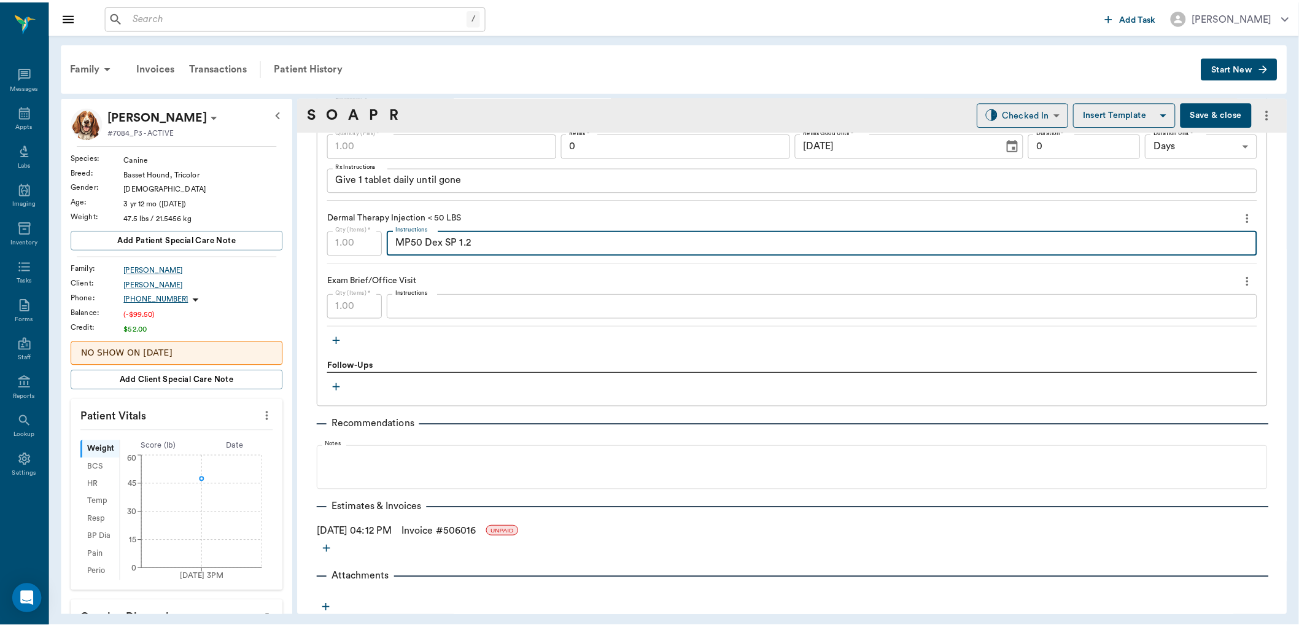
scroll to position [950, 0]
type textarea "MP50 Dex SP 1.2"
click at [1228, 107] on button "Save & close" at bounding box center [1226, 114] width 72 height 25
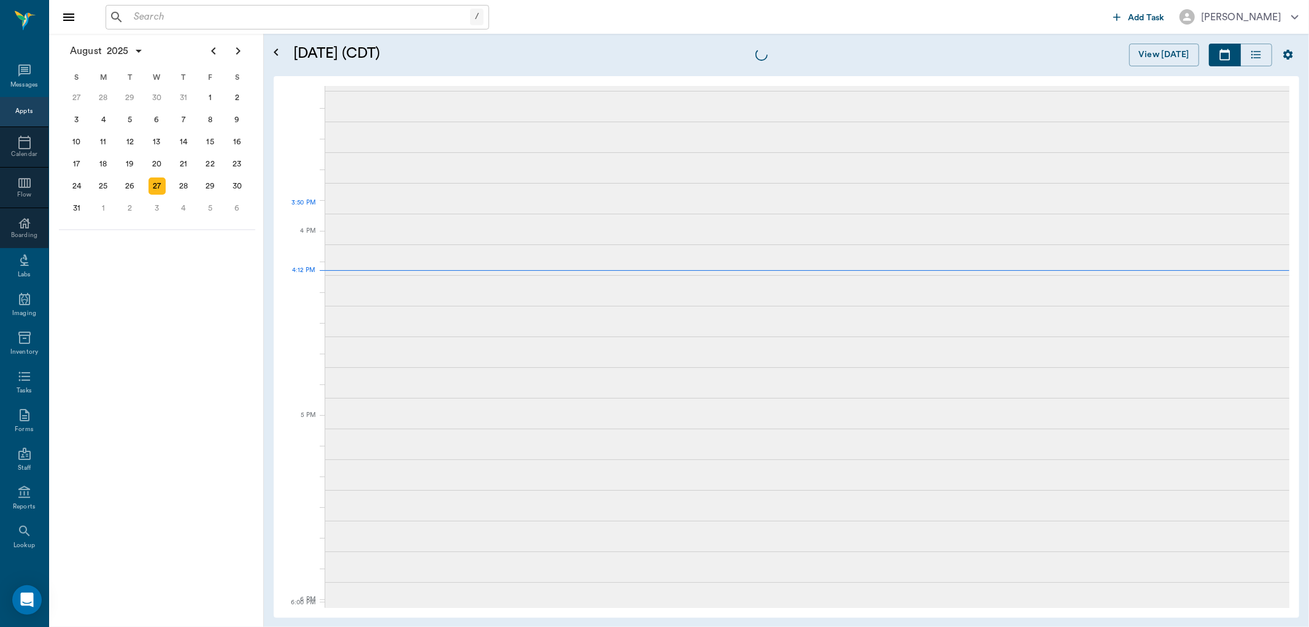
scroll to position [1473, 0]
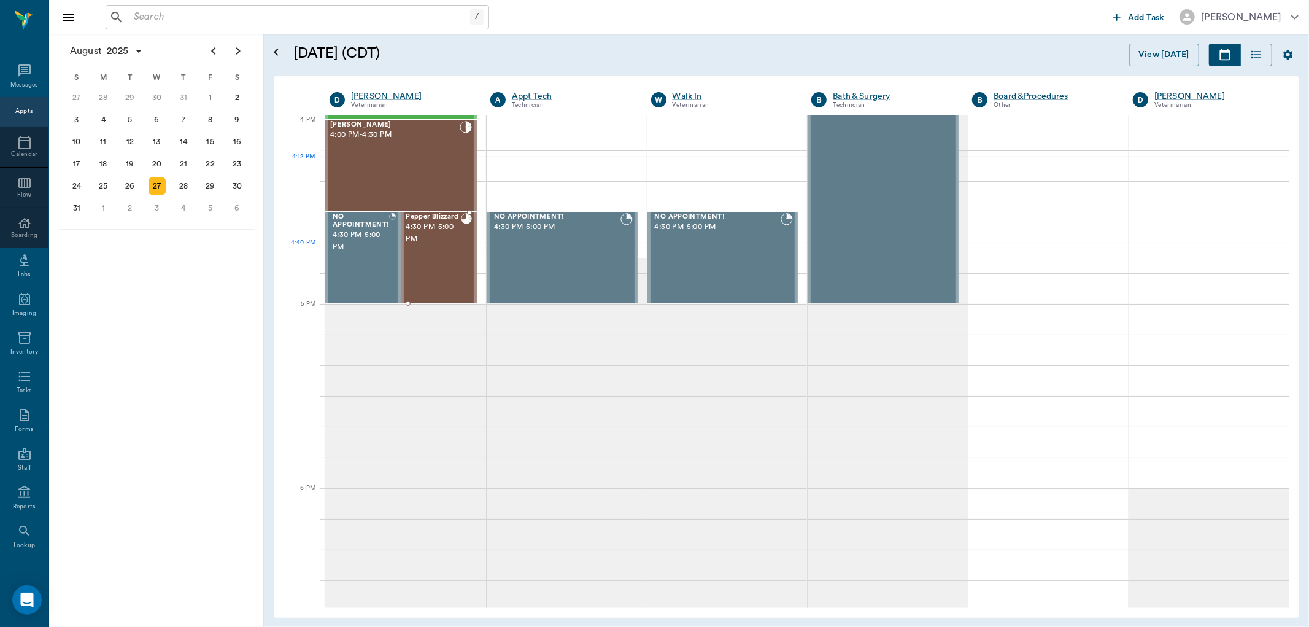
click at [440, 254] on div "Pepper Blizzard 4:30 PM - 5:00 PM" at bounding box center [433, 258] width 55 height 90
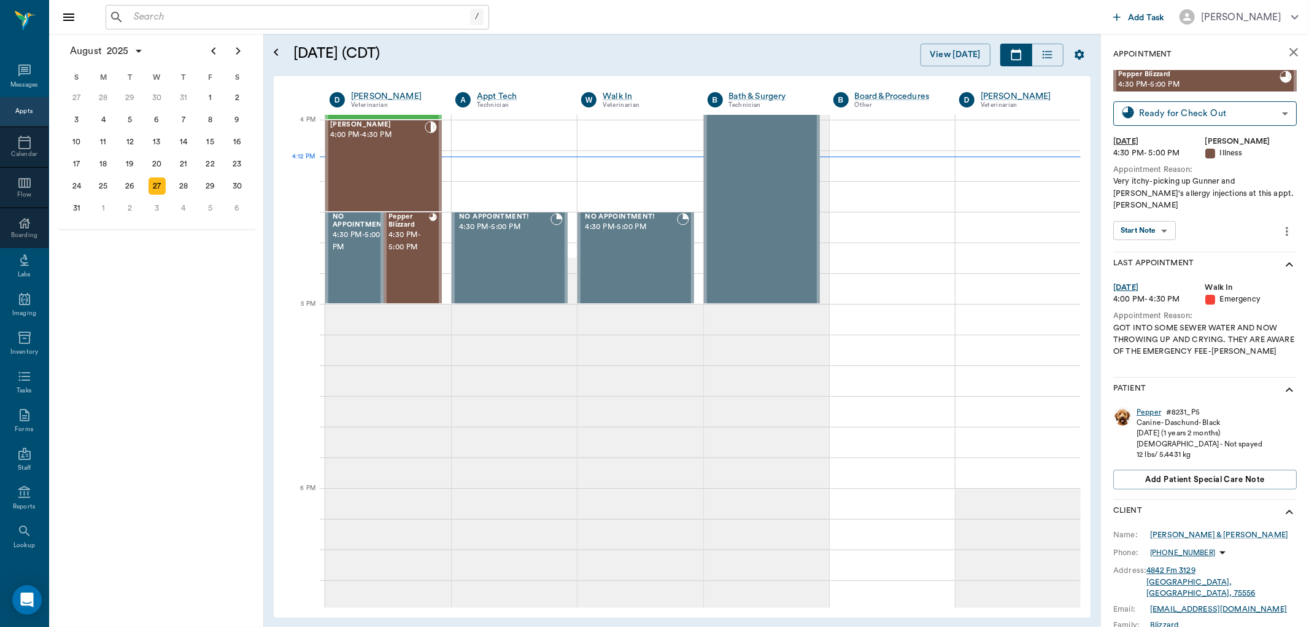
click at [1149, 407] on div "Pepper" at bounding box center [1149, 412] width 25 height 10
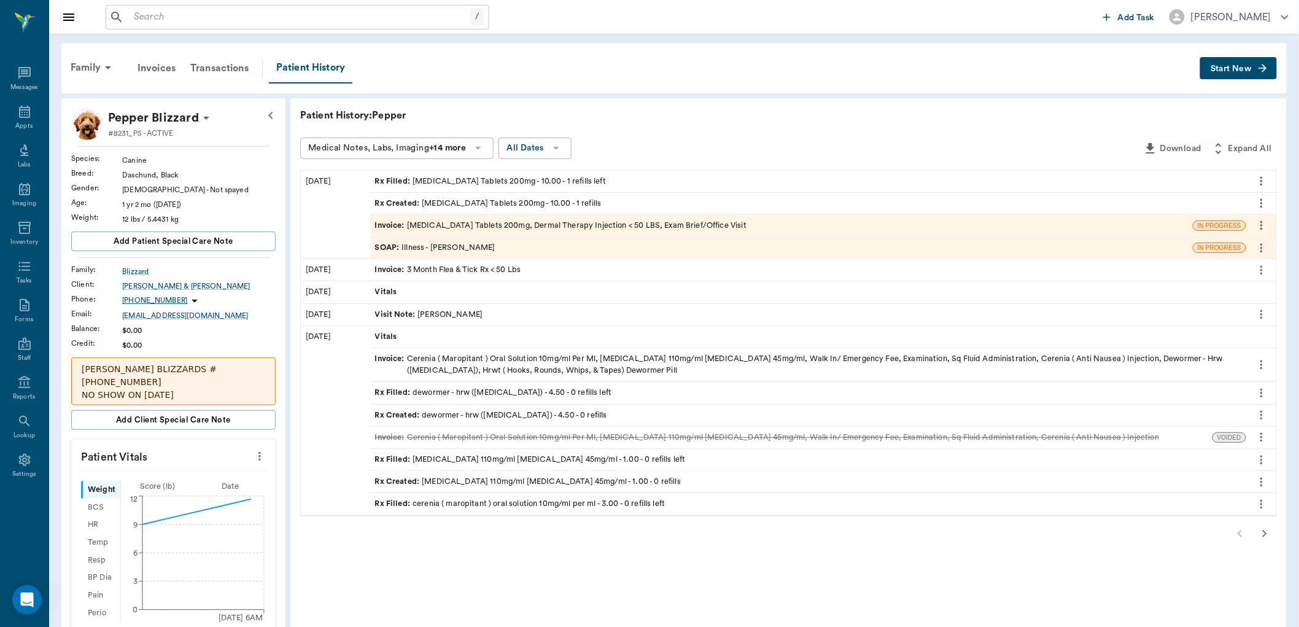
click at [495, 249] on div "SOAP : Illness - [PERSON_NAME]" at bounding box center [781, 247] width 823 height 21
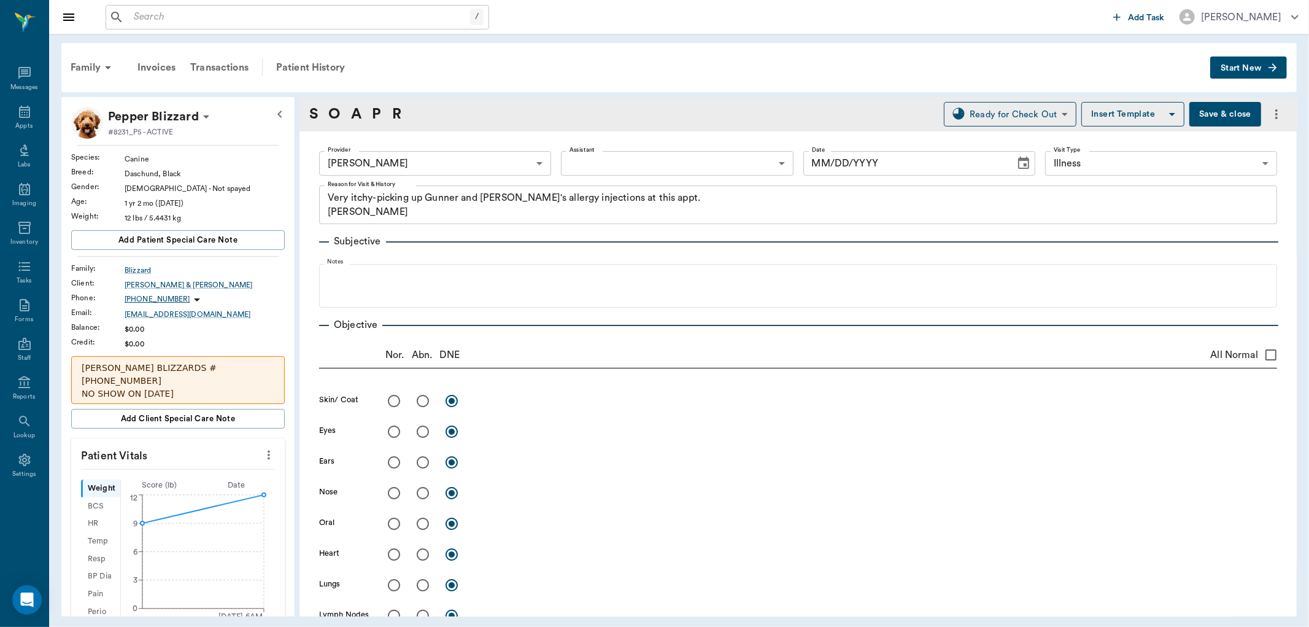
type input "63ec2f075fda476ae8351a4d"
type input "65d2be4f46e3a538d89b8c15"
type textarea "Very itchy-picking up Gunner and [PERSON_NAME]'s allergy injections at this app…"
type input "[DATE]"
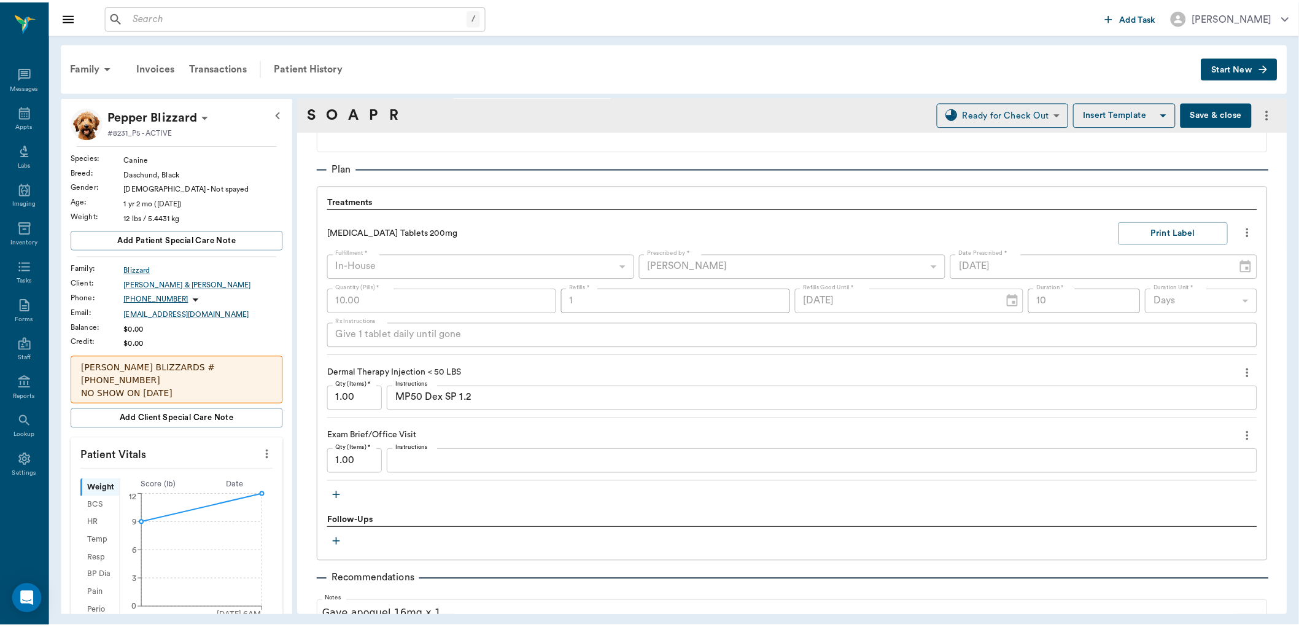
scroll to position [818, 0]
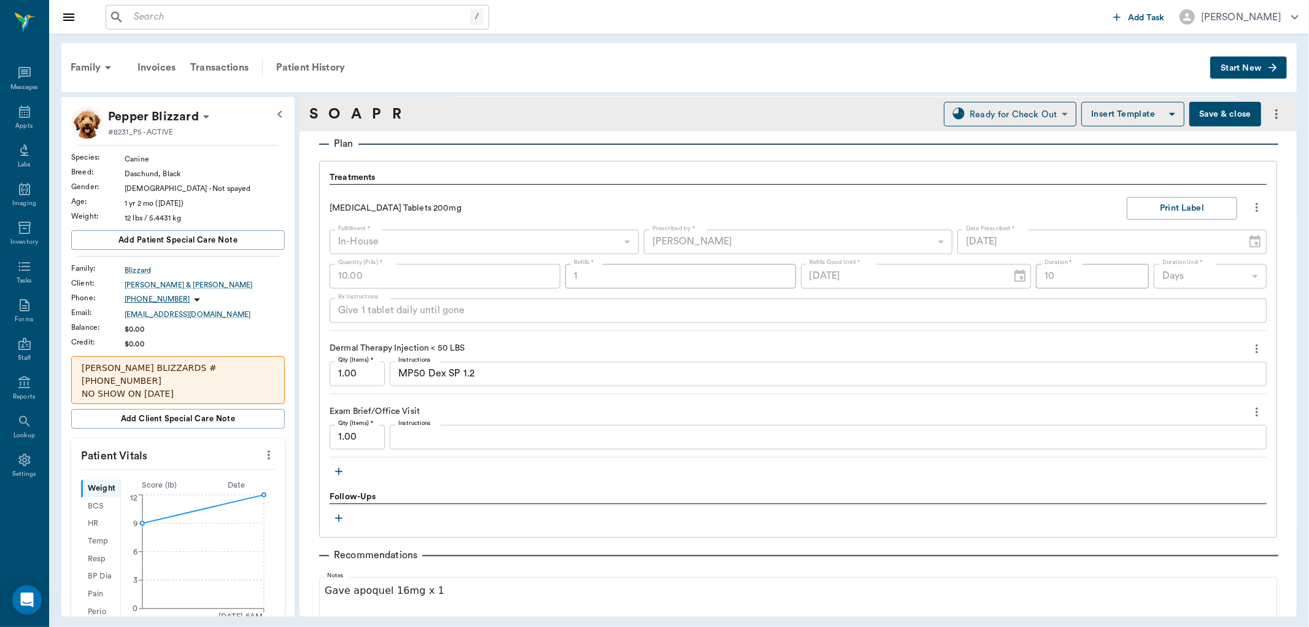
click at [307, 309] on div "Provider [PERSON_NAME] 63ec2f075fda476ae8351a4d Provider Assistant ​ Assistant …" at bounding box center [799, 31] width 998 height 1436
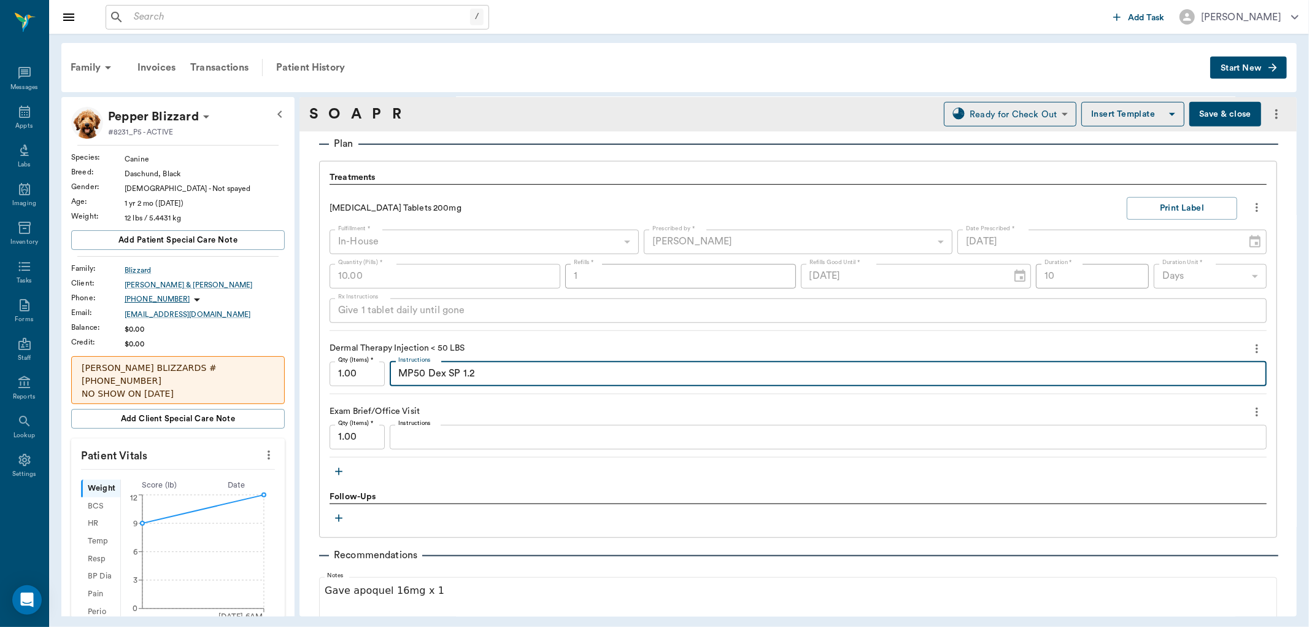
drag, startPoint x: 505, startPoint y: 375, endPoint x: 381, endPoint y: 378, distance: 124.0
click at [381, 378] on div "Qty (Items) * 1.00 Qty (Items) * Instructions MP50 Dex SP 1.2 x Instructions" at bounding box center [798, 374] width 937 height 25
click at [329, 55] on div "Patient History" at bounding box center [310, 67] width 83 height 29
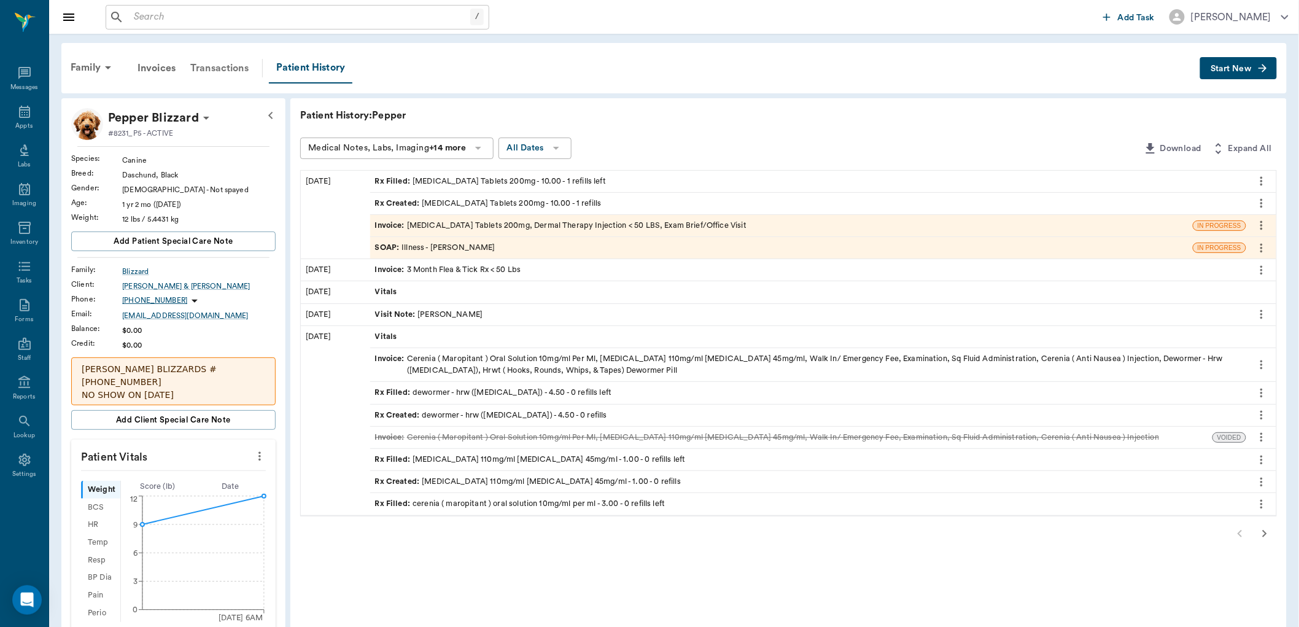
click at [236, 63] on div "Transactions" at bounding box center [219, 67] width 73 height 29
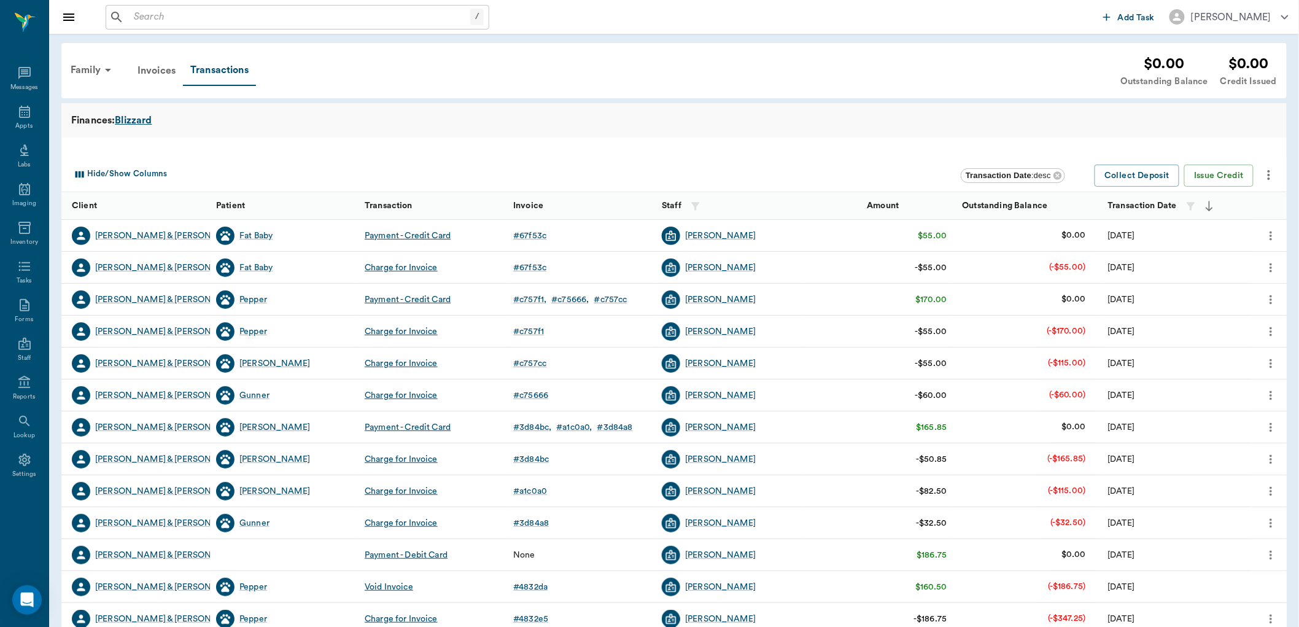
click at [145, 117] on div "Blizzard" at bounding box center [133, 120] width 37 height 15
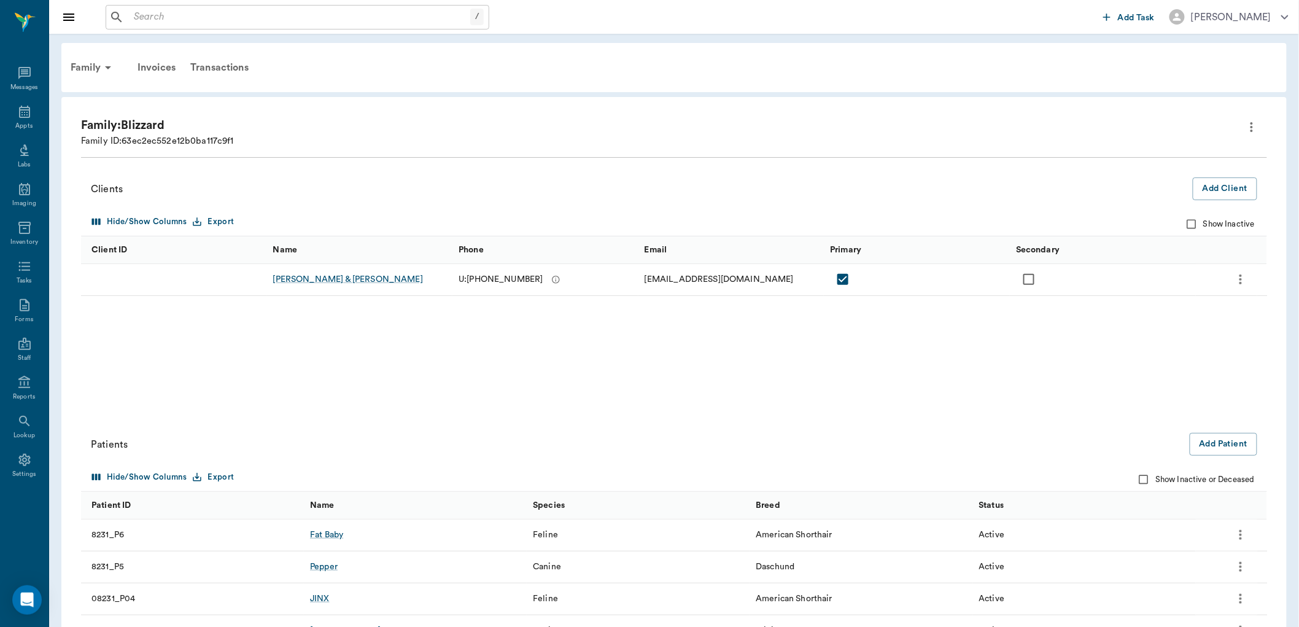
scroll to position [76, 0]
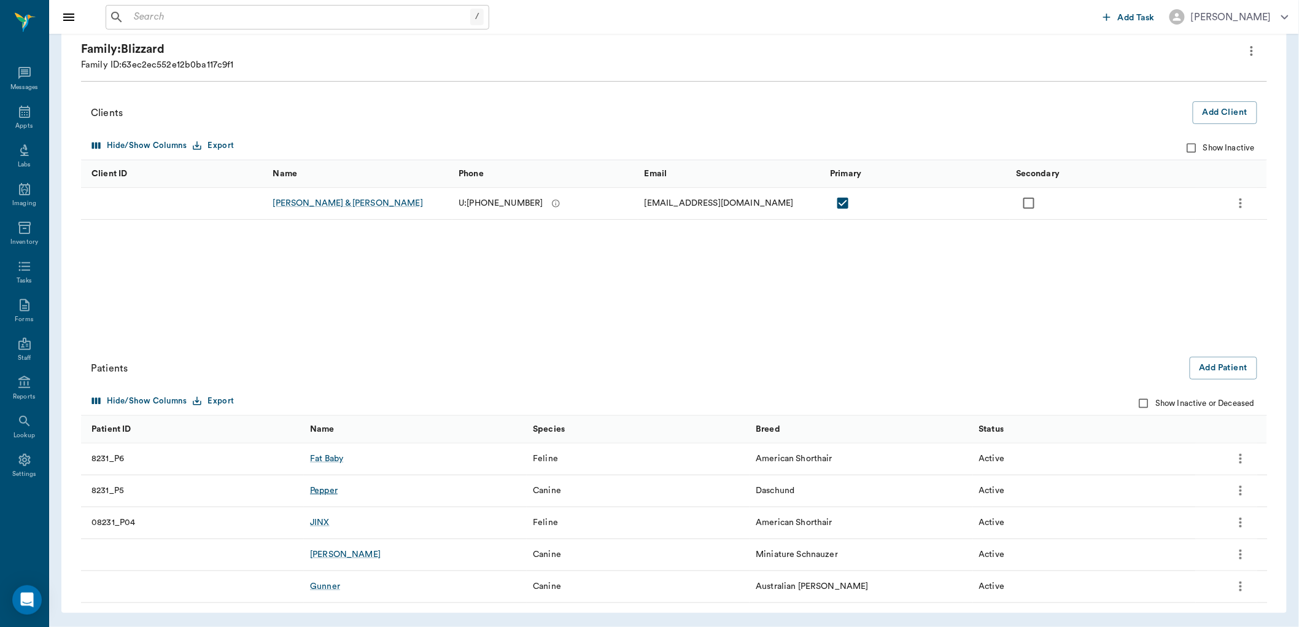
click at [329, 487] on div "Pepper" at bounding box center [324, 490] width 28 height 12
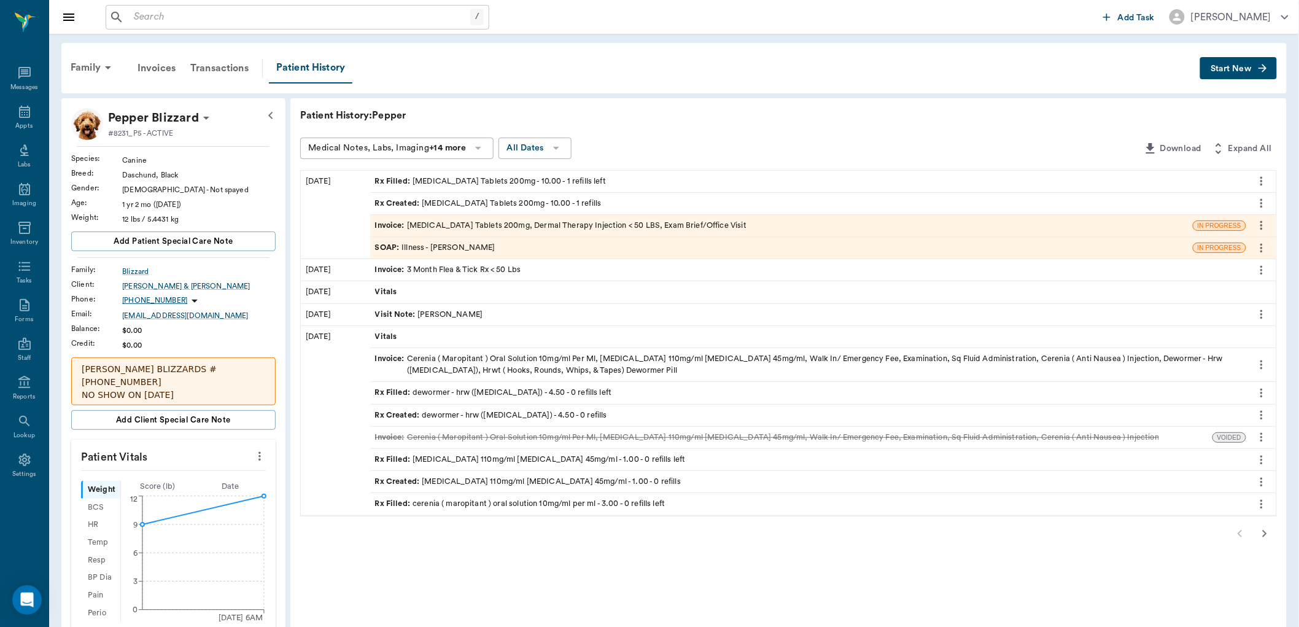
click at [1116, 229] on div "Invoice : [MEDICAL_DATA] Tablets 200mg, Dermal Therapy Injection < 50 LBS, Exam…" at bounding box center [781, 225] width 823 height 21
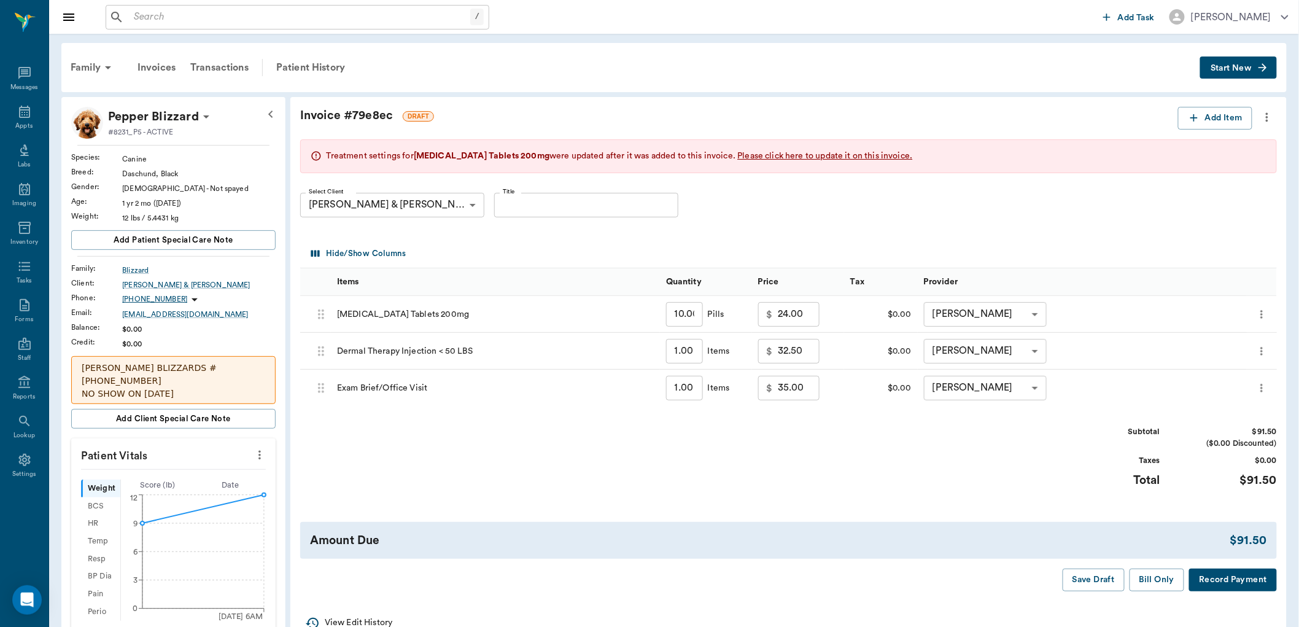
click at [1265, 118] on icon "more" at bounding box center [1267, 117] width 14 height 15
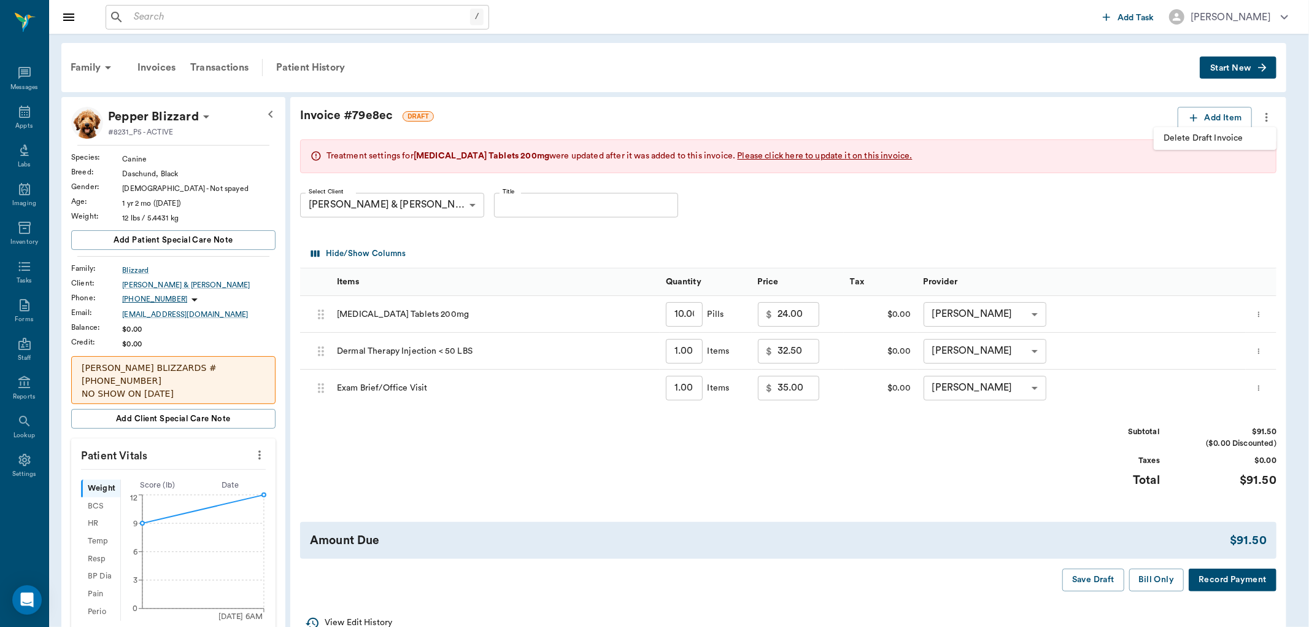
click at [1250, 136] on span "Delete Draft Invoice" at bounding box center [1215, 138] width 103 height 13
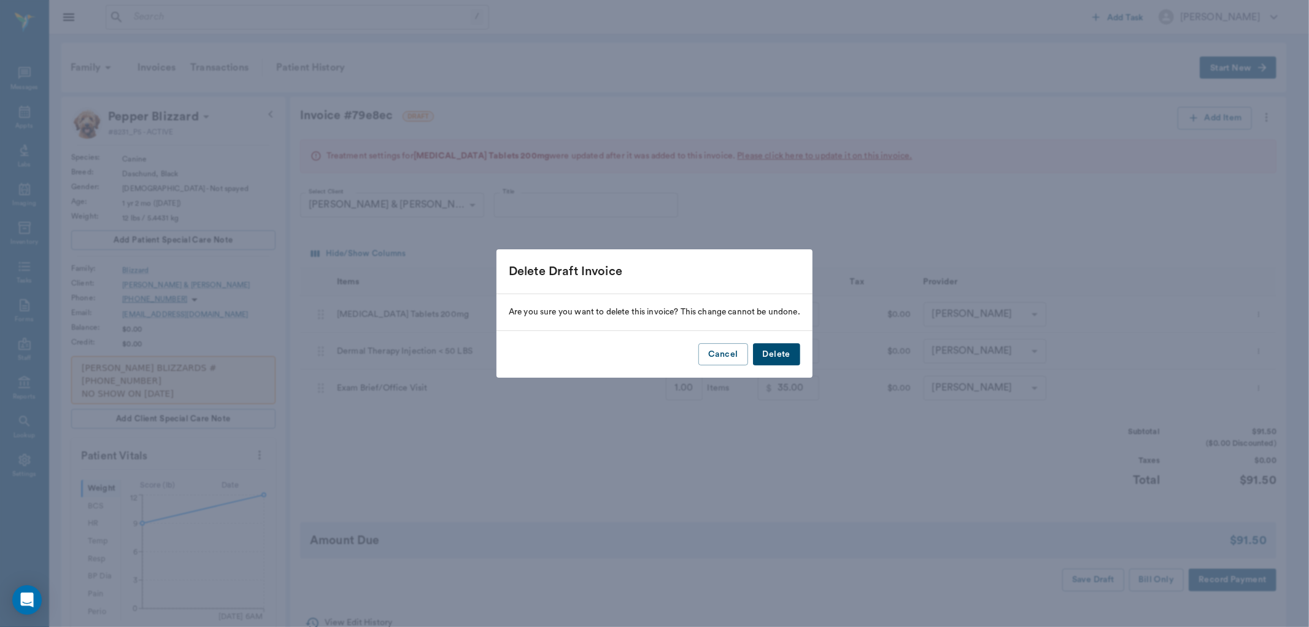
click at [774, 360] on button "Delete" at bounding box center [776, 354] width 47 height 23
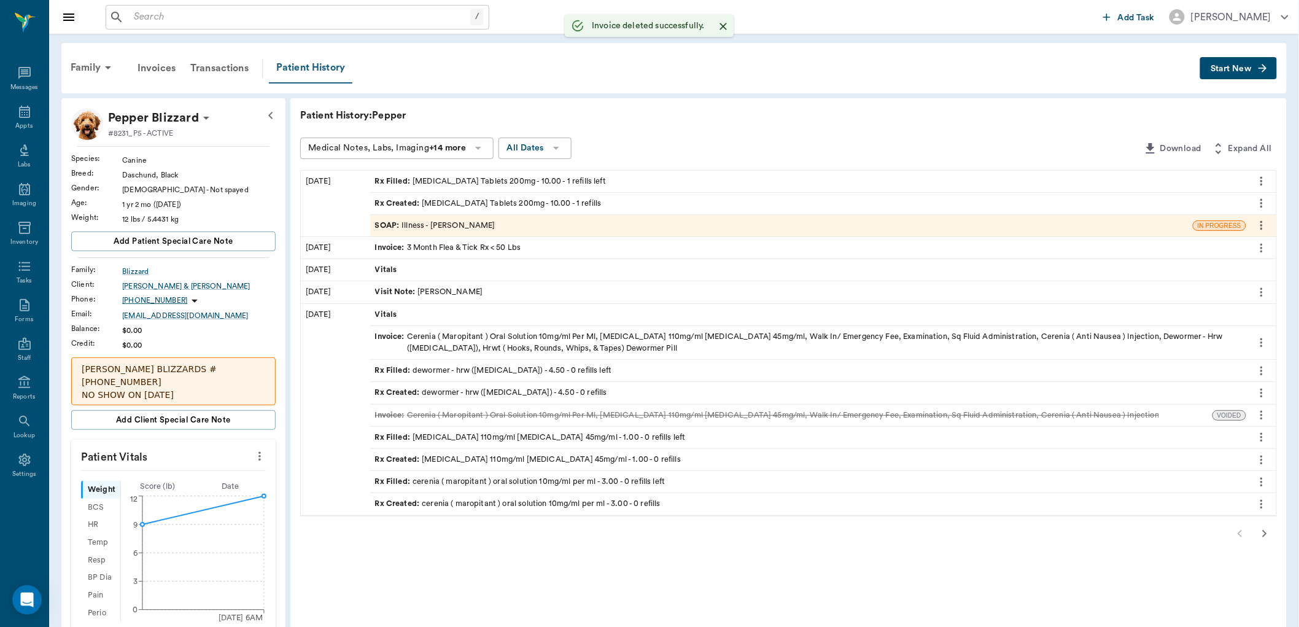
click at [316, 69] on div "Patient History" at bounding box center [310, 68] width 83 height 31
click at [506, 225] on div "SOAP : Illness - [PERSON_NAME]" at bounding box center [781, 225] width 823 height 21
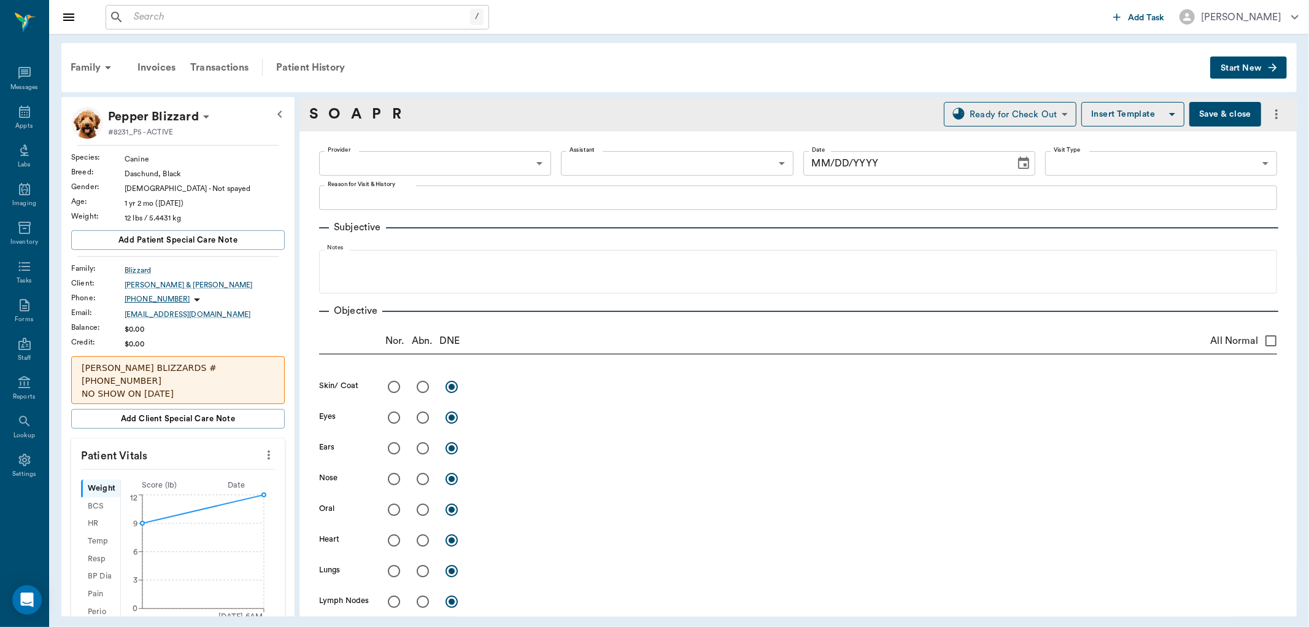
type input "63ec2f075fda476ae8351a4d"
type input "65d2be4f46e3a538d89b8c15"
type textarea "Very itchy-picking up Gunner and [PERSON_NAME]'s allergy injections at this app…"
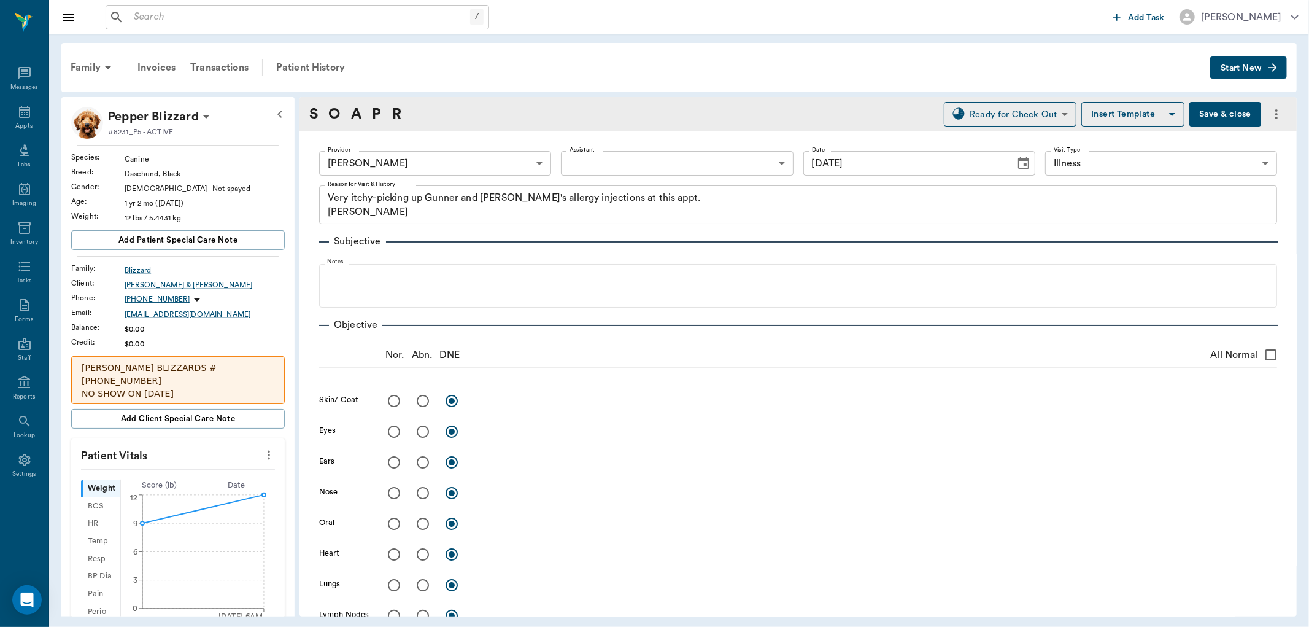
type input "[DATE]"
click at [1272, 108] on icon "more" at bounding box center [1276, 114] width 15 height 15
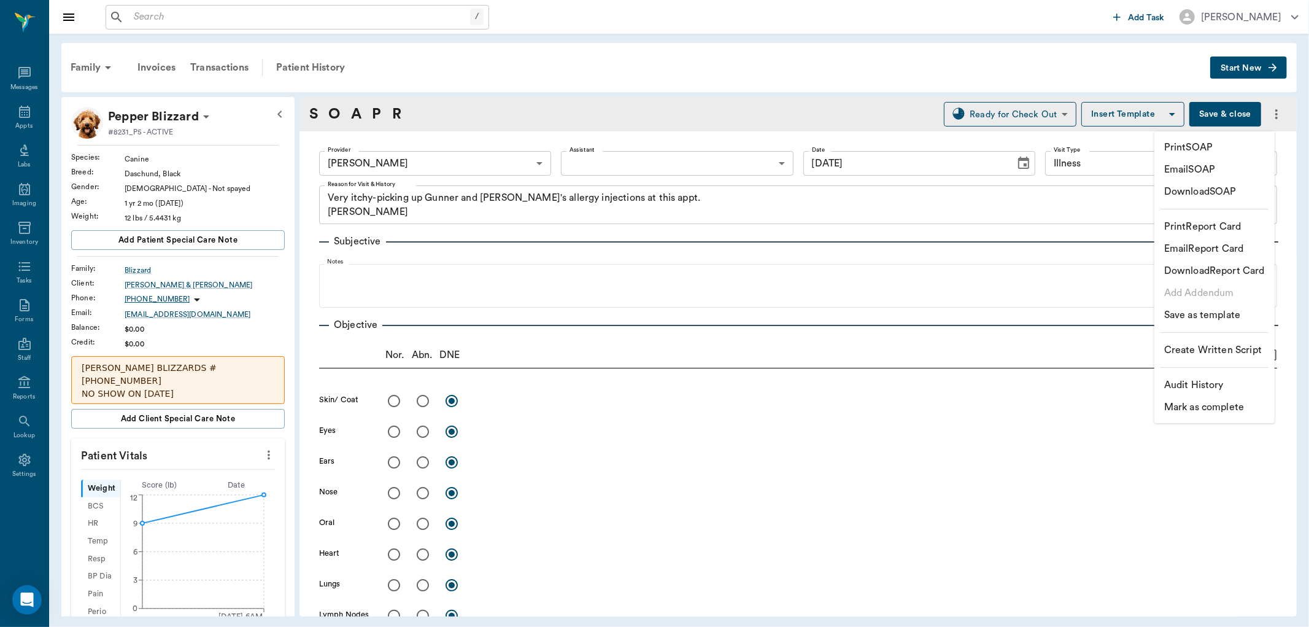
click at [915, 482] on div at bounding box center [654, 313] width 1309 height 627
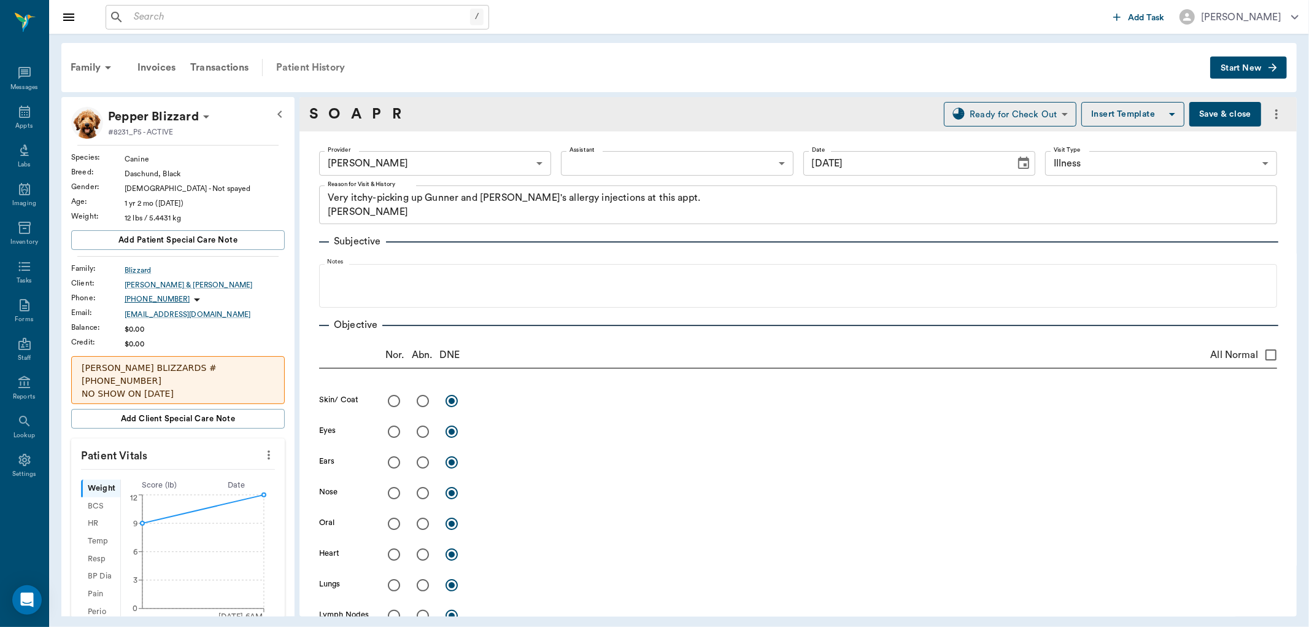
click at [335, 68] on div "Patient History" at bounding box center [310, 67] width 83 height 29
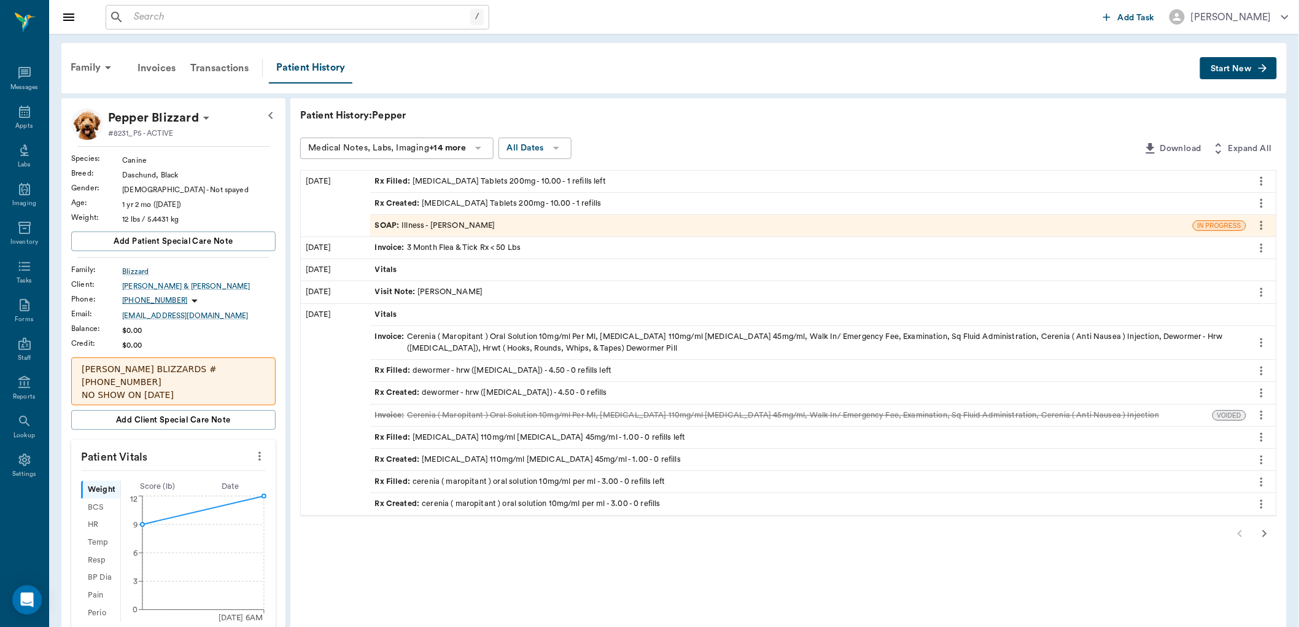
click at [1262, 220] on icon "more" at bounding box center [1262, 225] width 14 height 15
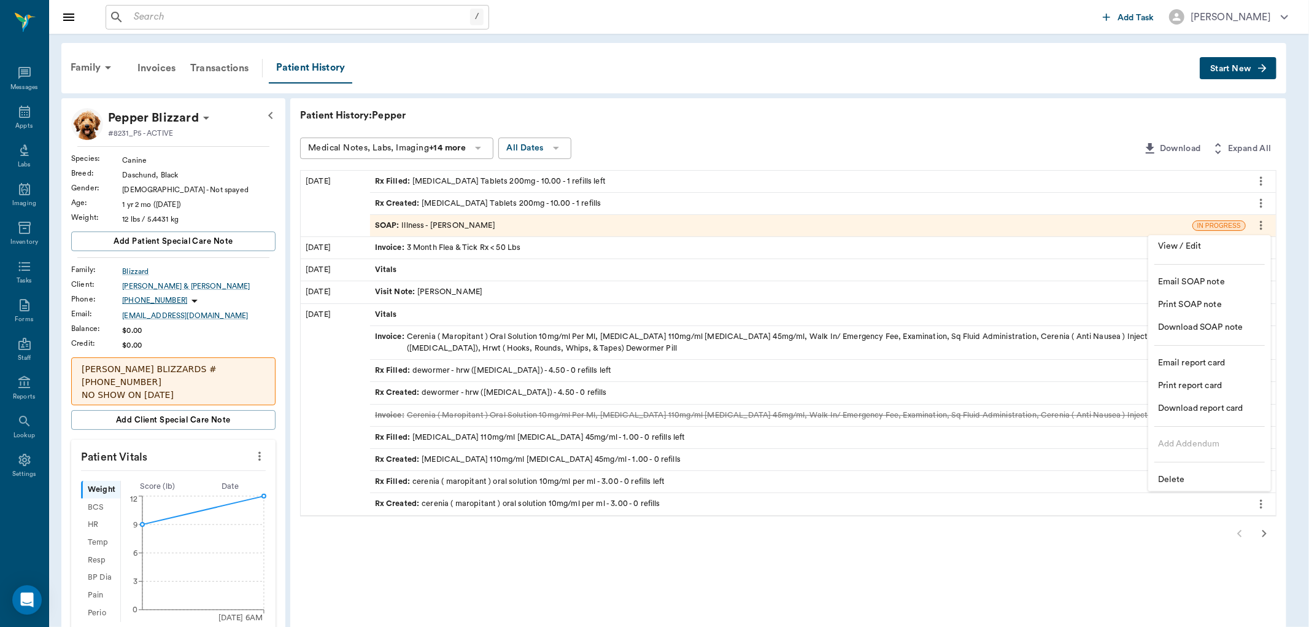
click at [1192, 477] on span "Delete" at bounding box center [1209, 479] width 103 height 13
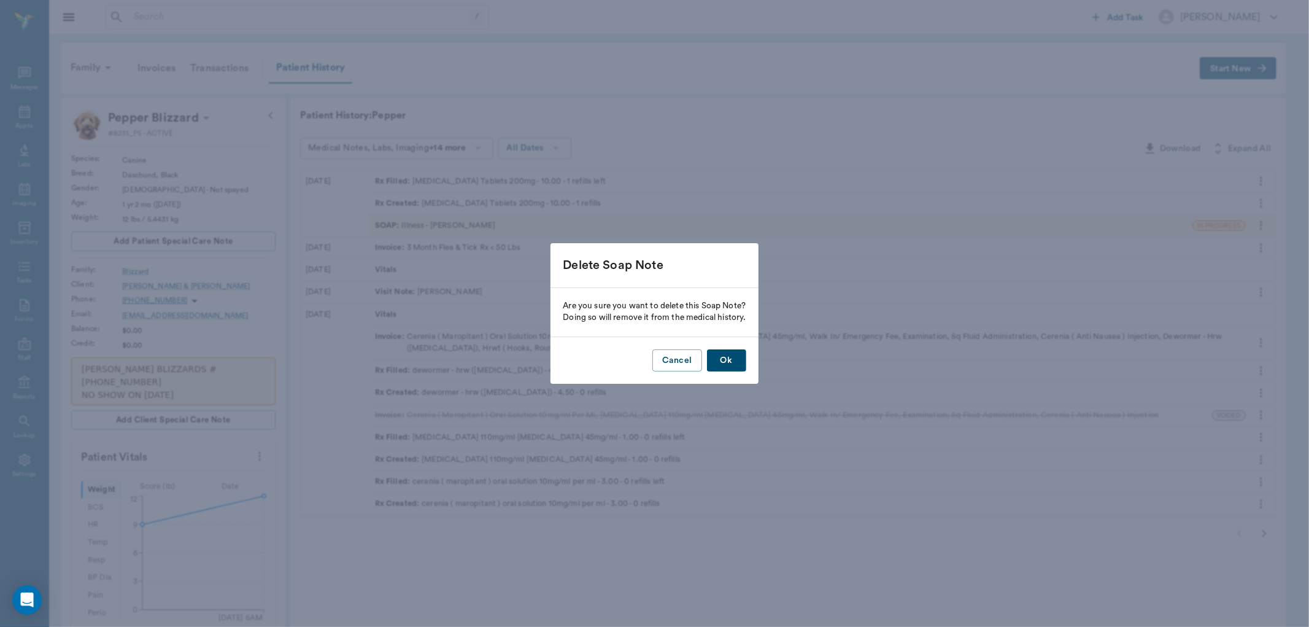
click at [721, 358] on button "Ok" at bounding box center [726, 360] width 39 height 23
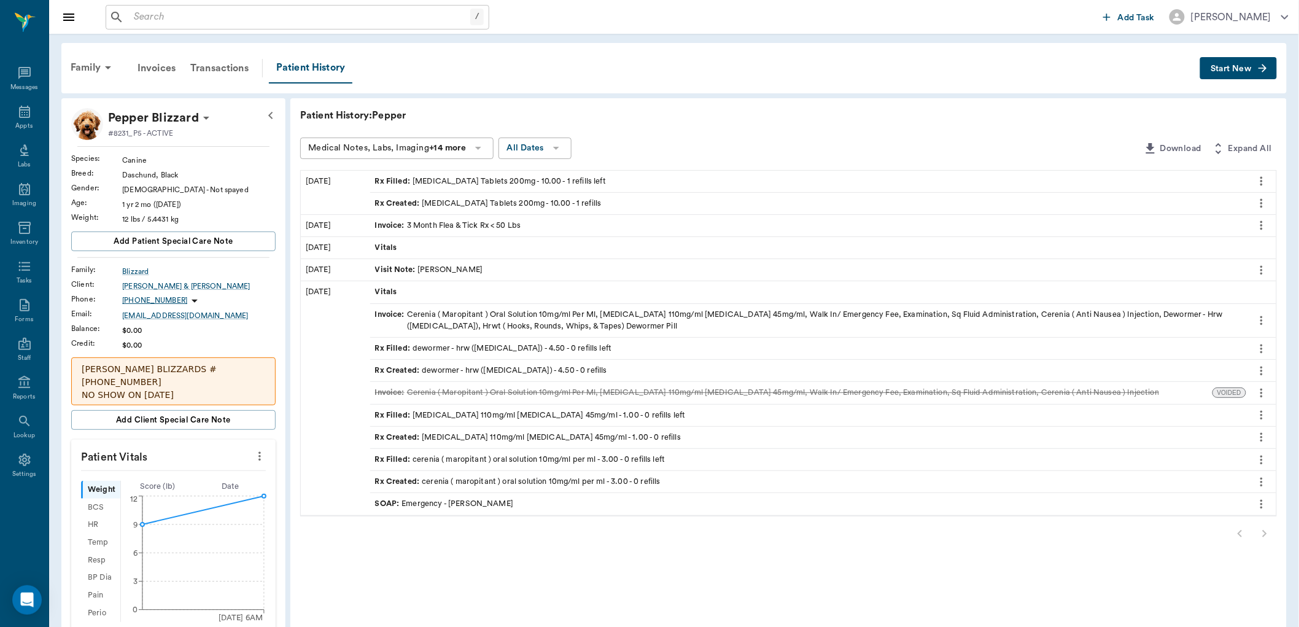
click at [1262, 200] on icon "more" at bounding box center [1261, 203] width 2 height 9
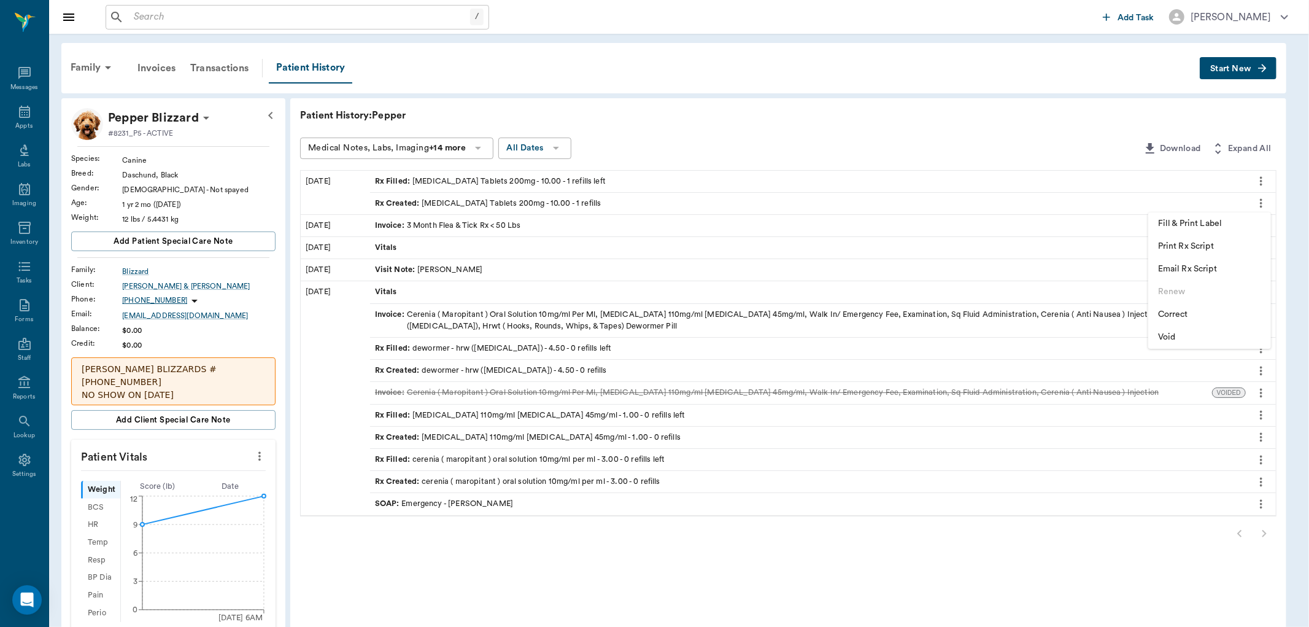
click at [1164, 331] on span "Void" at bounding box center [1209, 337] width 103 height 13
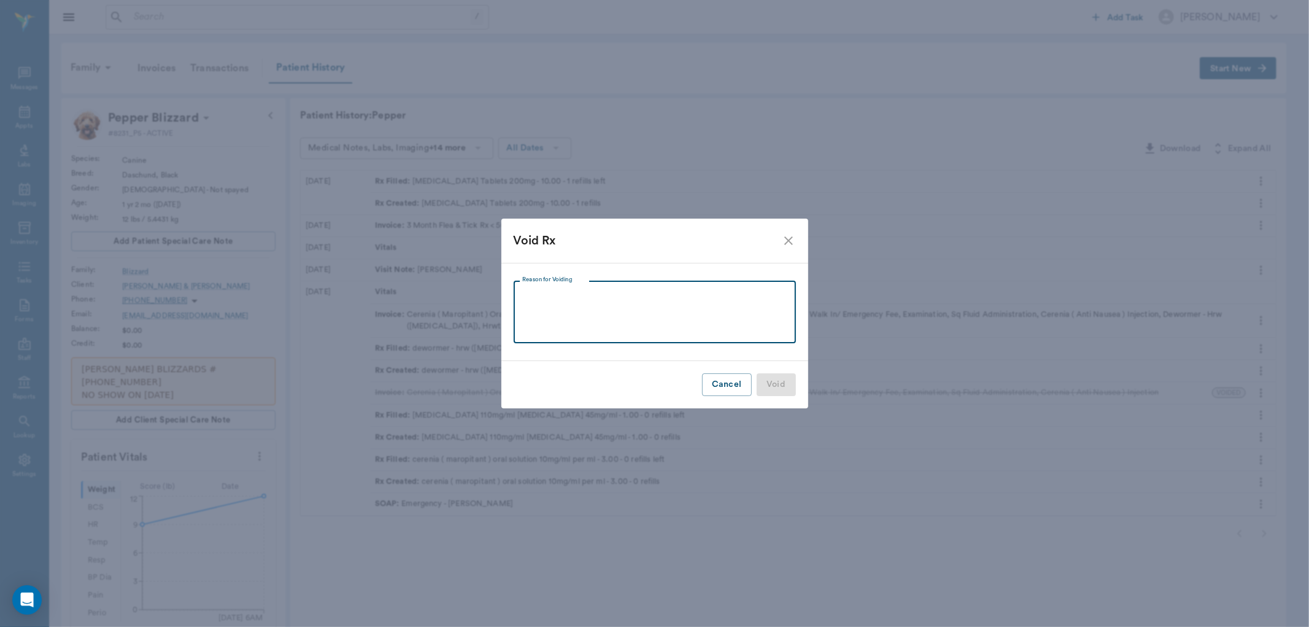
drag, startPoint x: 587, startPoint y: 303, endPoint x: 584, endPoint y: 309, distance: 7.4
click at [584, 309] on textarea "Reason for Voiding" at bounding box center [654, 312] width 265 height 42
type textarea "Rx Created under wrong animal - DV"
click at [772, 379] on button "Void" at bounding box center [776, 384] width 39 height 23
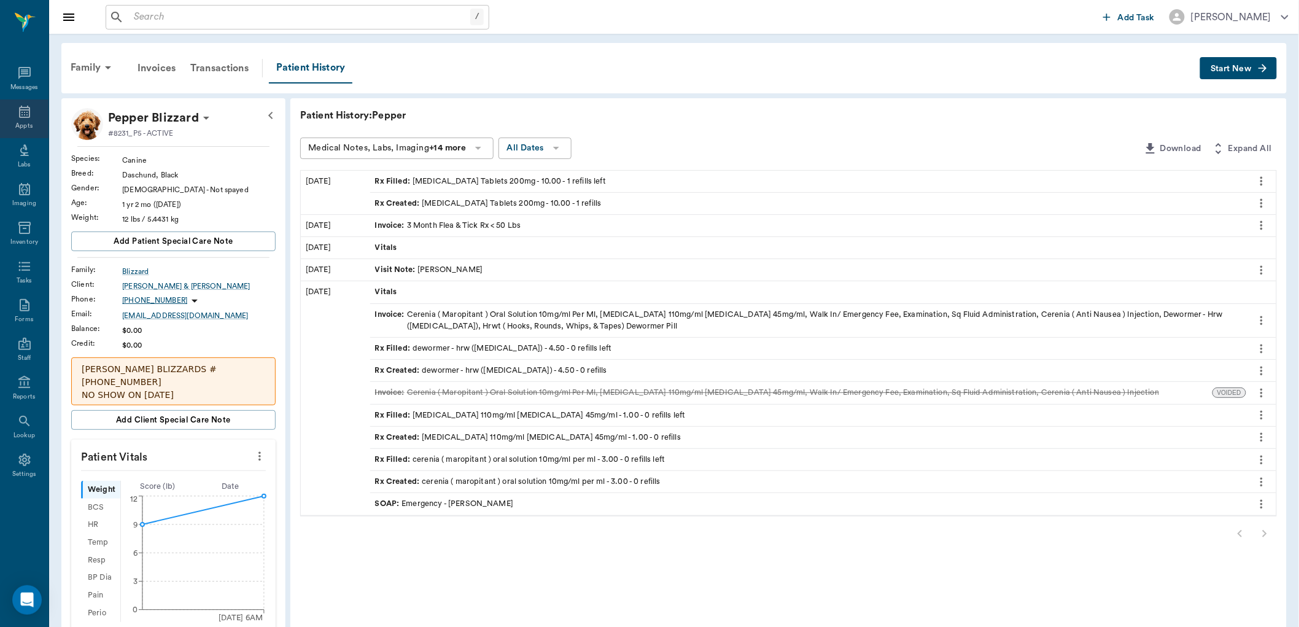
click at [33, 109] on div "Appts" at bounding box center [24, 118] width 48 height 39
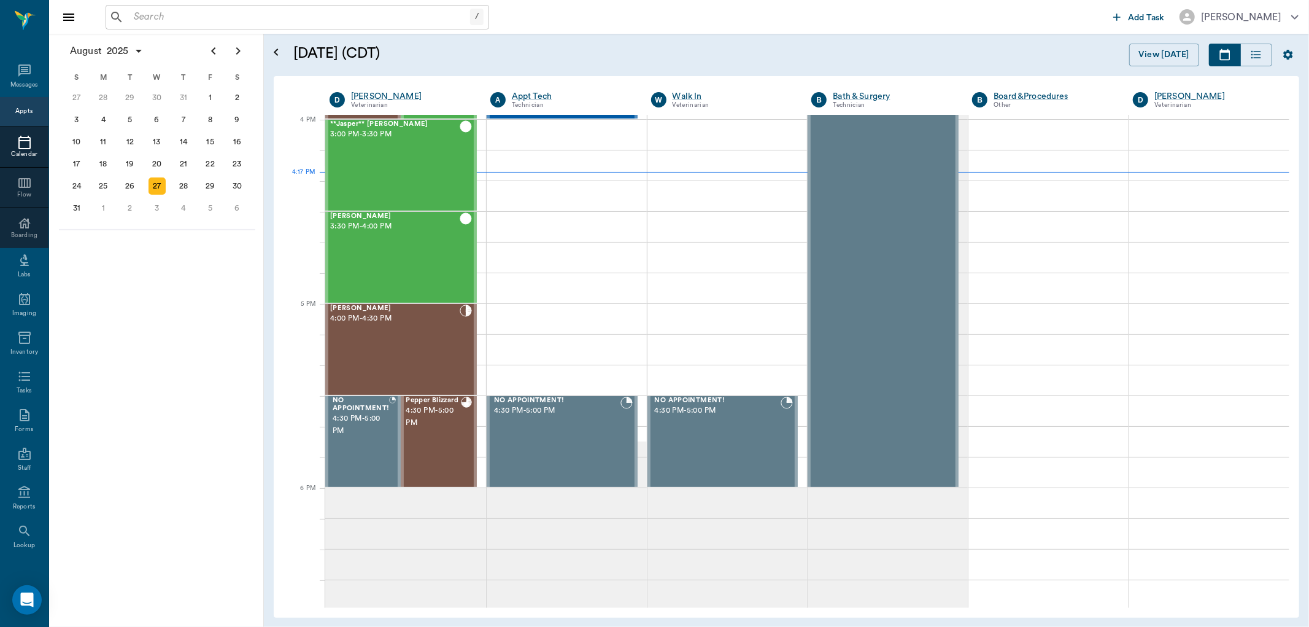
scroll to position [1473, 0]
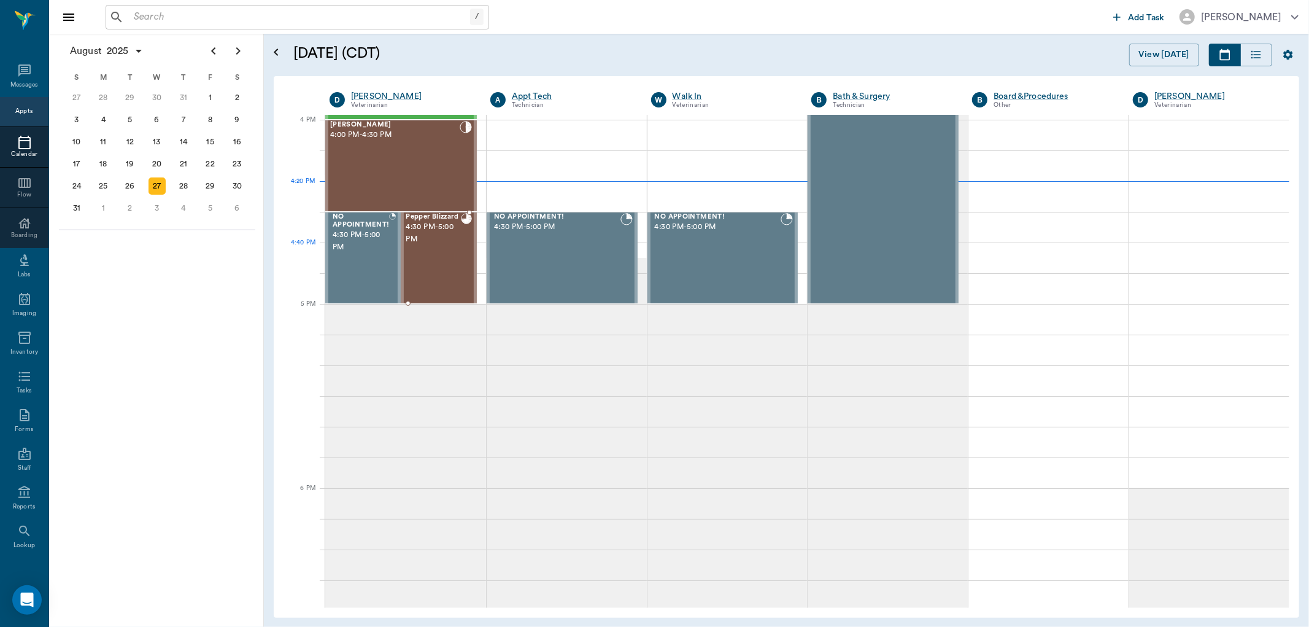
click at [433, 250] on div "Pepper Blizzard 4:30 PM - 5:00 PM" at bounding box center [433, 258] width 55 height 90
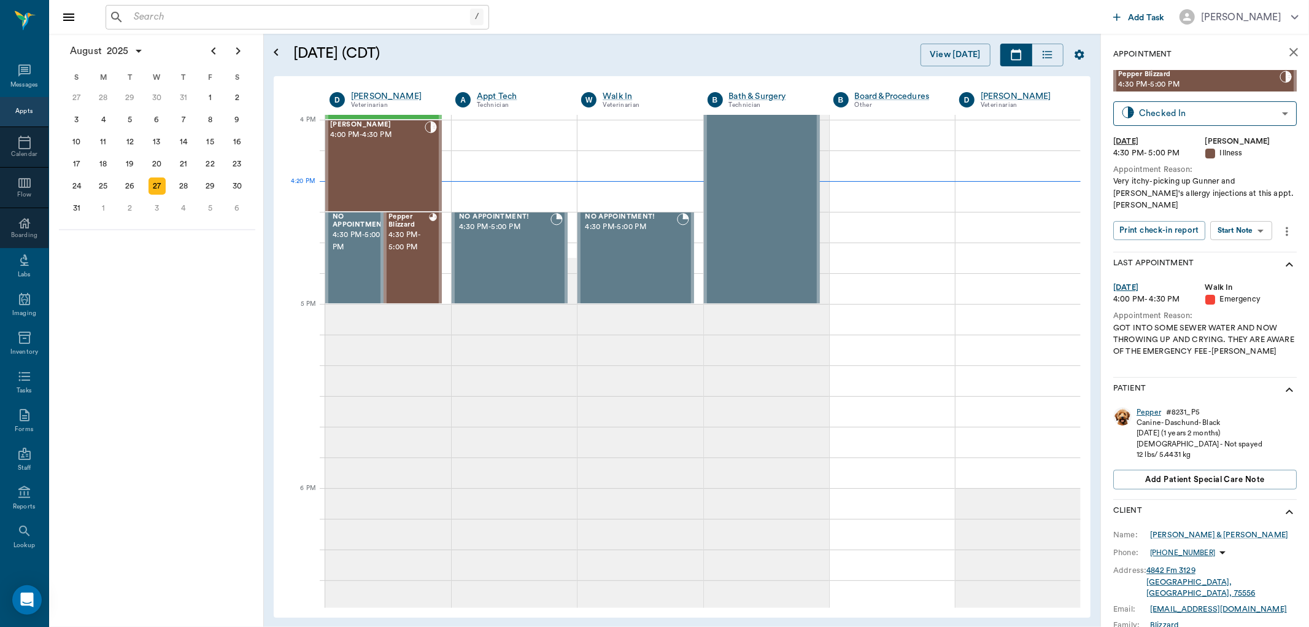
click at [1146, 407] on div "Pepper" at bounding box center [1149, 412] width 25 height 10
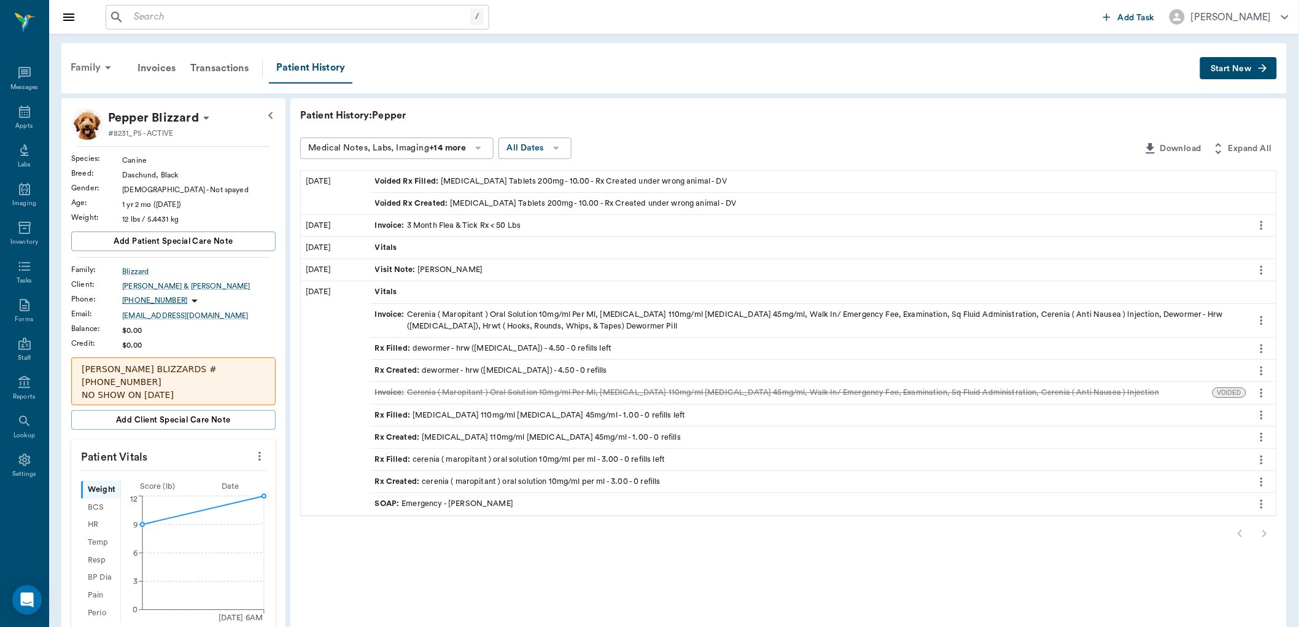
click at [82, 68] on div "Family" at bounding box center [93, 67] width 60 height 29
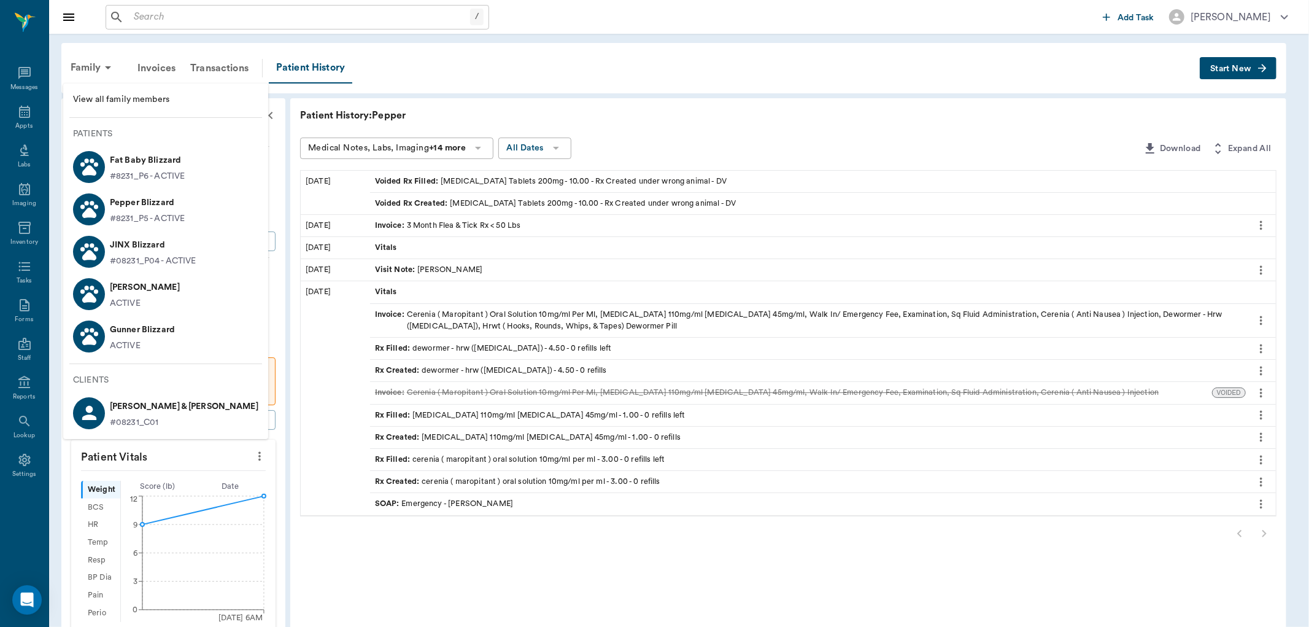
click at [134, 292] on p "[PERSON_NAME]" at bounding box center [145, 287] width 70 height 20
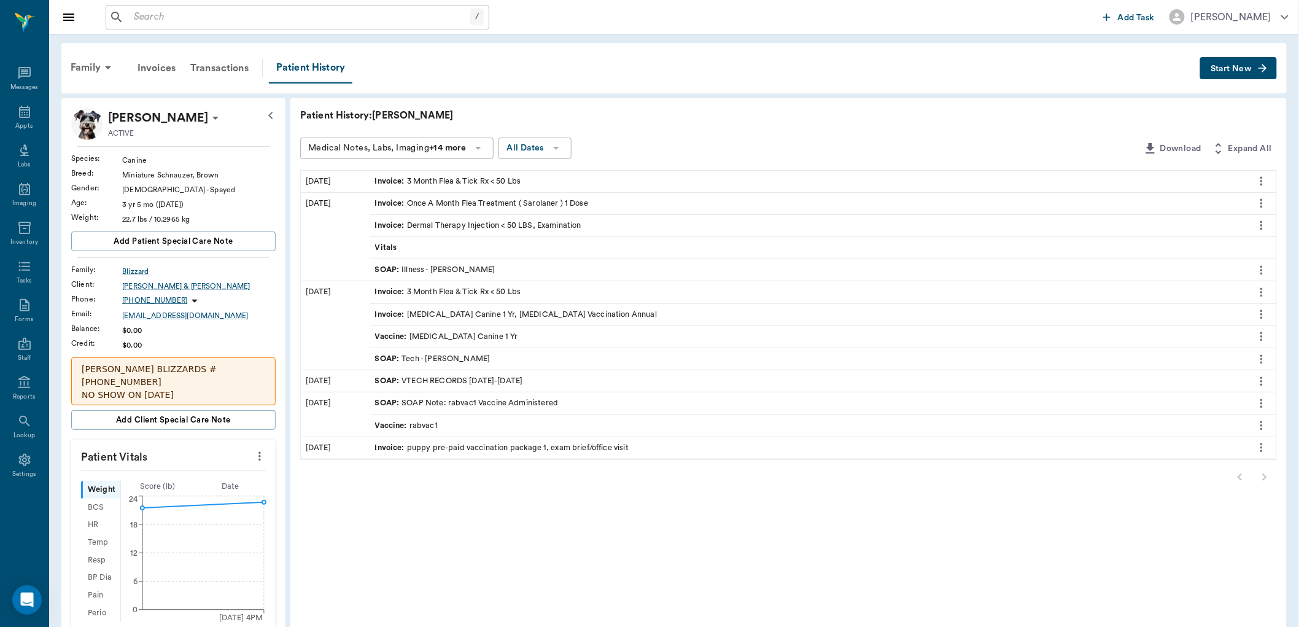
click at [382, 271] on span "SOAP :" at bounding box center [388, 270] width 27 height 12
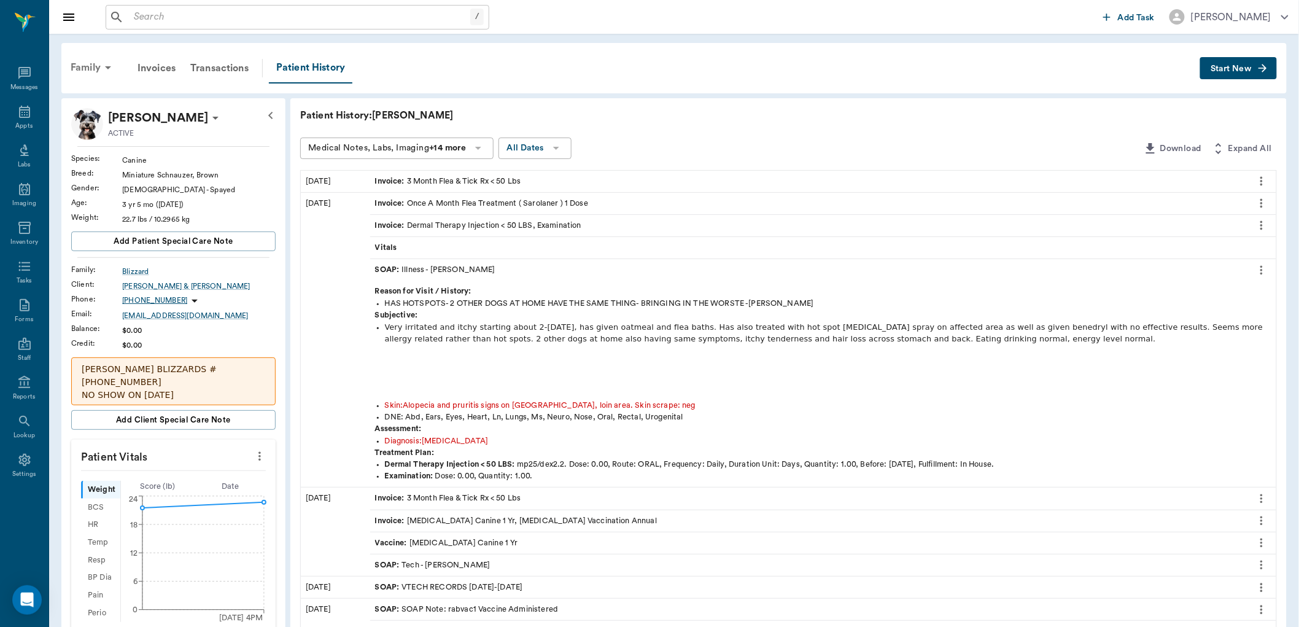
click at [91, 62] on div "Family" at bounding box center [93, 67] width 60 height 29
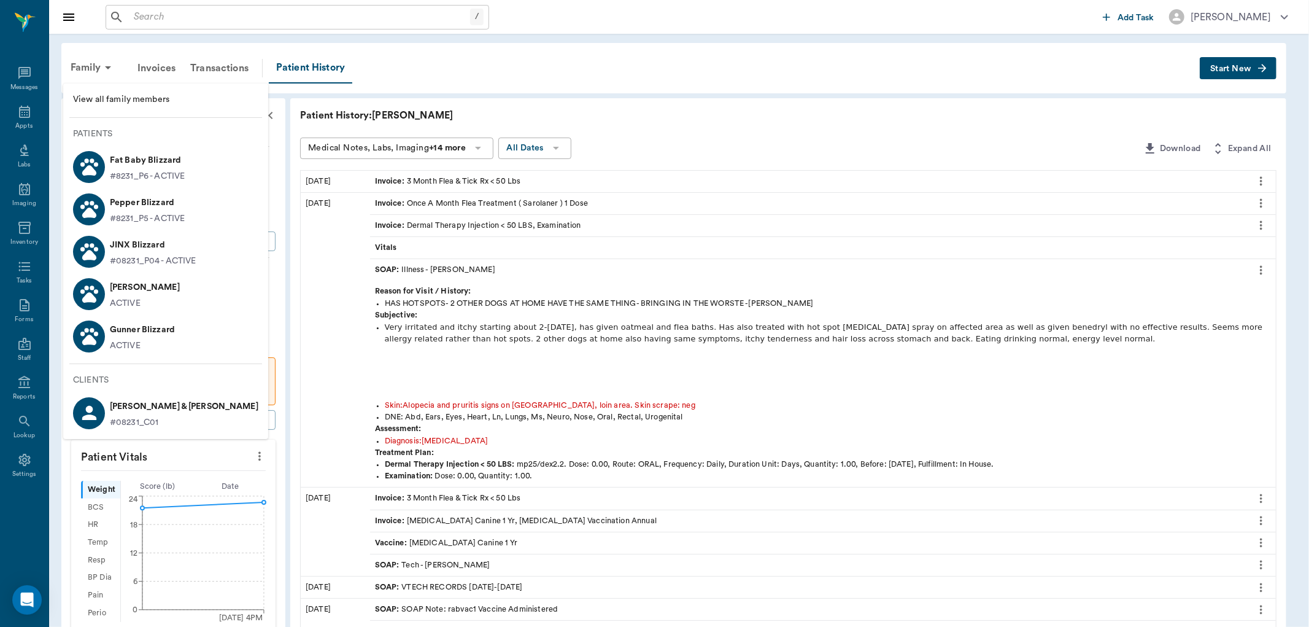
click at [156, 342] on div "ACTIVE" at bounding box center [142, 345] width 65 height 13
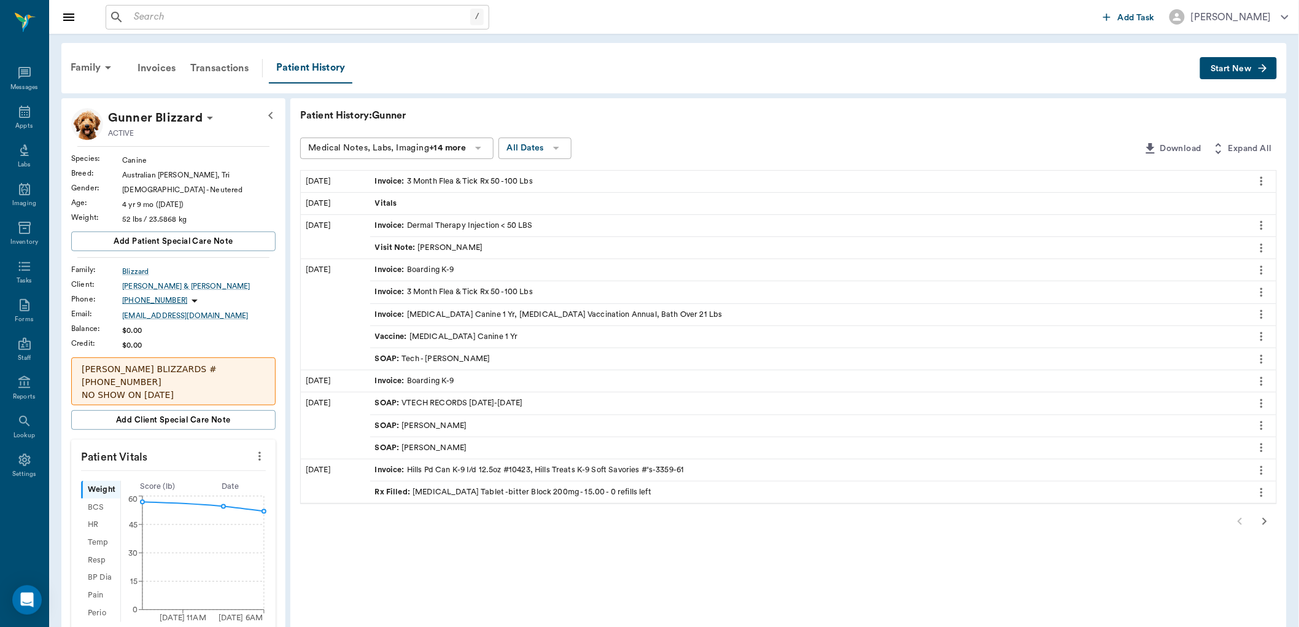
click at [393, 246] on span "Visit Note :" at bounding box center [396, 248] width 43 height 12
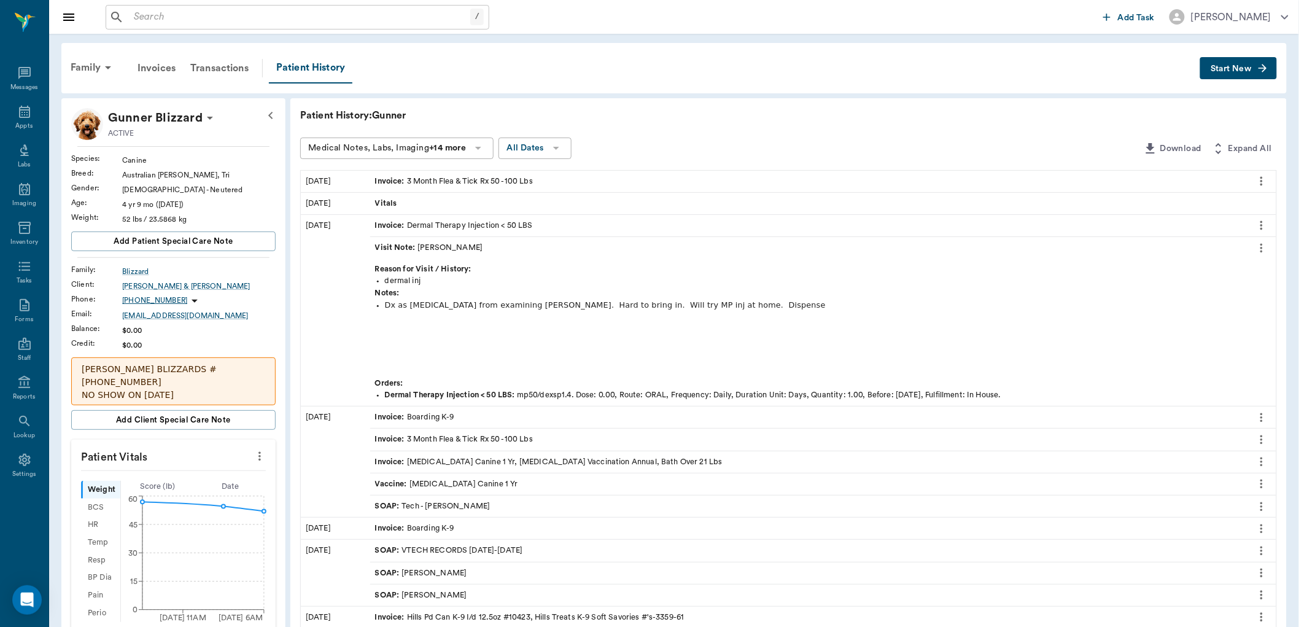
drag, startPoint x: 1238, startPoint y: 64, endPoint x: 1229, endPoint y: 70, distance: 10.6
click at [1237, 69] on span "Start New" at bounding box center [1231, 69] width 41 height 0
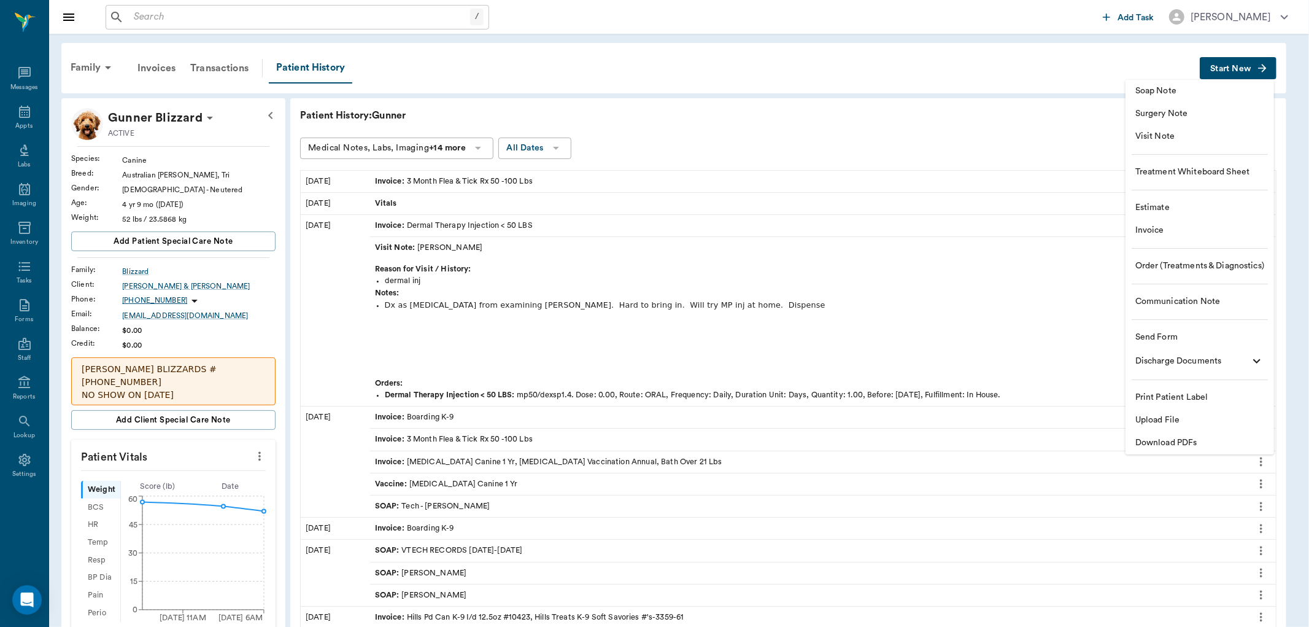
click at [1169, 133] on span "Visit Note" at bounding box center [1200, 136] width 129 height 13
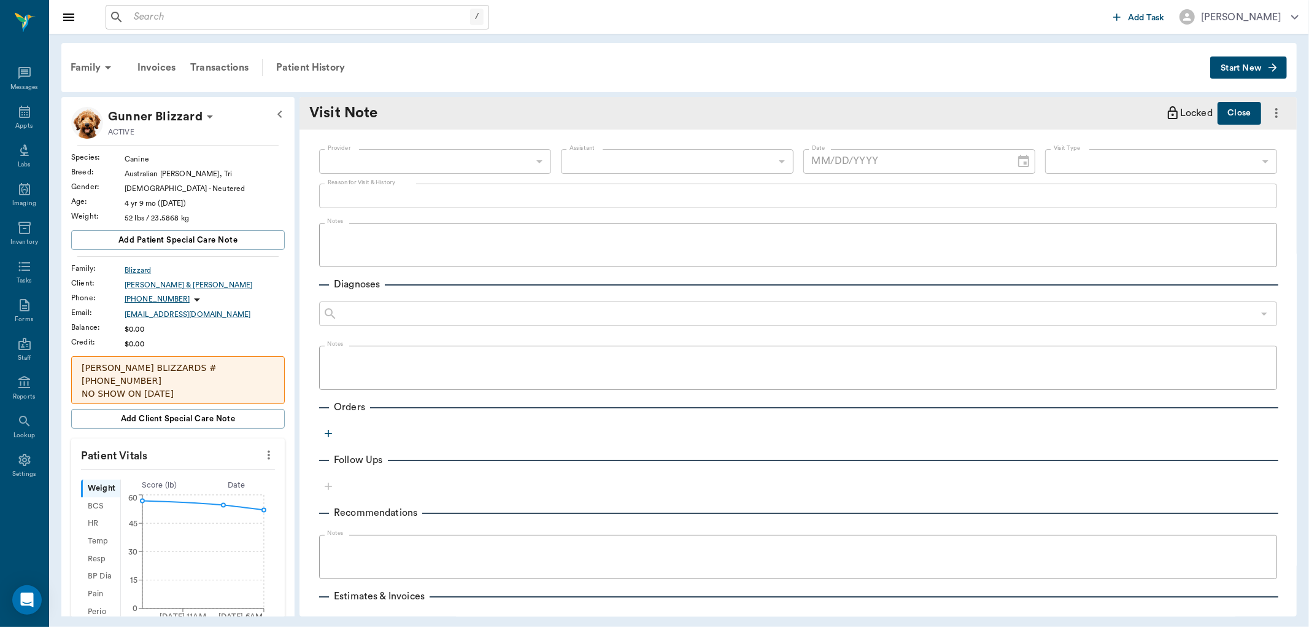
type input "[DATE]"
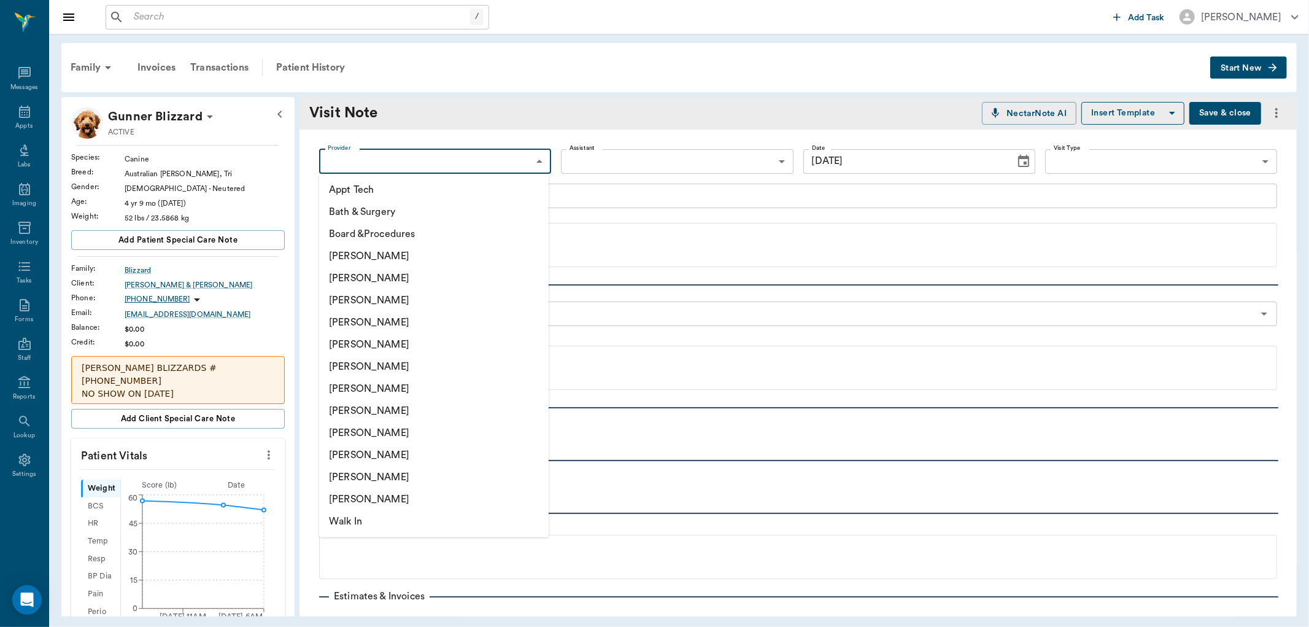
click at [456, 164] on body "/ ​ Add Task [PERSON_NAME] Nectar Messages Appts Labs Imaging Inventory Tasks F…" at bounding box center [654, 313] width 1309 height 627
drag, startPoint x: 373, startPoint y: 440, endPoint x: 389, endPoint y: 419, distance: 26.3
click at [373, 440] on li "[PERSON_NAME]" at bounding box center [434, 433] width 230 height 22
type input "63ec2e7e52e12b0ba117b124"
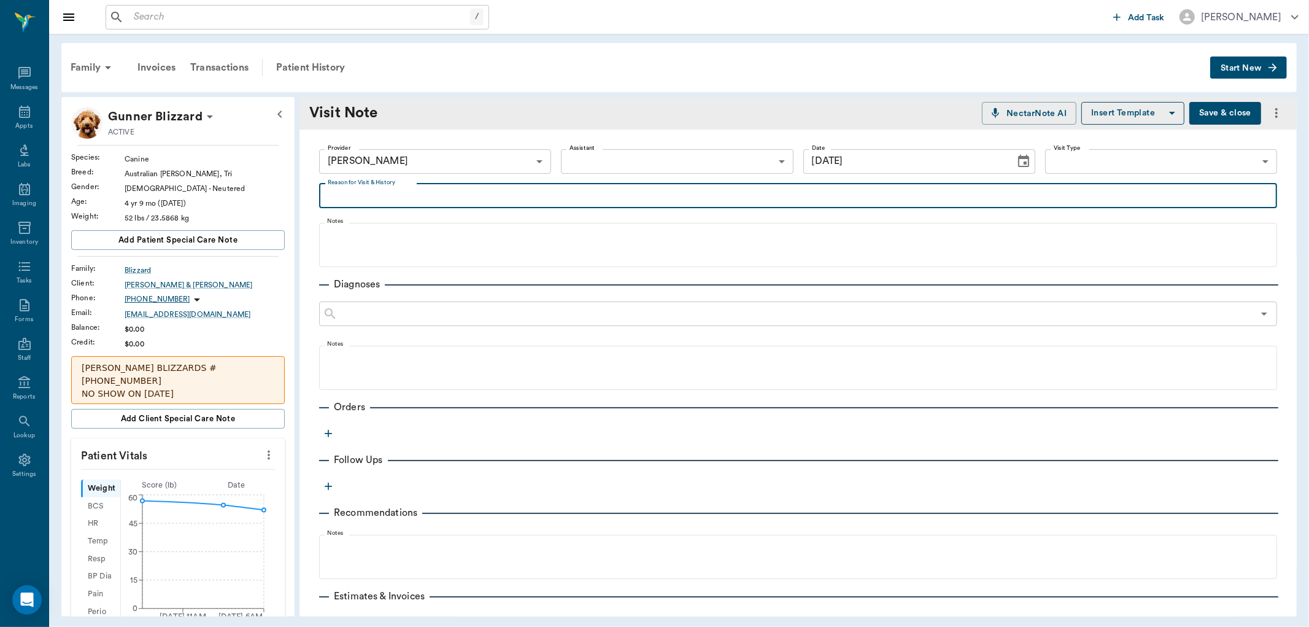
click at [356, 188] on textarea "Reason for Visit & History" at bounding box center [798, 195] width 941 height 14
type textarea "picking up dermal"
click at [328, 433] on icon "button" at bounding box center [328, 433] width 7 height 7
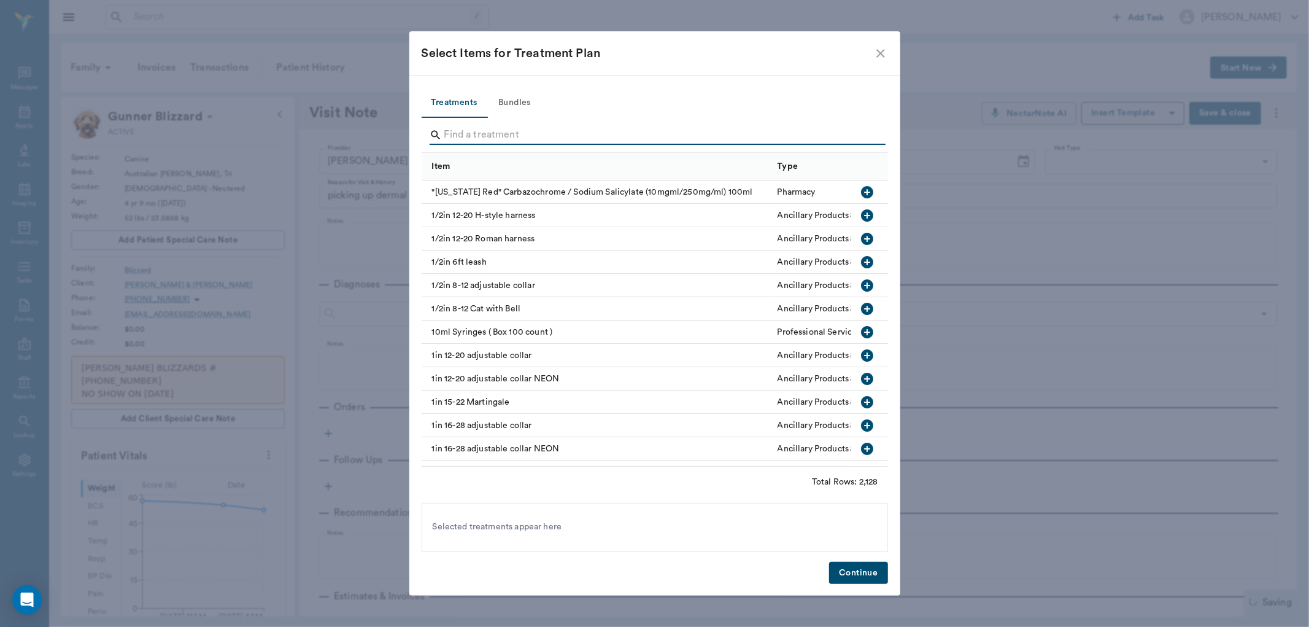
click at [462, 129] on input "Search" at bounding box center [655, 135] width 423 height 20
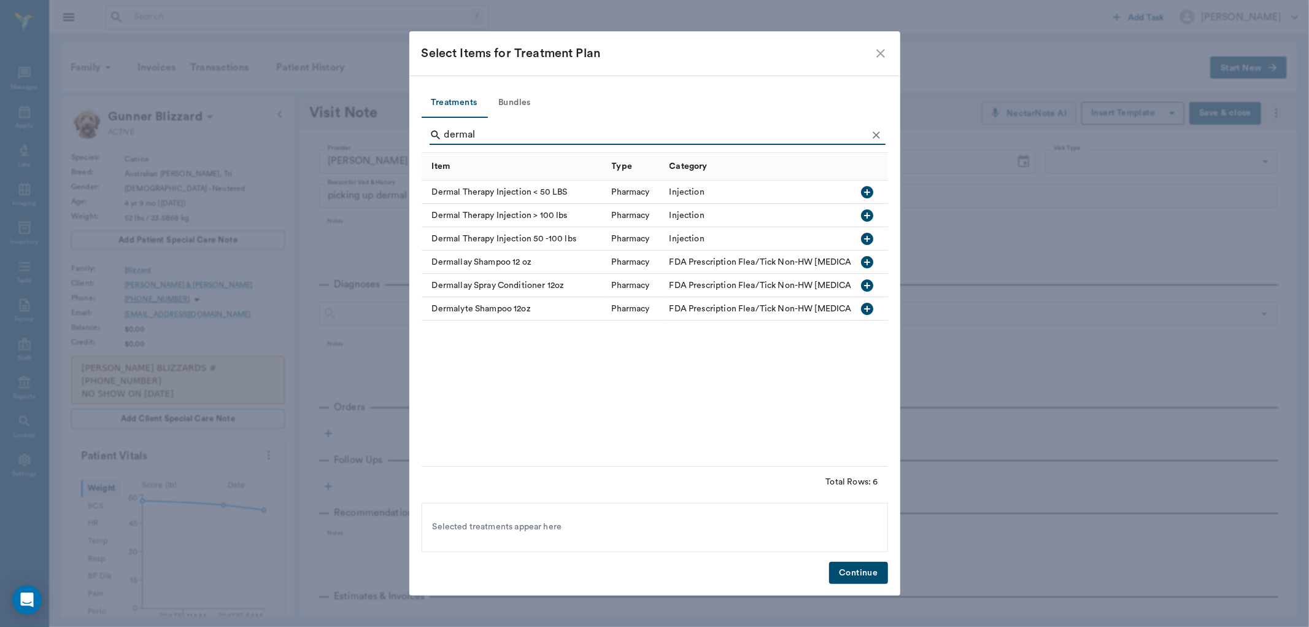
type input "dermal"
click at [868, 237] on icon "button" at bounding box center [867, 239] width 12 height 12
click at [850, 565] on button "Continue" at bounding box center [858, 573] width 58 height 23
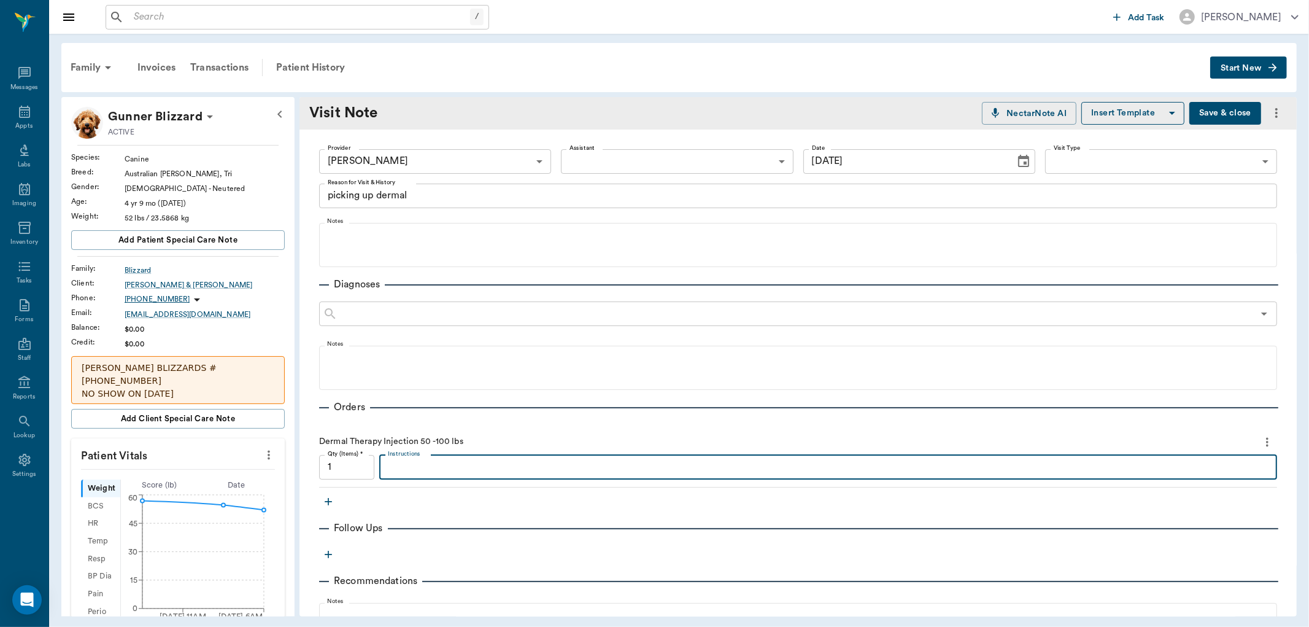
click at [394, 465] on textarea "Instructions" at bounding box center [828, 467] width 881 height 14
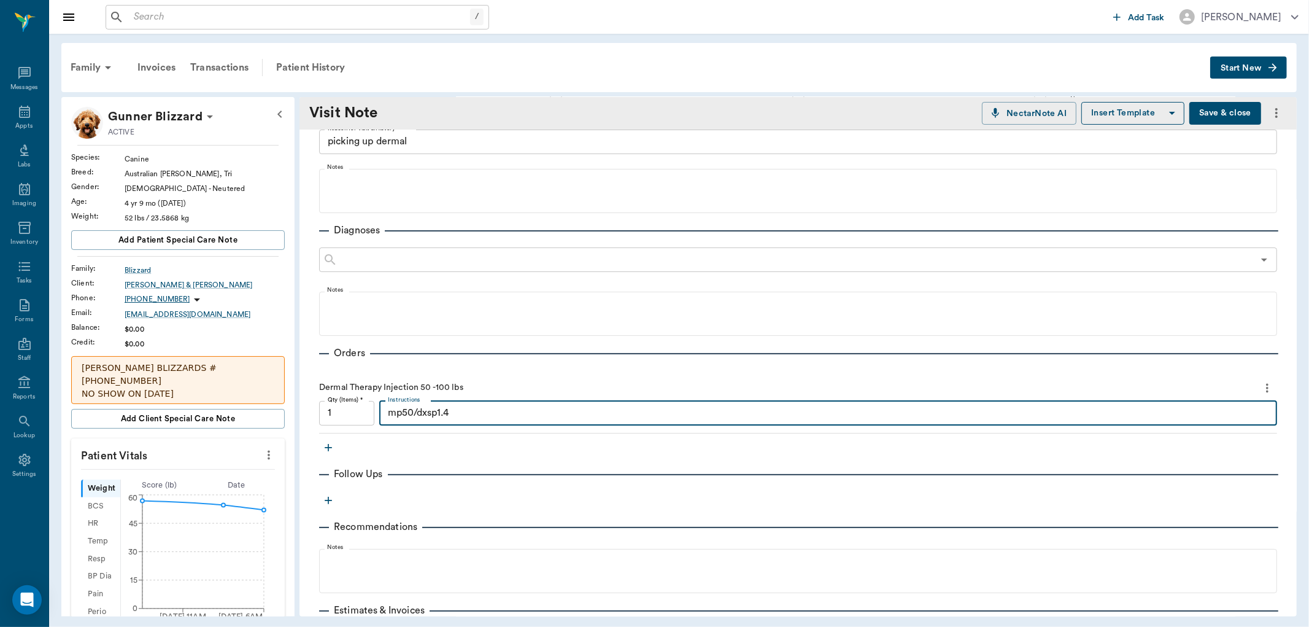
scroll to position [136, 0]
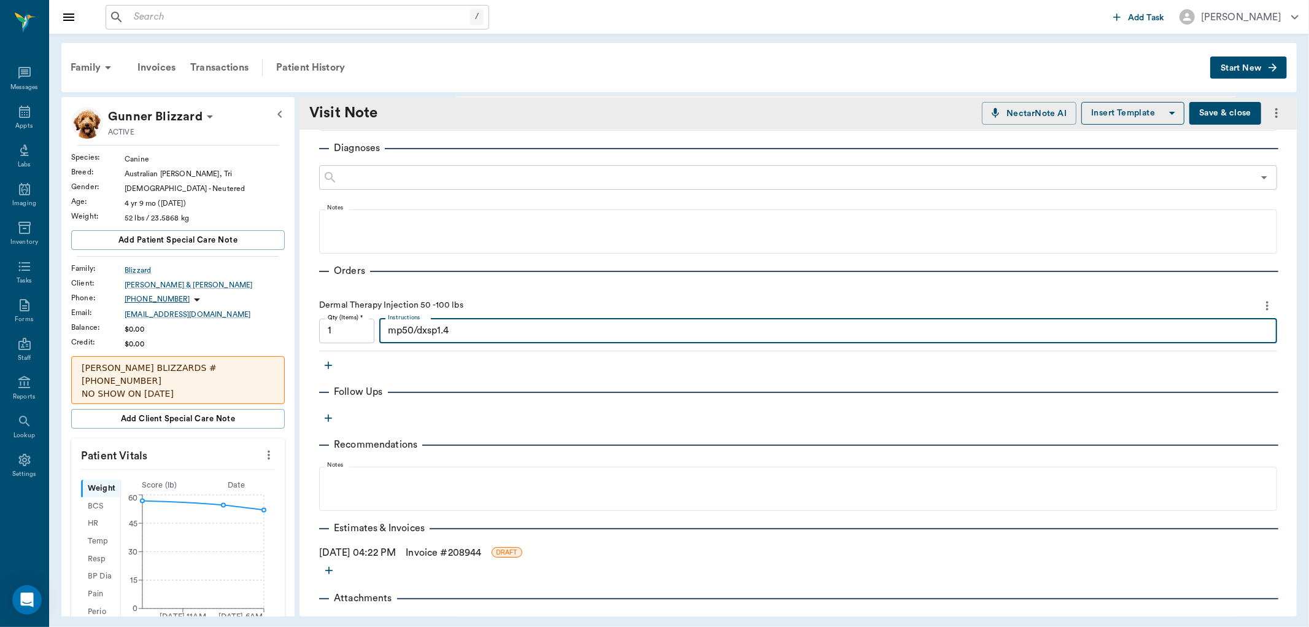
type textarea "mp50/dxsp1.4"
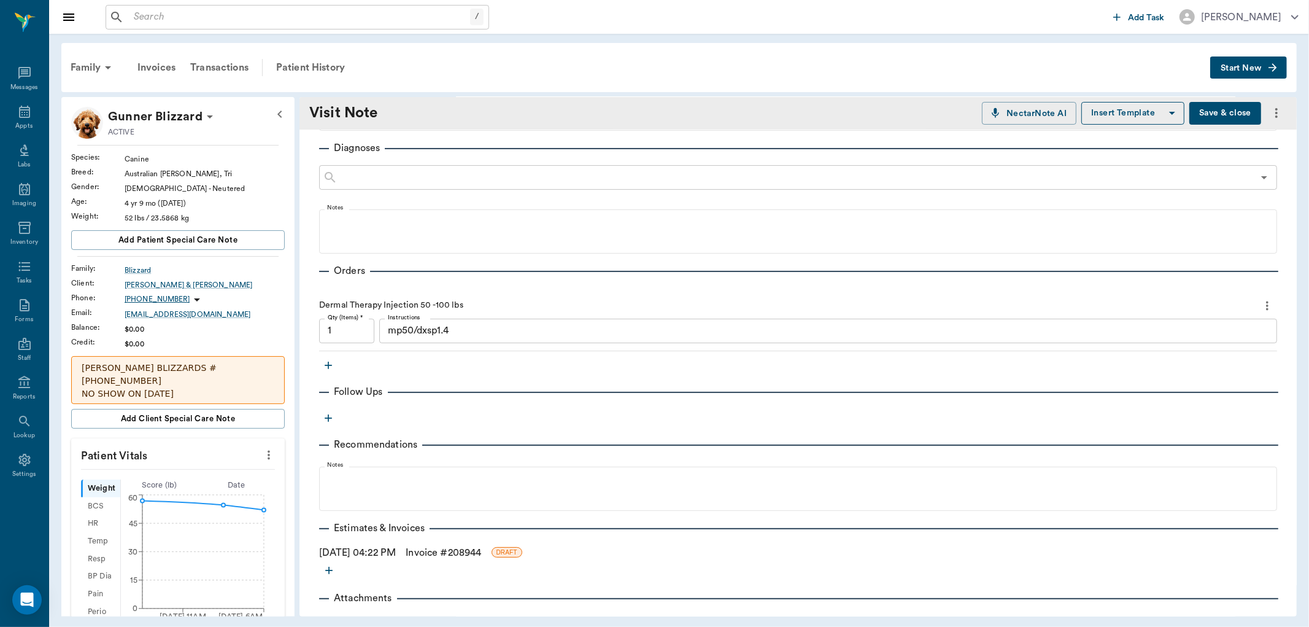
click at [481, 551] on link "Invoice # 208944" at bounding box center [444, 552] width 76 height 15
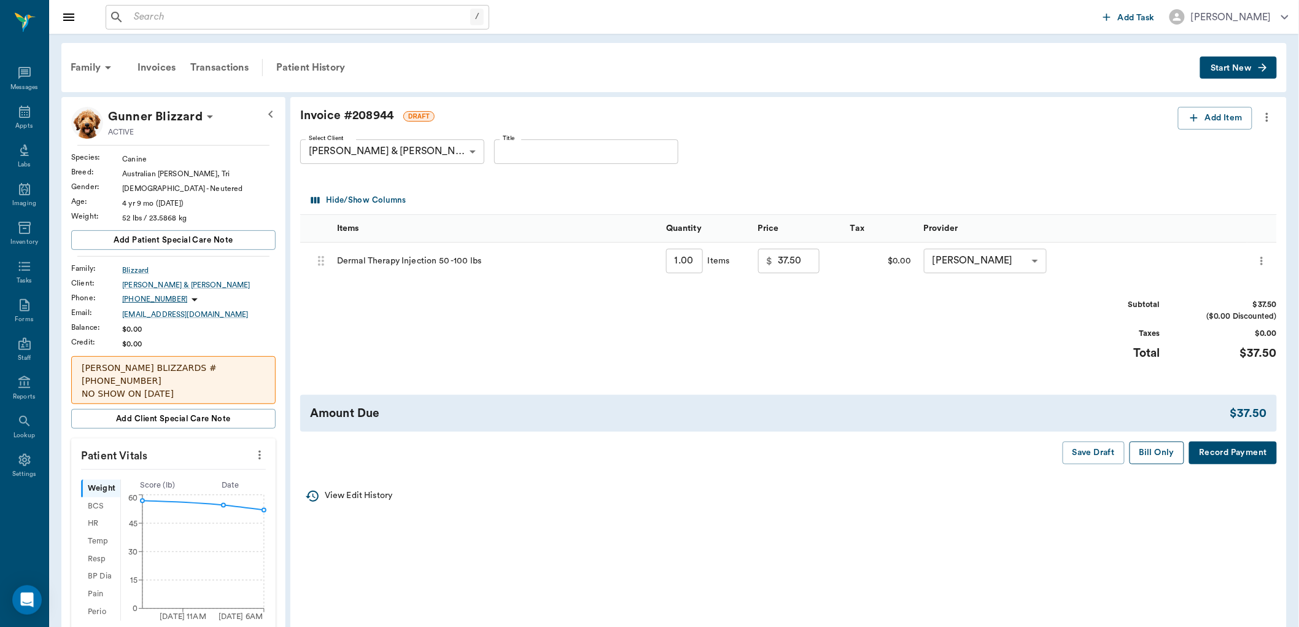
click at [1164, 460] on button "Bill Only" at bounding box center [1156, 452] width 55 height 23
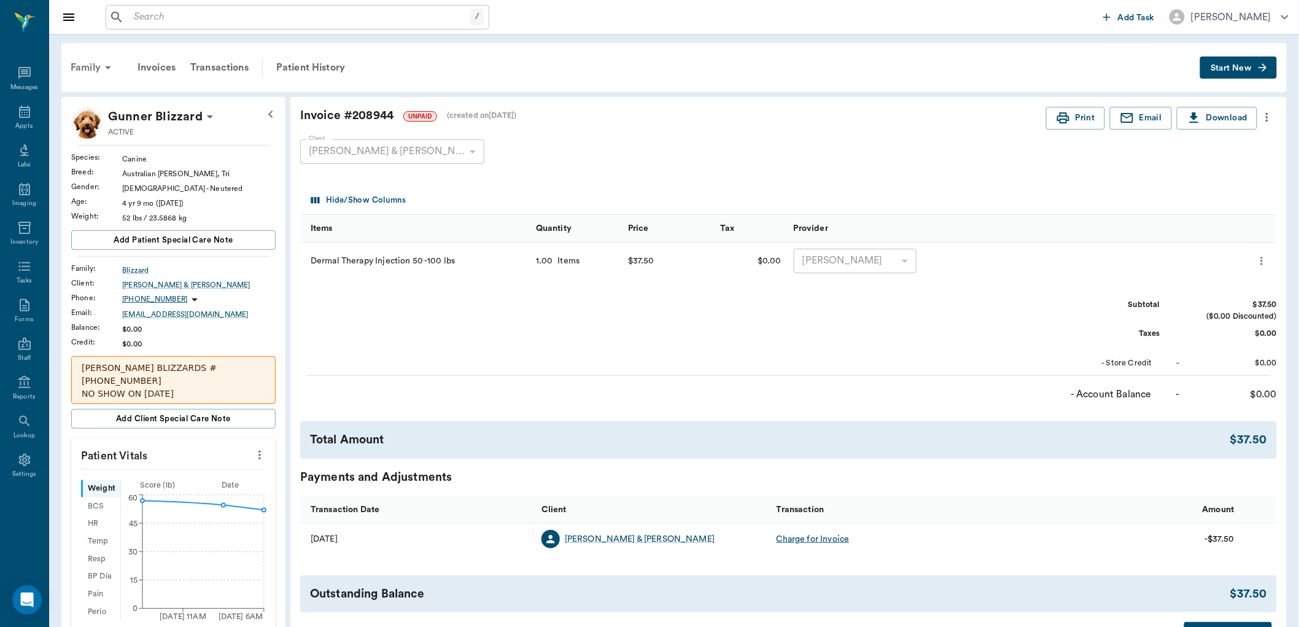
click at [103, 69] on icon at bounding box center [108, 67] width 15 height 15
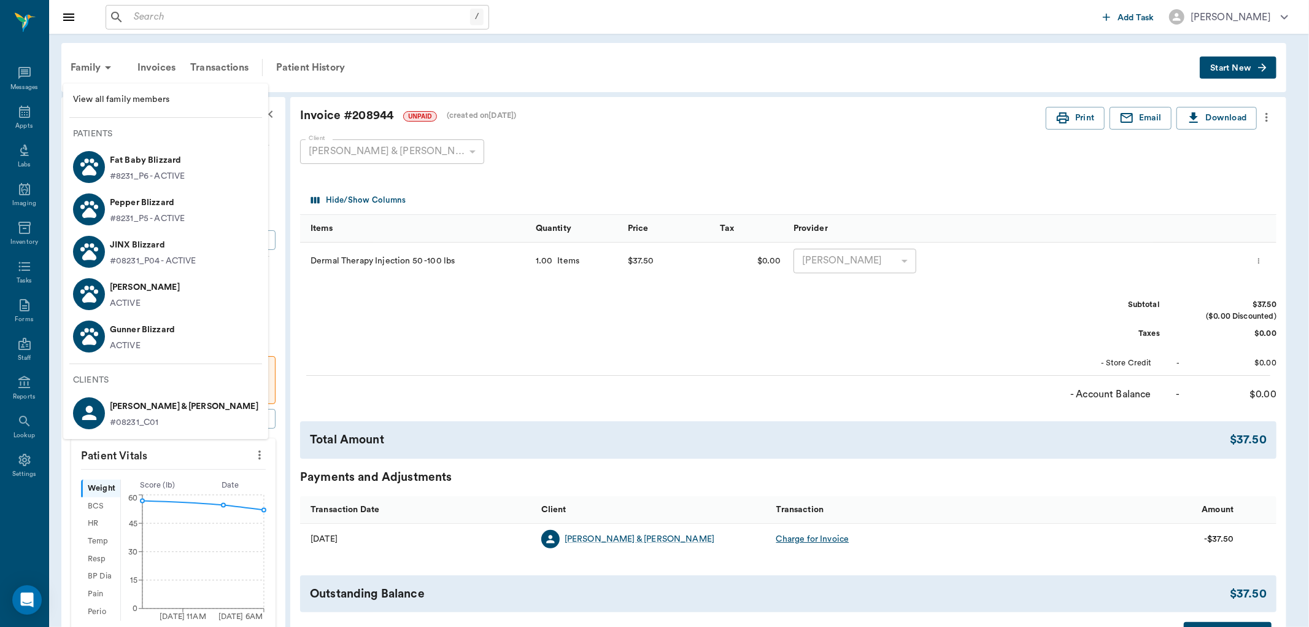
click at [119, 290] on p "[PERSON_NAME]" at bounding box center [145, 287] width 70 height 20
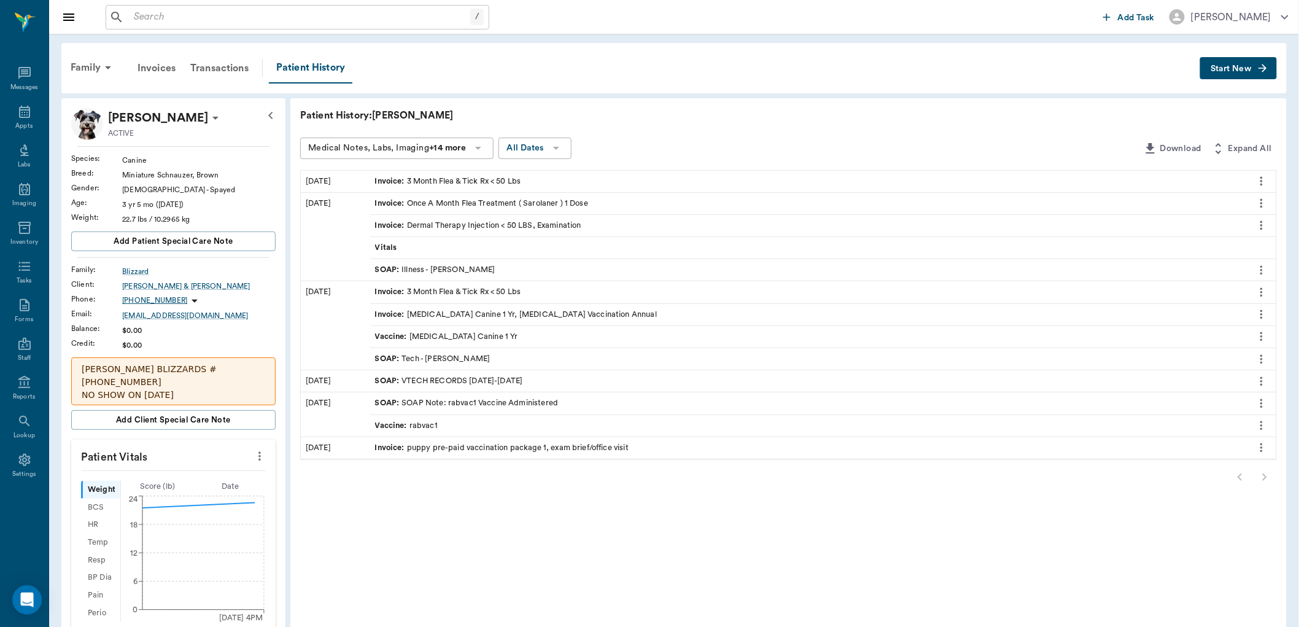
click at [1247, 69] on span "Start New" at bounding box center [1231, 69] width 41 height 0
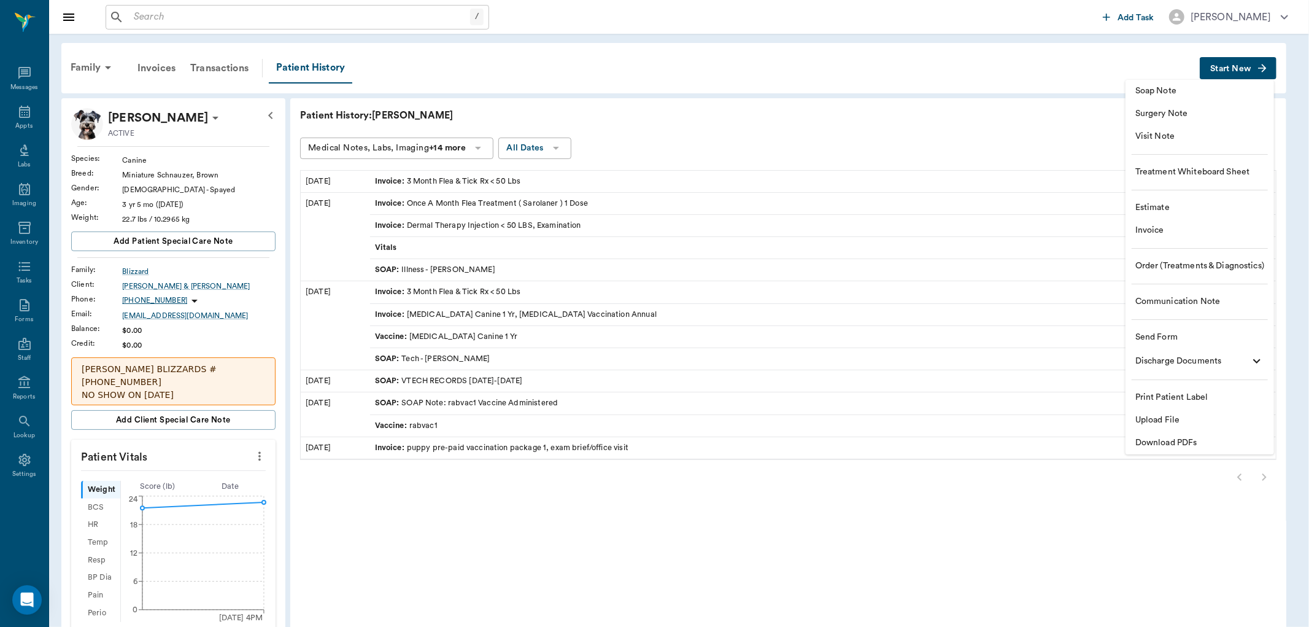
click at [1160, 131] on span "Visit Note" at bounding box center [1200, 136] width 129 height 13
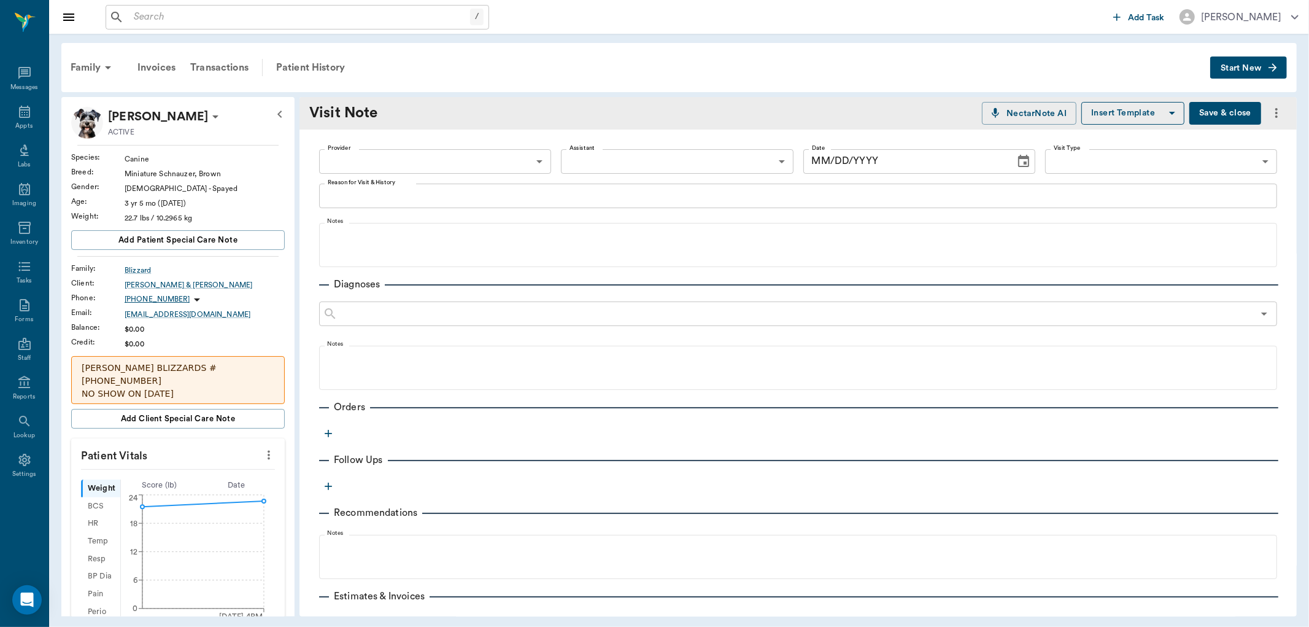
type input "[DATE]"
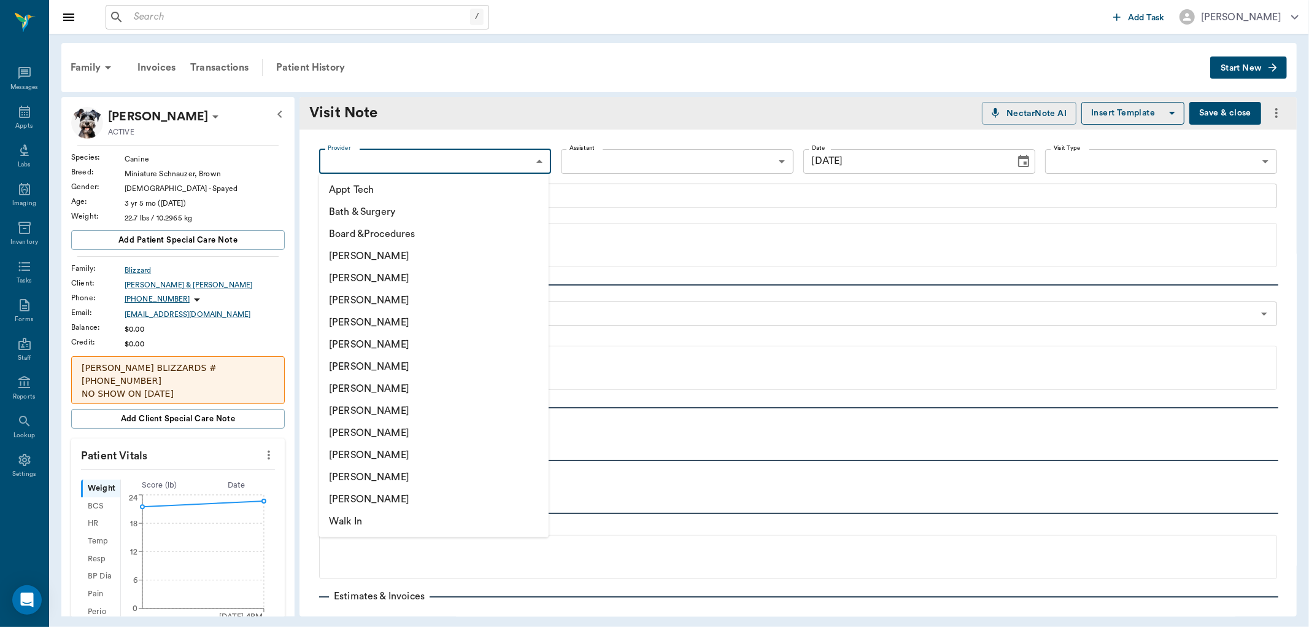
click at [396, 153] on body "/ ​ Add Task [PERSON_NAME] Nectar Messages Appts Labs Imaging Inventory Tasks F…" at bounding box center [654, 313] width 1309 height 627
click at [379, 436] on li "[PERSON_NAME]" at bounding box center [434, 433] width 230 height 22
type input "63ec2e7e52e12b0ba117b124"
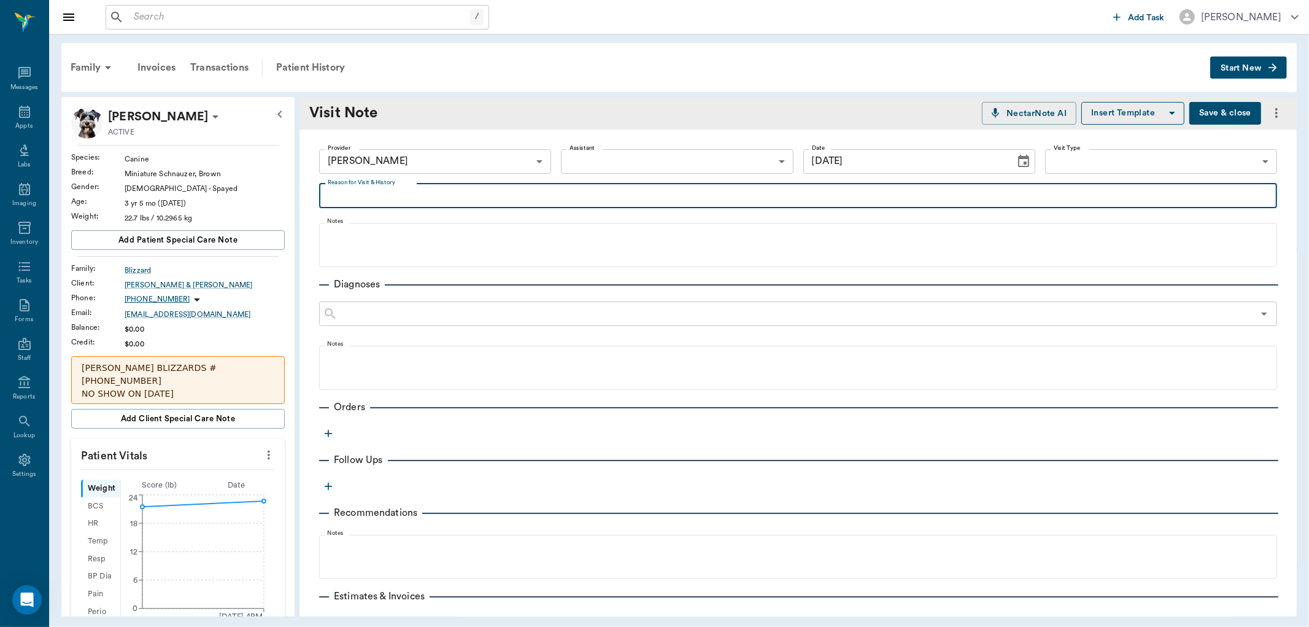
click at [366, 195] on textarea "Reason for Visit & History" at bounding box center [798, 195] width 941 height 14
type textarea "picking up [PERSON_NAME]"
click at [325, 433] on icon "button" at bounding box center [328, 433] width 12 height 12
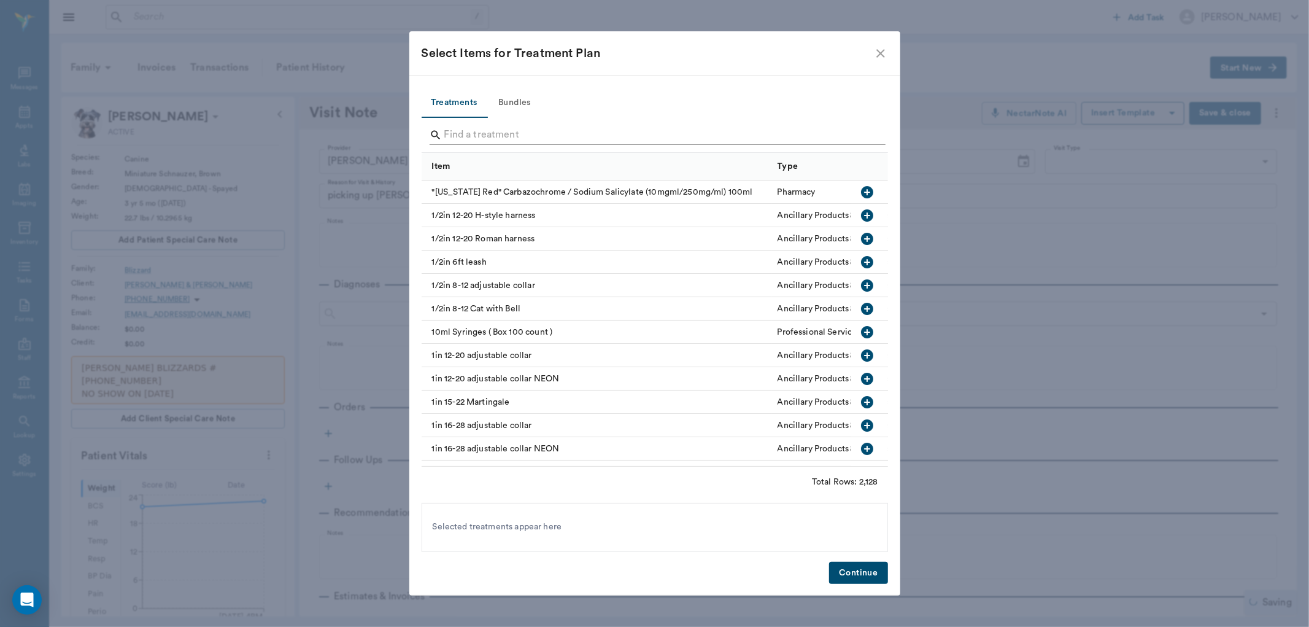
click at [485, 133] on input "Search" at bounding box center [655, 135] width 423 height 20
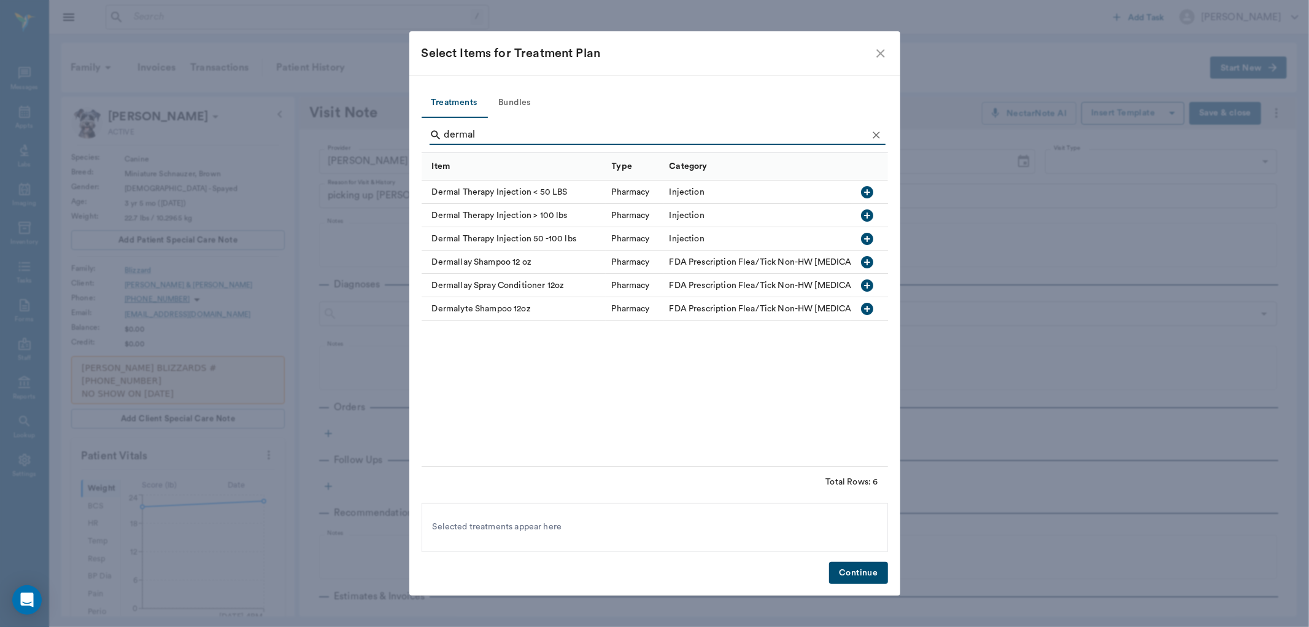
type input "dermal"
click at [861, 185] on icon "button" at bounding box center [867, 192] width 15 height 15
click at [857, 572] on button "Continue" at bounding box center [858, 573] width 58 height 23
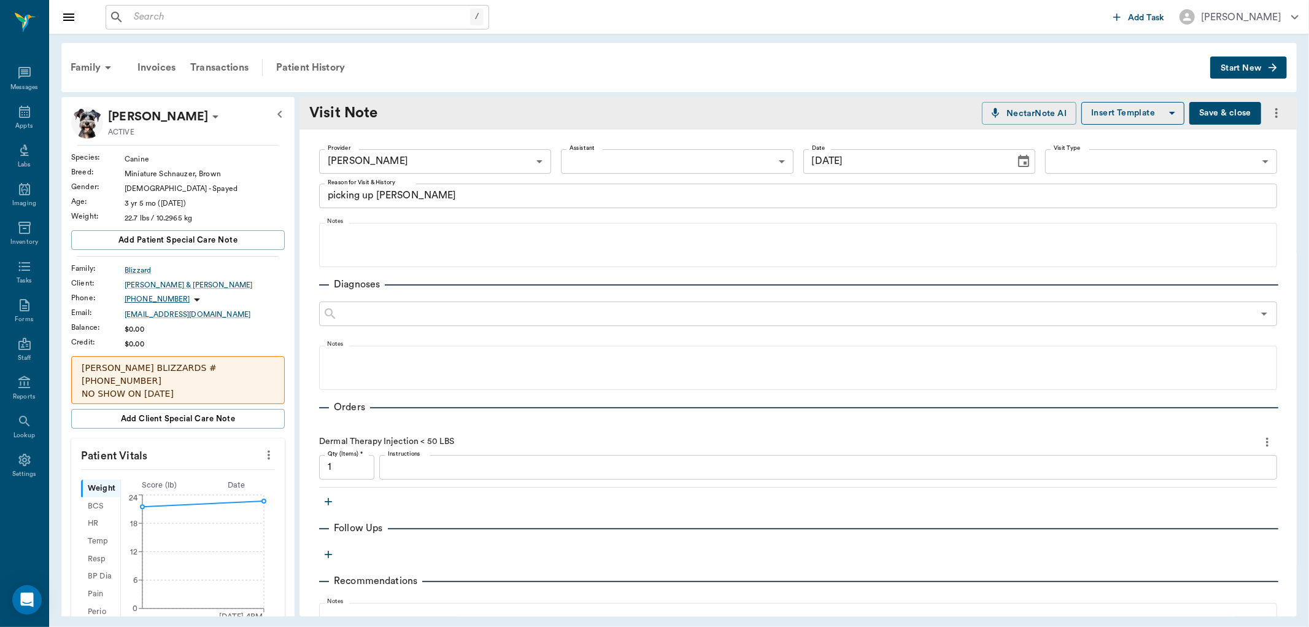
click at [416, 471] on textarea "Instructions" at bounding box center [828, 467] width 881 height 14
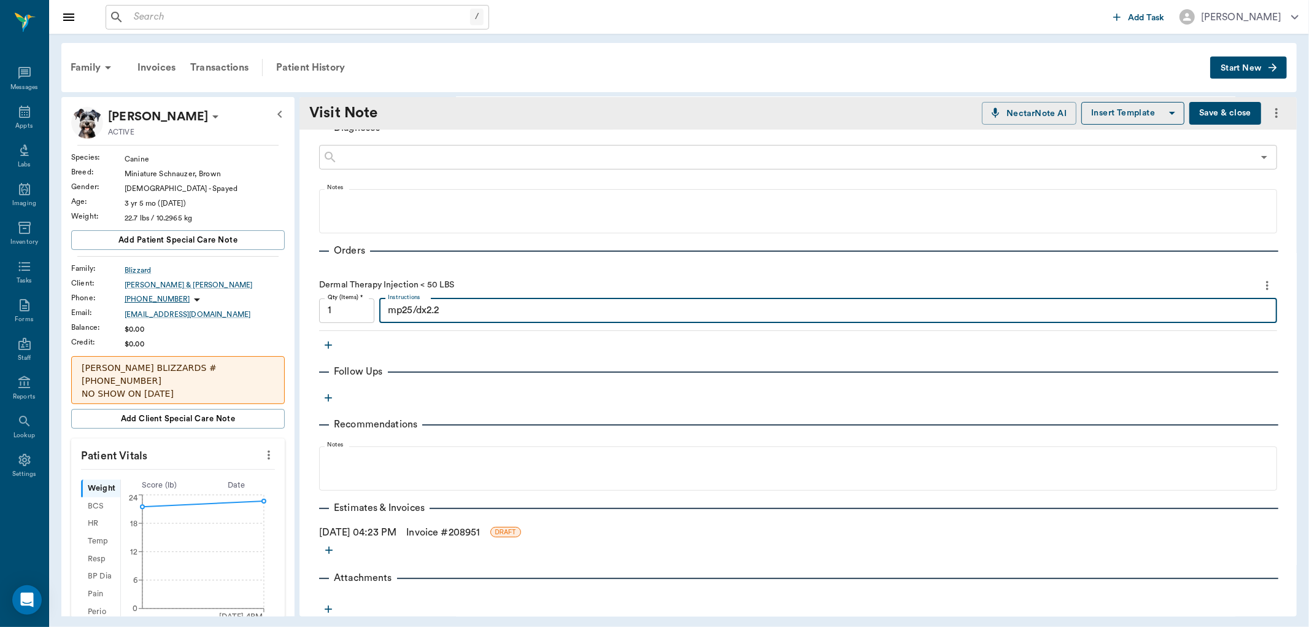
scroll to position [177, 0]
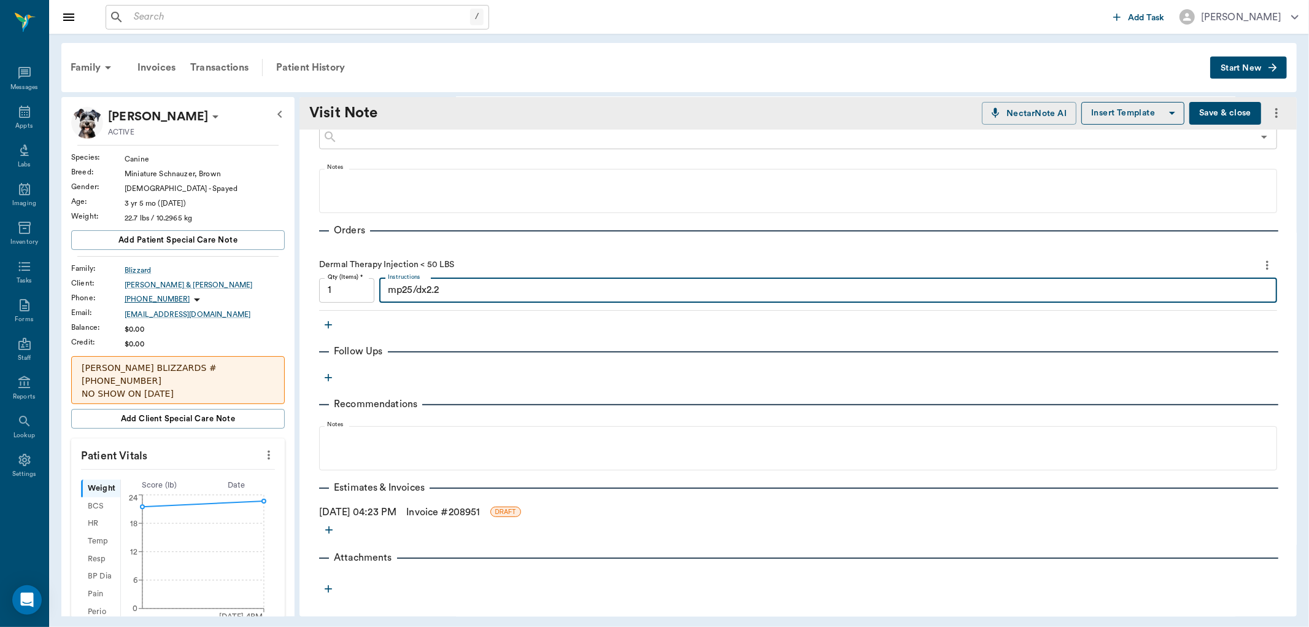
type textarea "mp25/dx2.2"
click at [444, 508] on link "Invoice # 208951" at bounding box center [443, 512] width 74 height 15
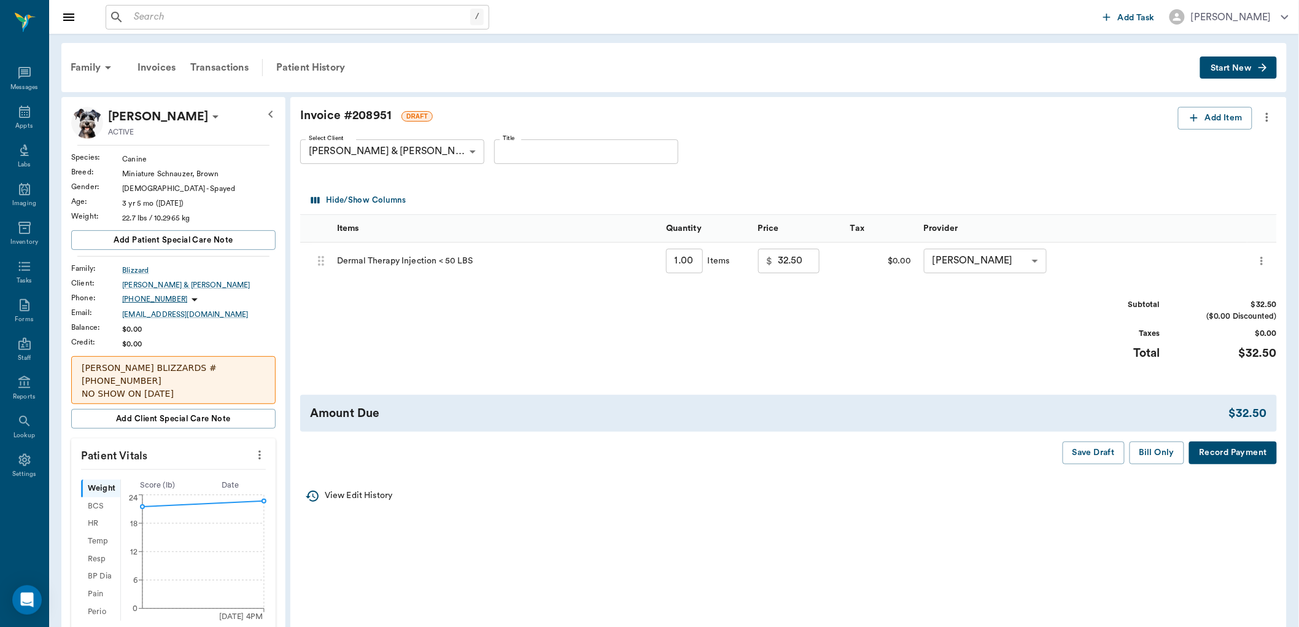
click at [1171, 456] on button "Bill Only" at bounding box center [1156, 452] width 55 height 23
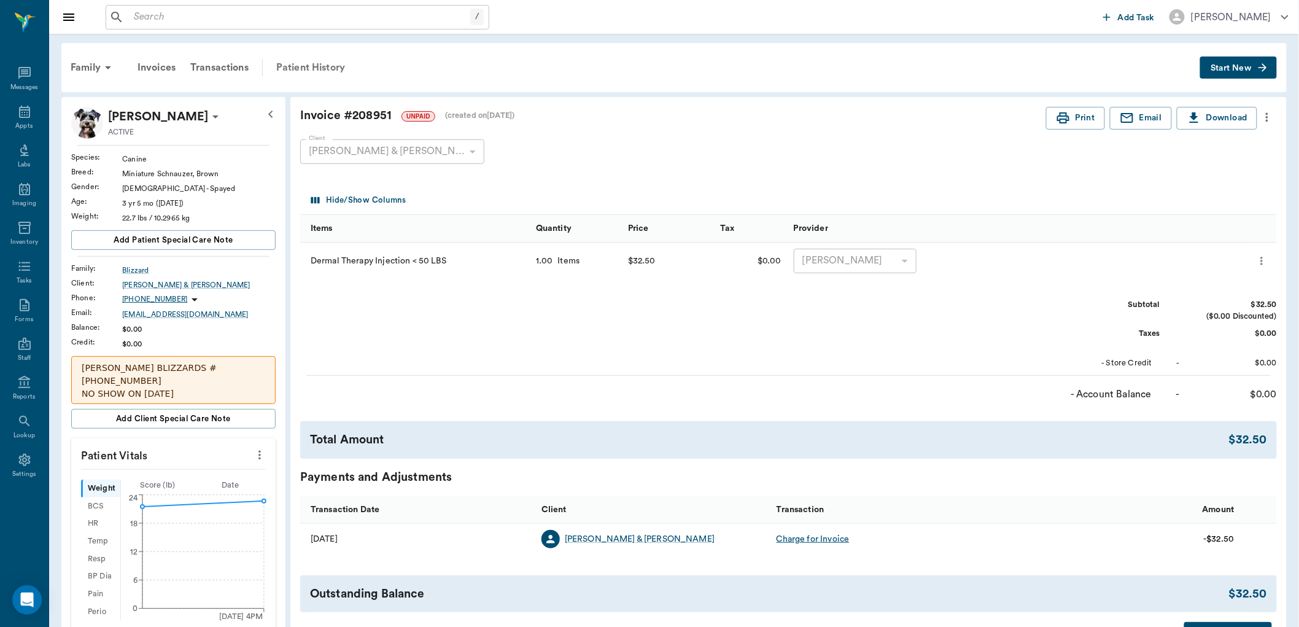
click at [320, 69] on div "Patient History" at bounding box center [310, 67] width 83 height 29
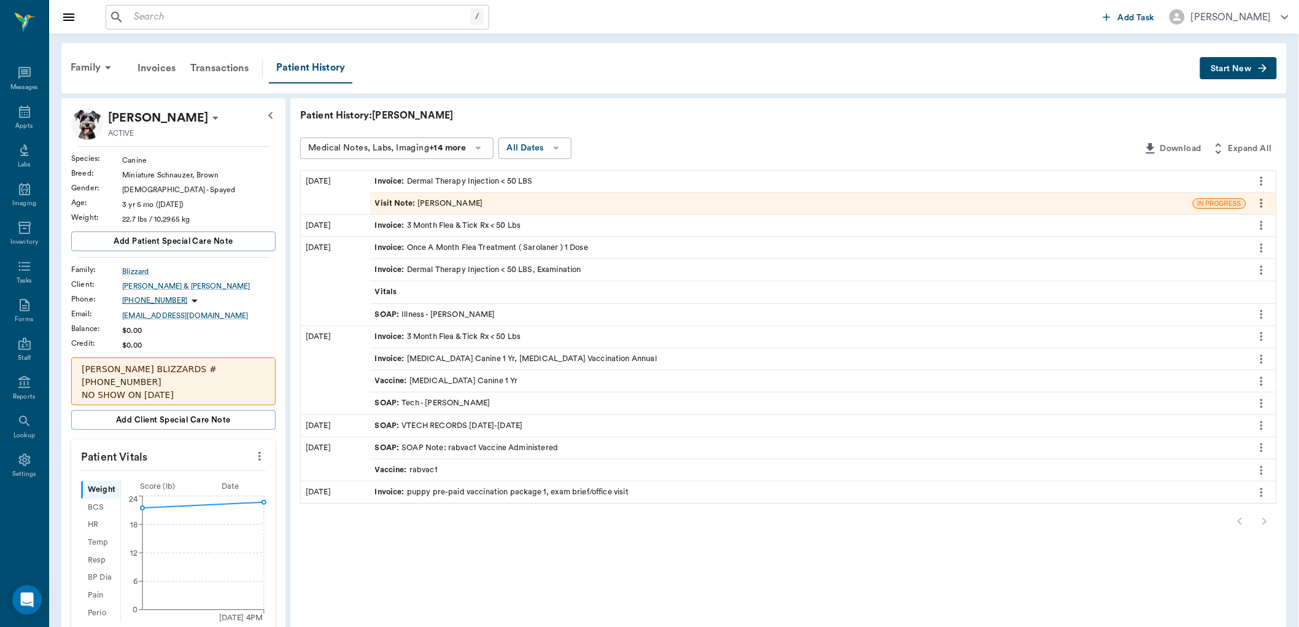
click at [379, 314] on span "SOAP :" at bounding box center [388, 315] width 27 height 12
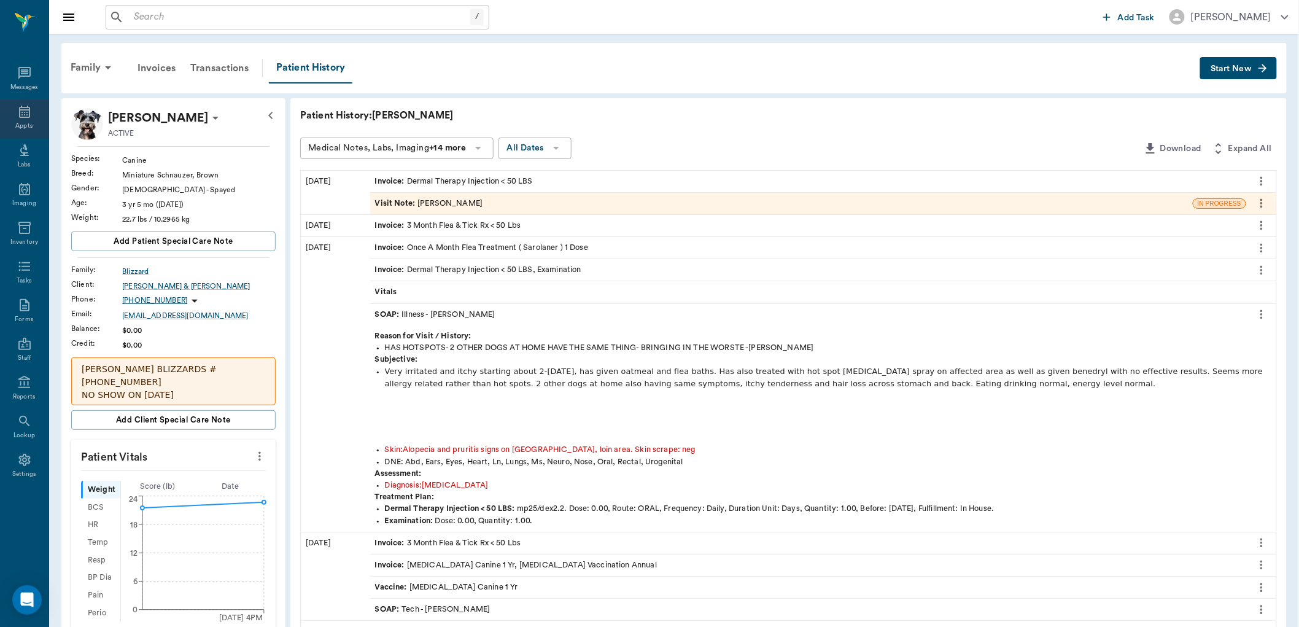
click at [16, 117] on div "Appts" at bounding box center [24, 118] width 48 height 39
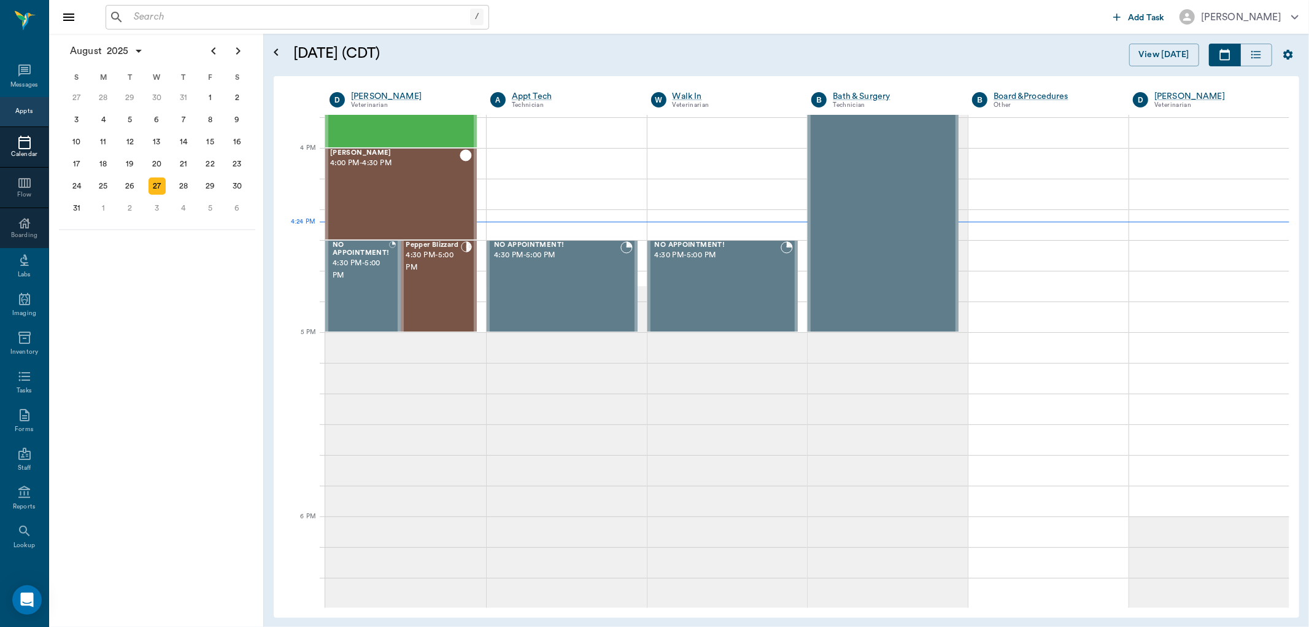
scroll to position [1474, 0]
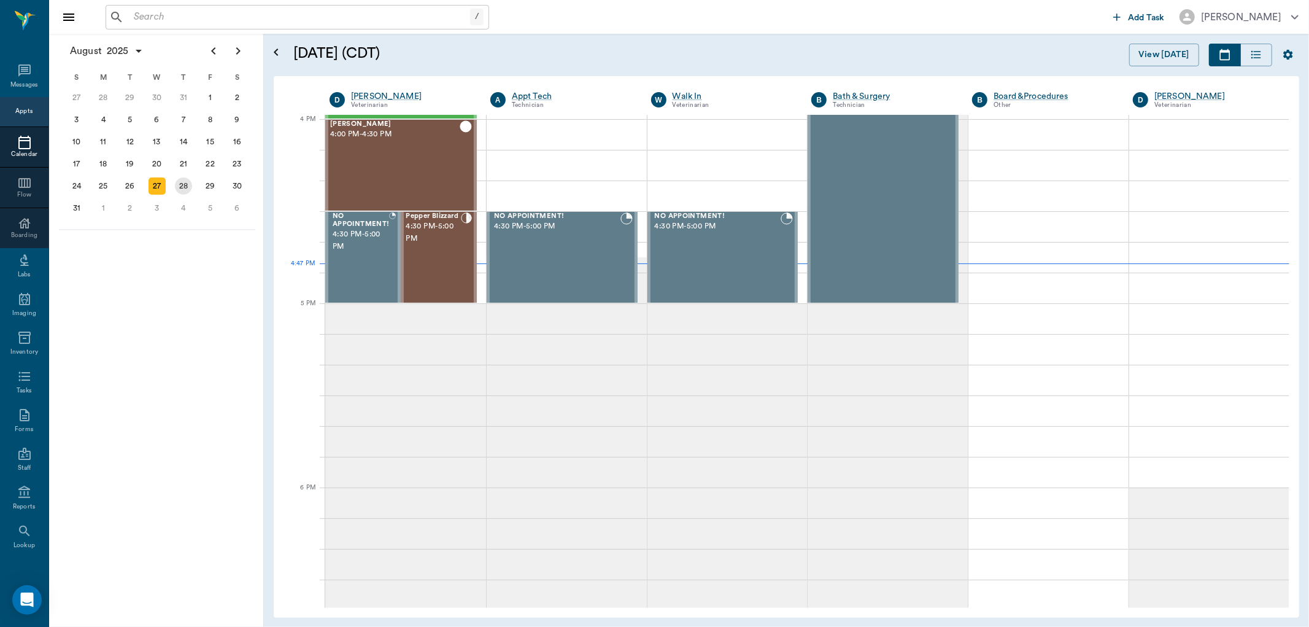
click at [184, 181] on div "28" at bounding box center [183, 185] width 17 height 17
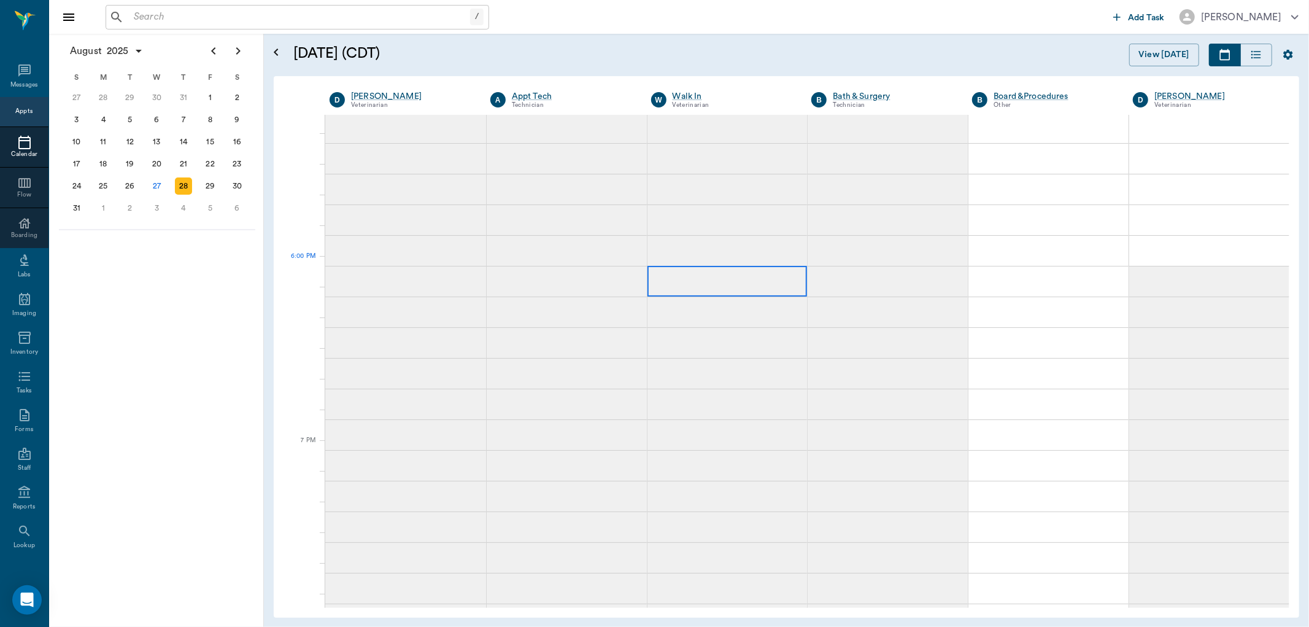
scroll to position [1705, 0]
click at [219, 180] on div "29" at bounding box center [210, 186] width 27 height 22
